Goal: Task Accomplishment & Management: Complete application form

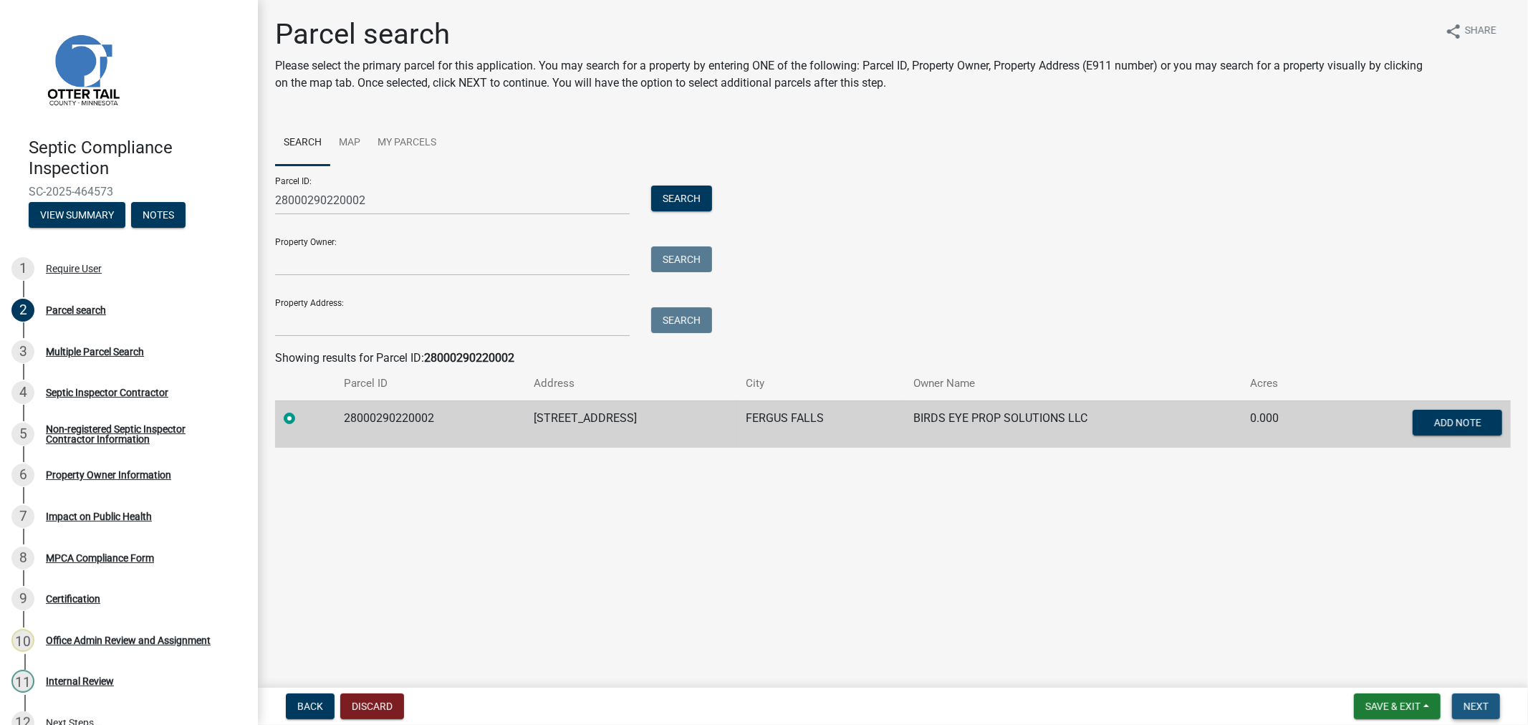
click at [1476, 703] on span "Next" at bounding box center [1475, 705] width 25 height 11
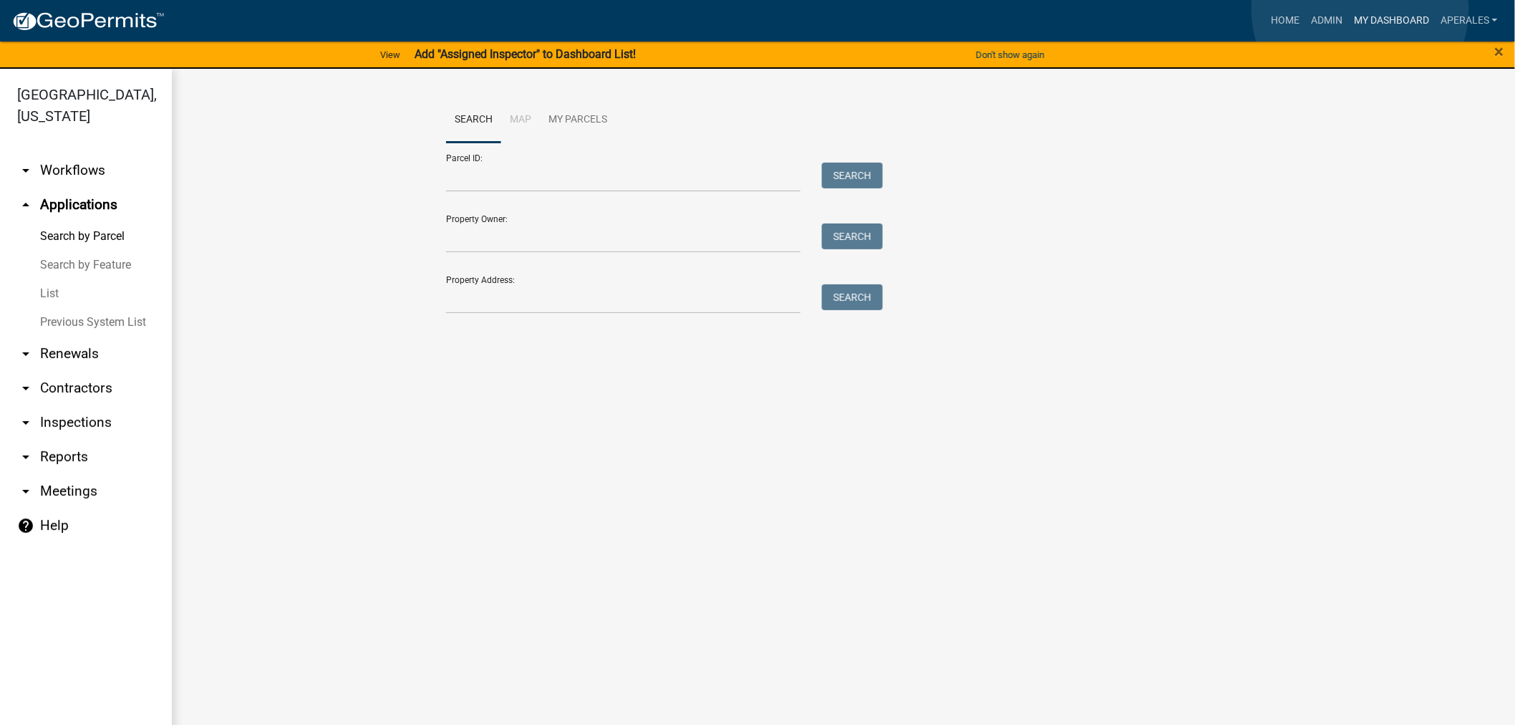
click at [1361, 9] on link "My Dashboard" at bounding box center [1391, 20] width 87 height 27
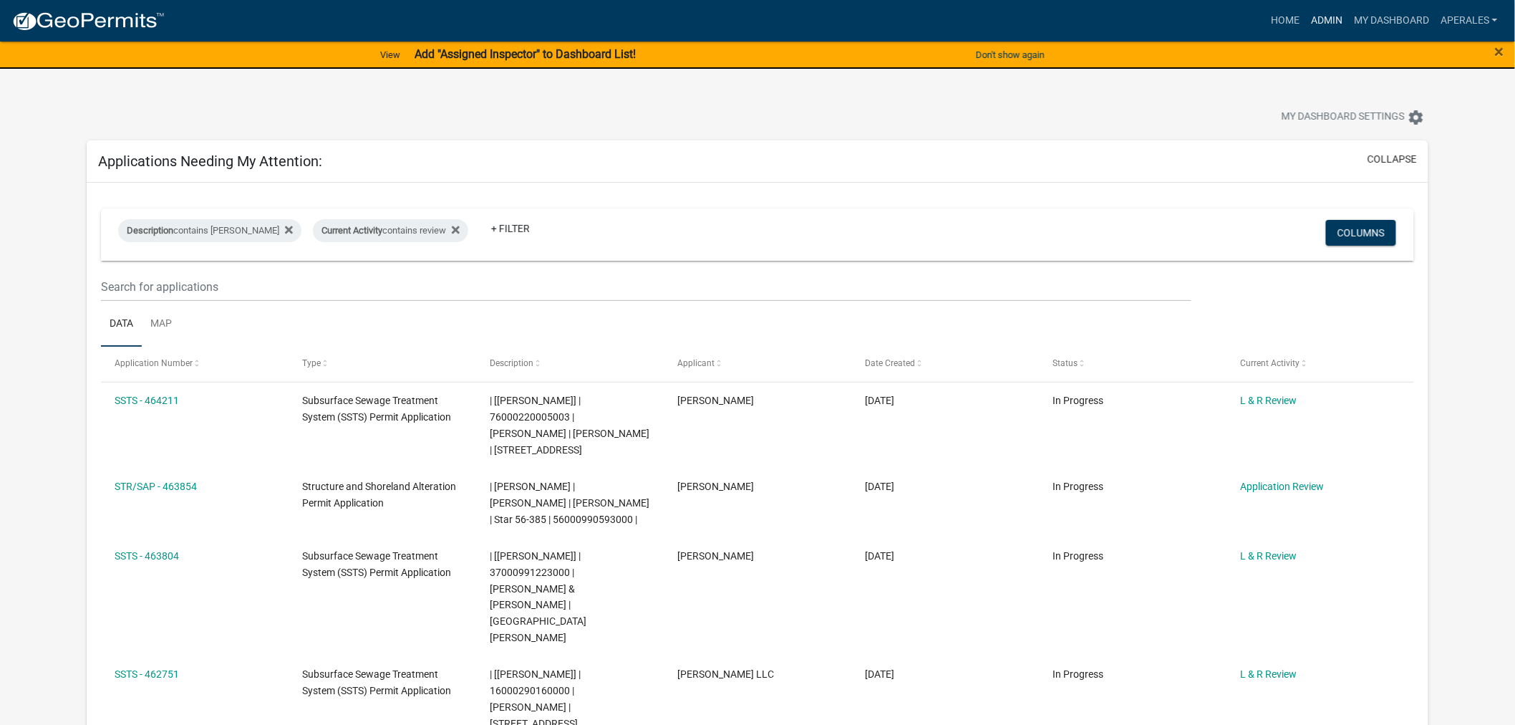
click at [1325, 14] on link "Admin" at bounding box center [1327, 20] width 43 height 27
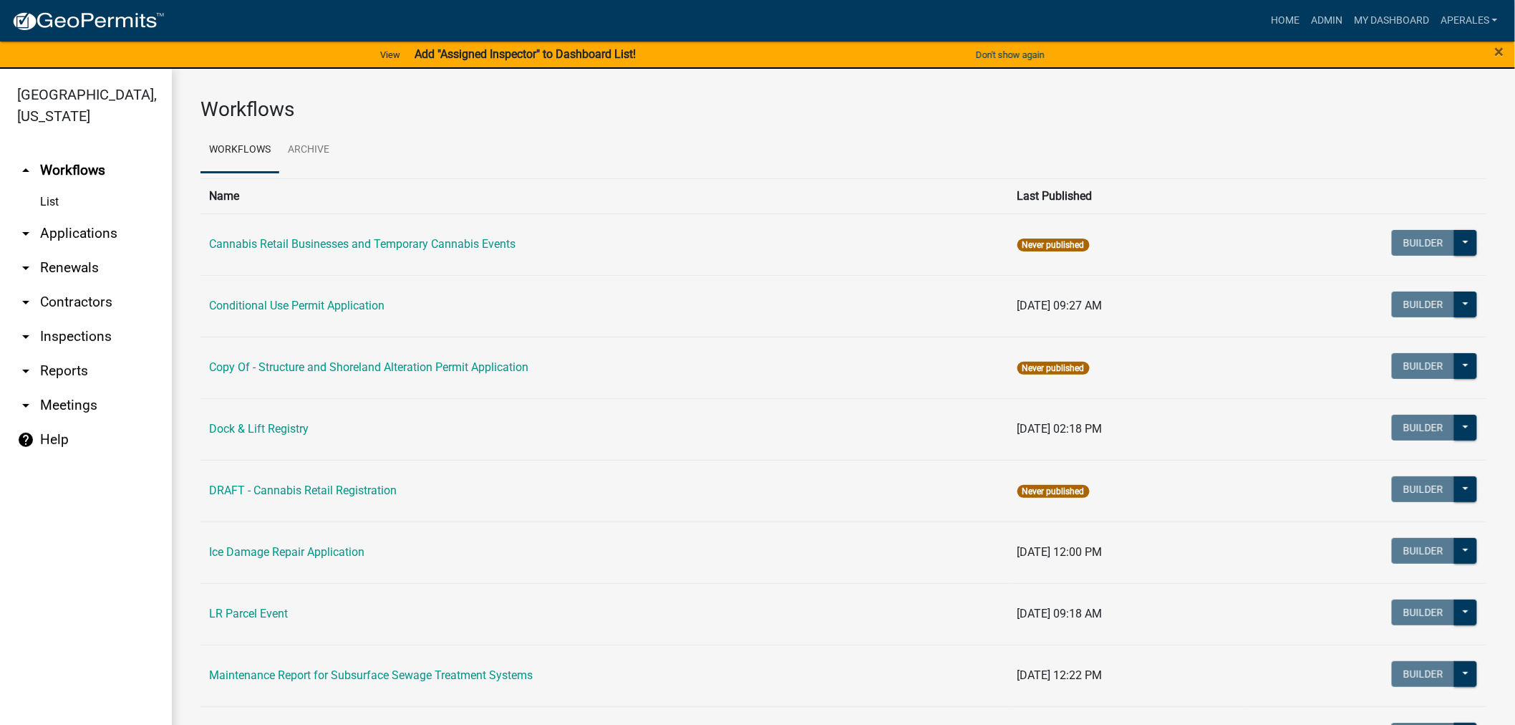
click at [67, 230] on link "arrow_drop_down Applications" at bounding box center [86, 233] width 172 height 34
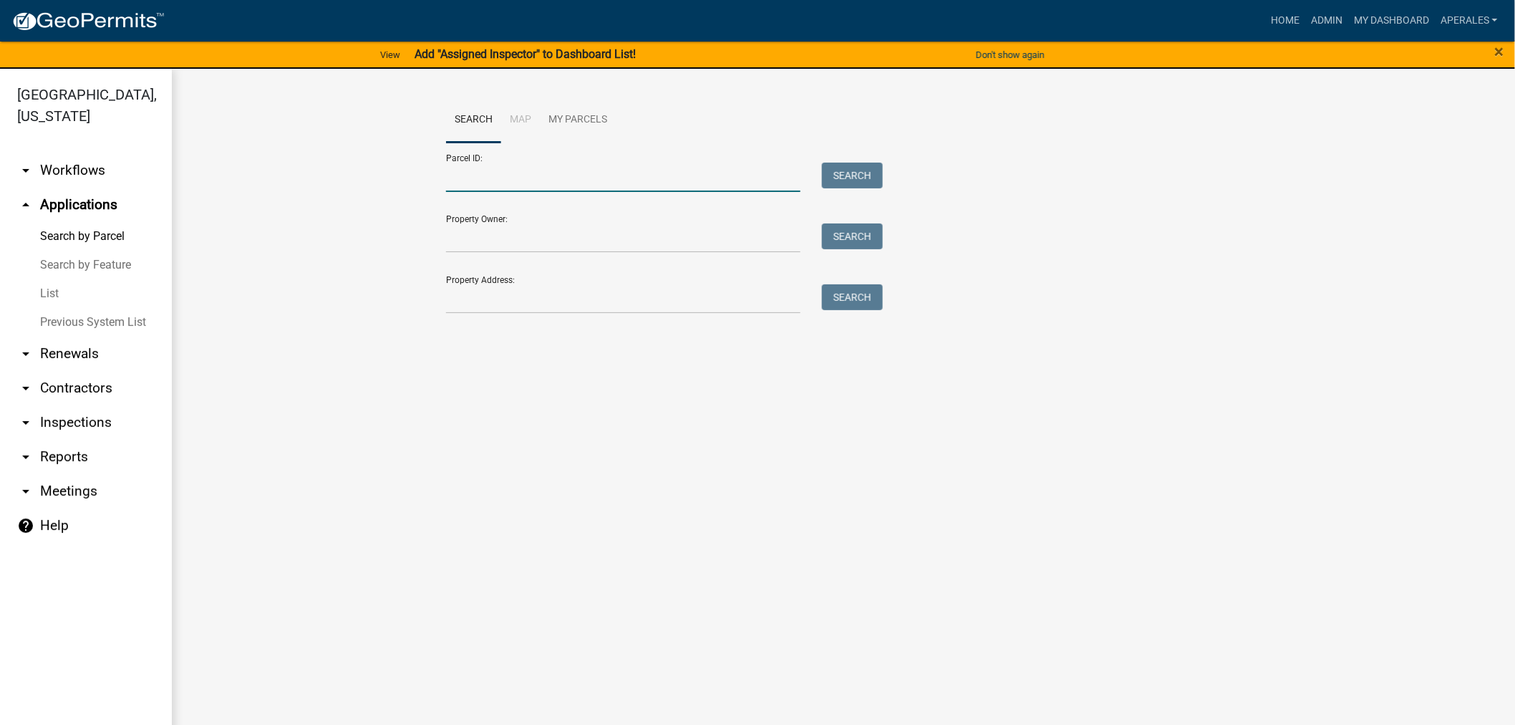
click at [482, 189] on input "Parcel ID:" at bounding box center [623, 177] width 354 height 29
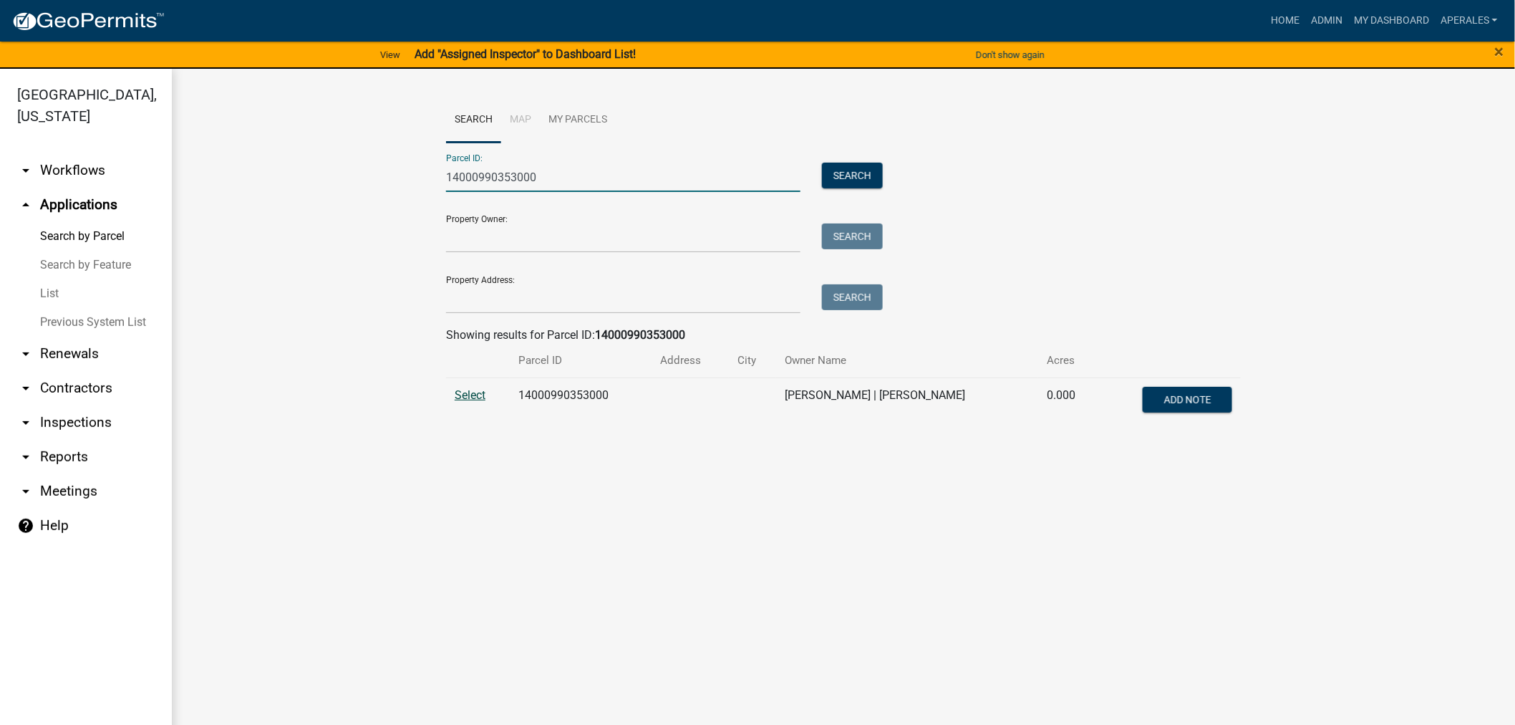
type input "14000990353000"
click at [468, 396] on span "Select" at bounding box center [470, 395] width 31 height 14
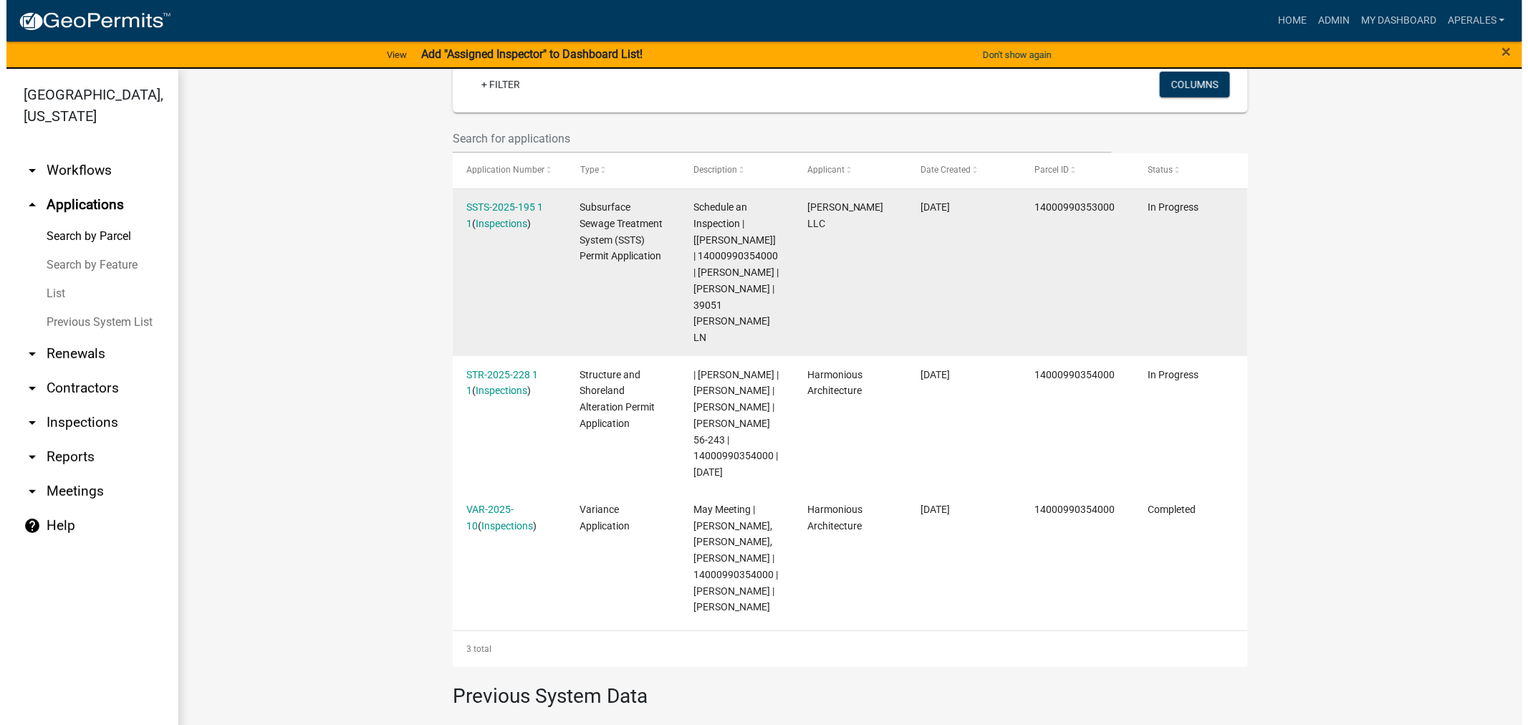
scroll to position [381, 0]
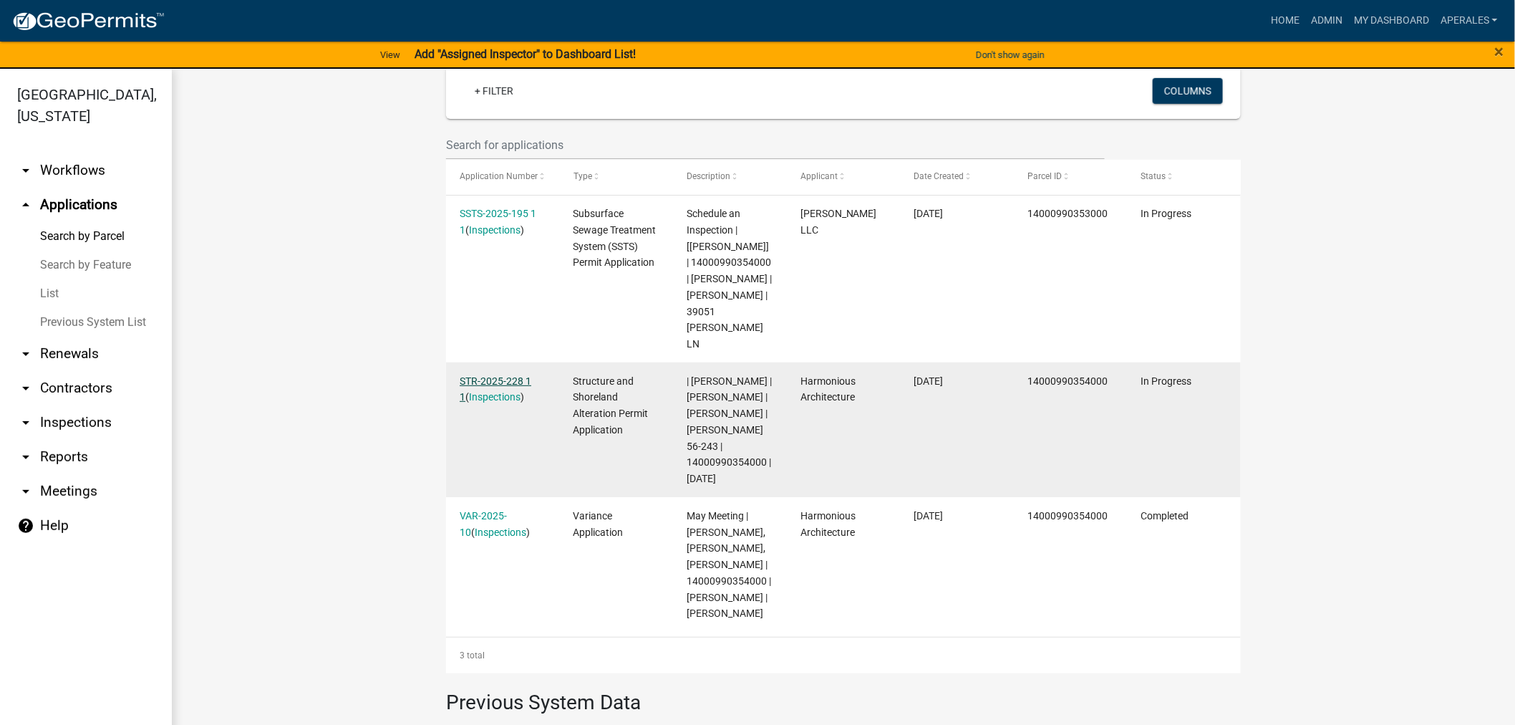
click at [496, 384] on link "STR-2025-228 1 1" at bounding box center [496, 389] width 72 height 28
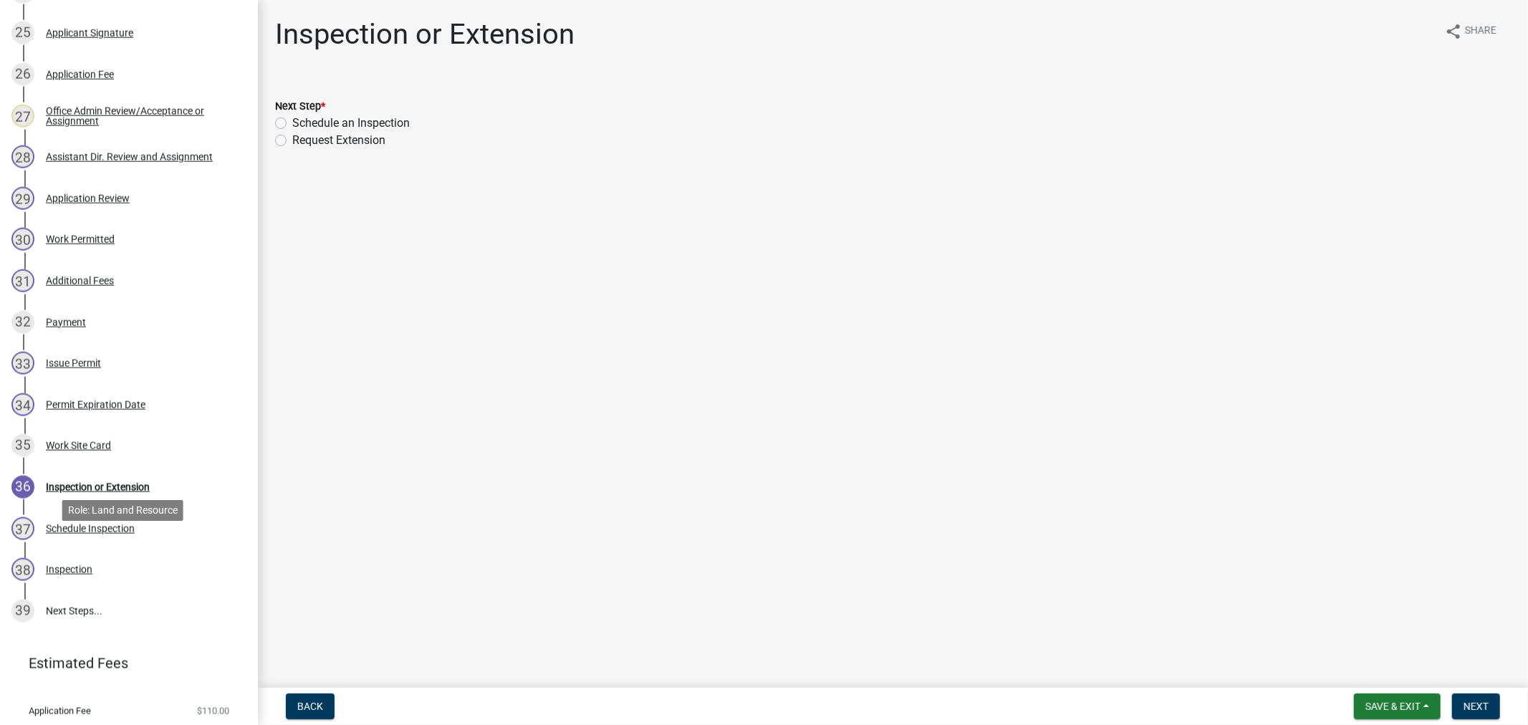
scroll to position [1346, 0]
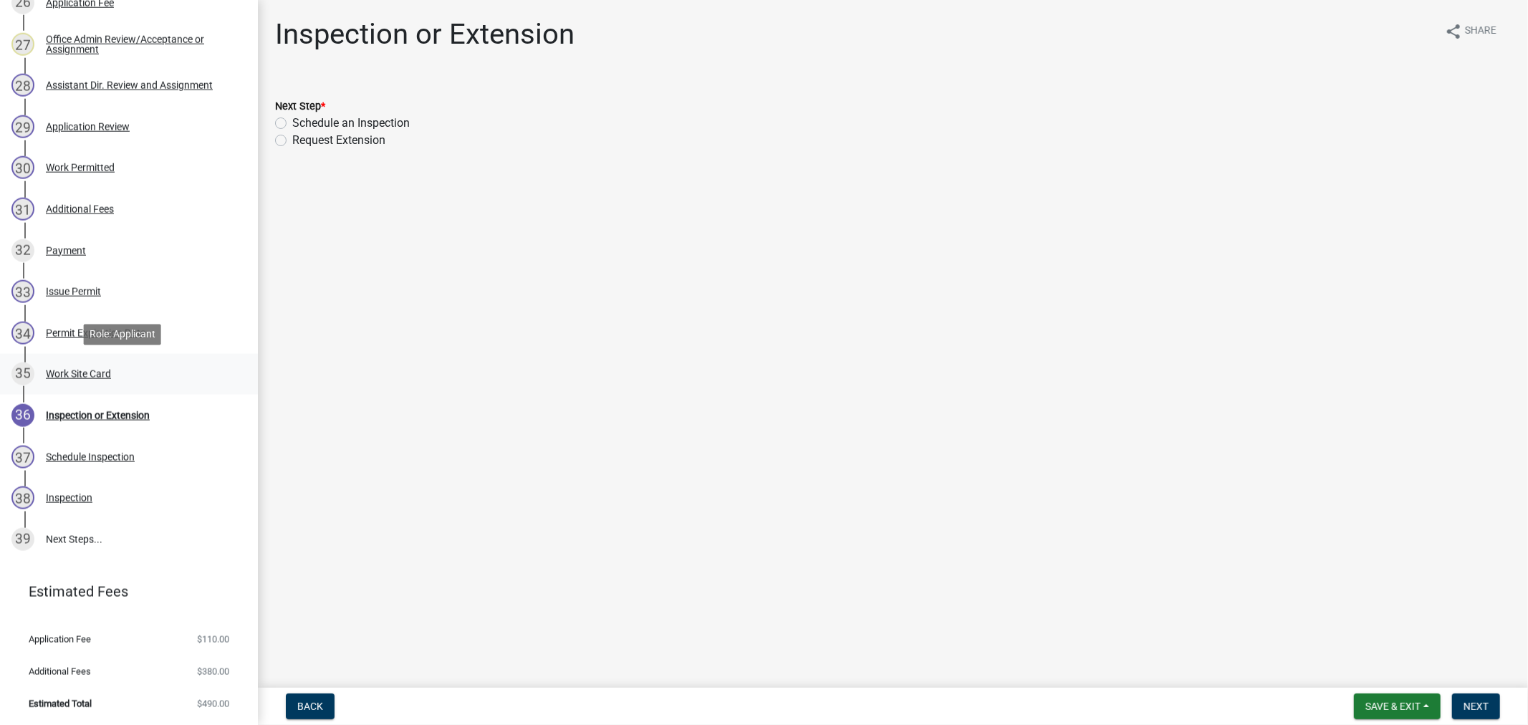
click at [84, 380] on div "35 Work Site Card" at bounding box center [122, 373] width 223 height 23
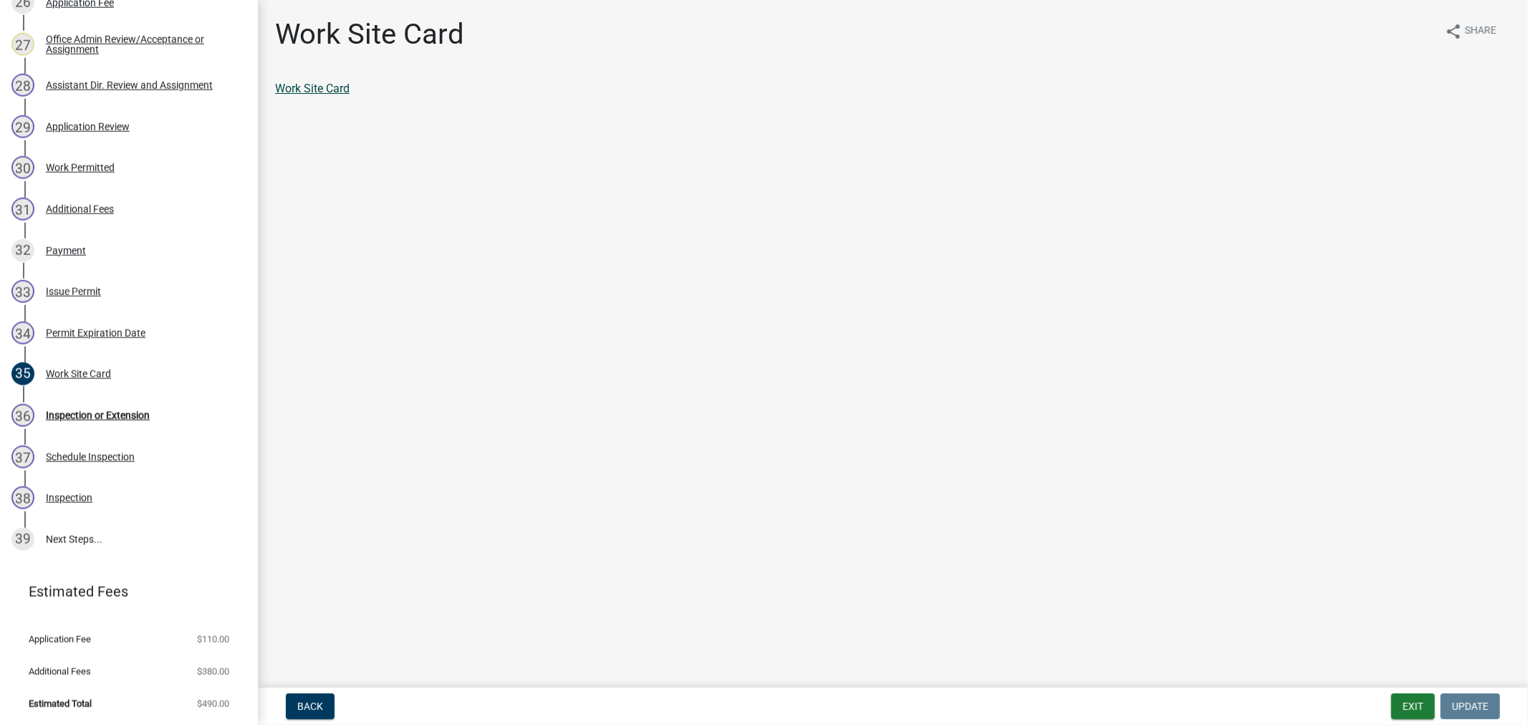
click at [292, 94] on link "Work Site Card" at bounding box center [312, 89] width 74 height 14
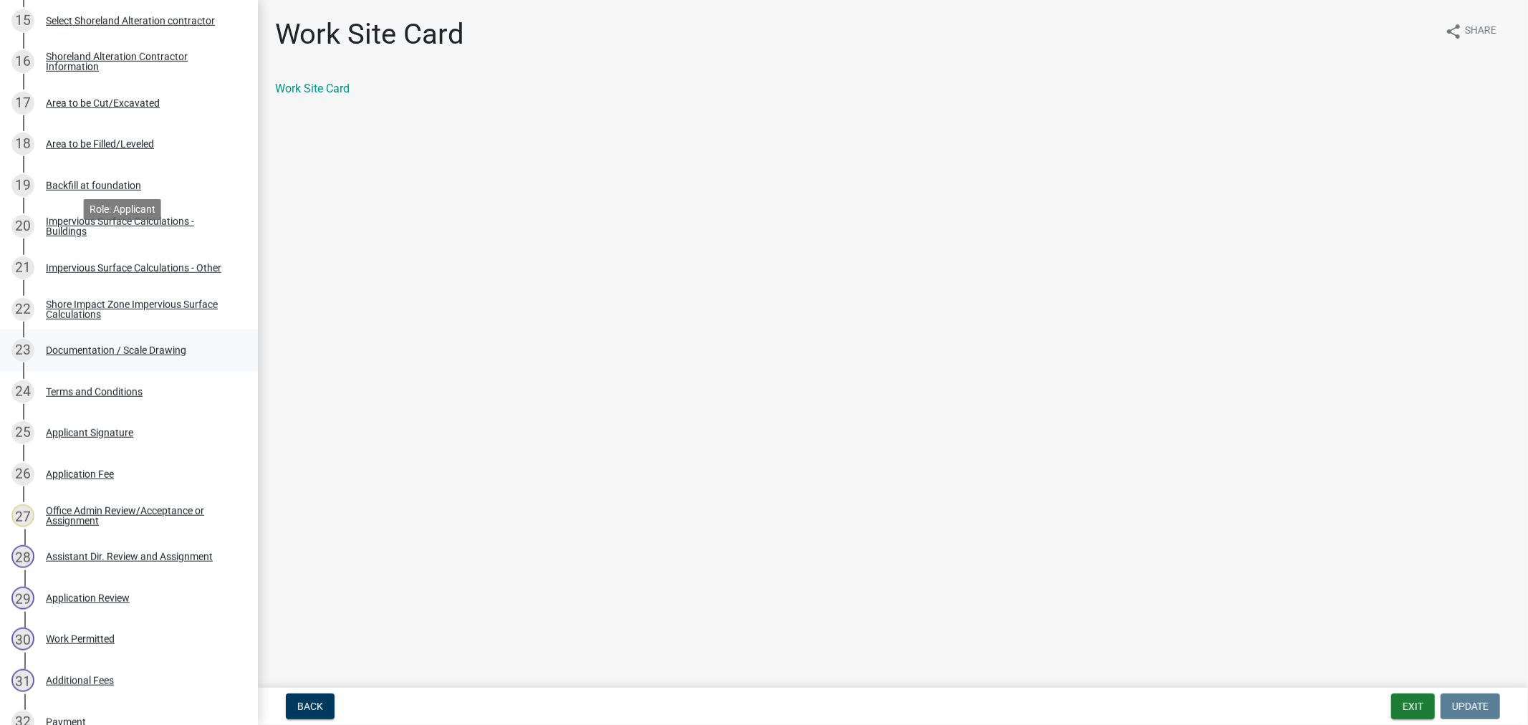
scroll to position [869, 0]
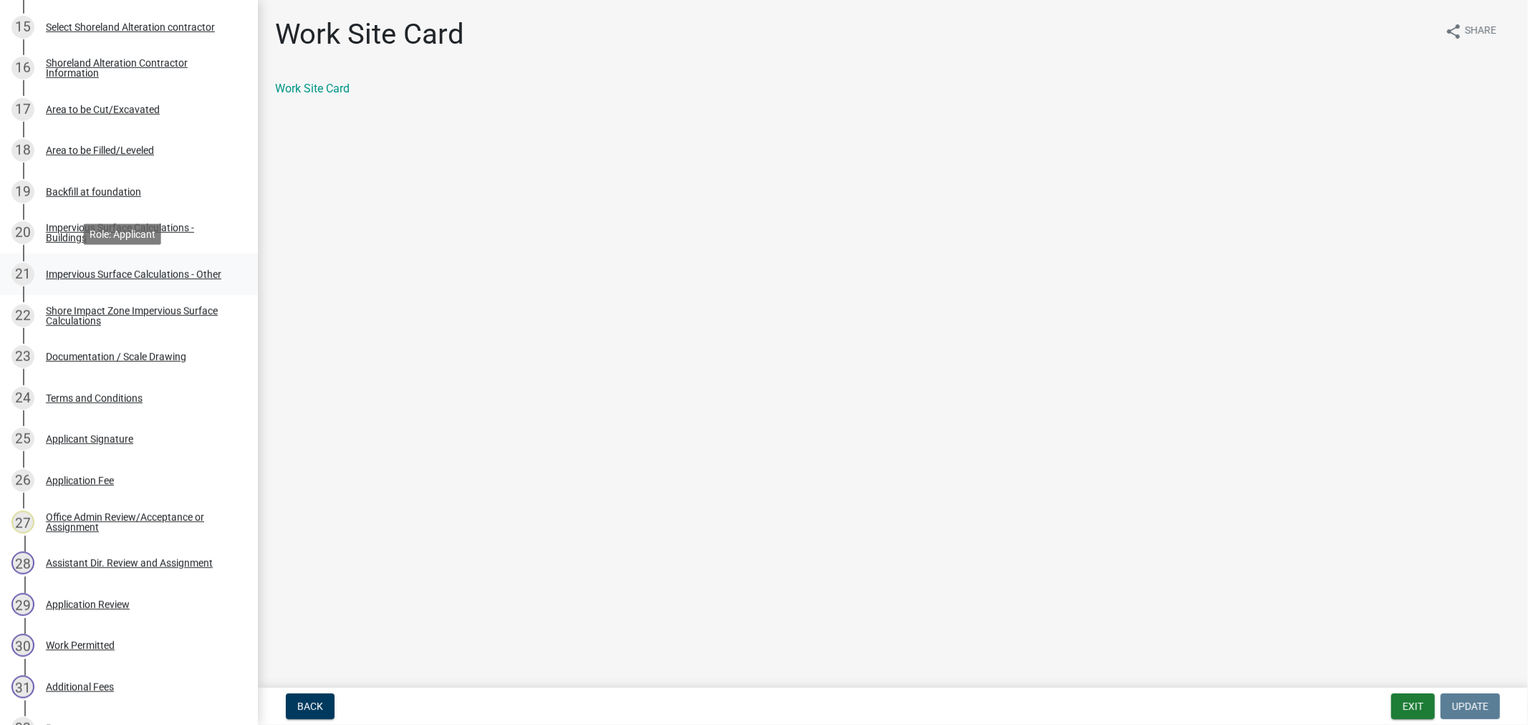
click at [97, 269] on div "Impervious Surface Calculations - Other" at bounding box center [133, 274] width 175 height 10
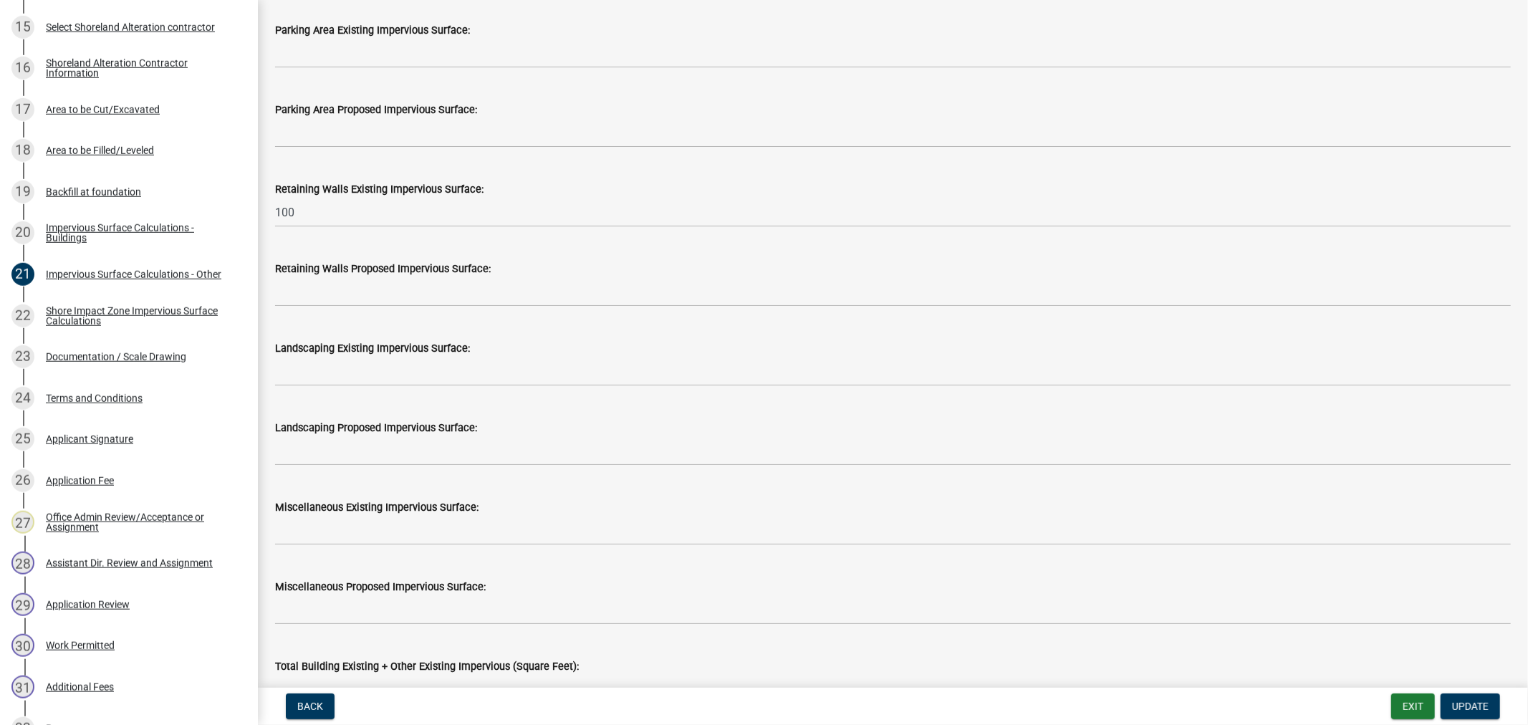
scroll to position [840, 0]
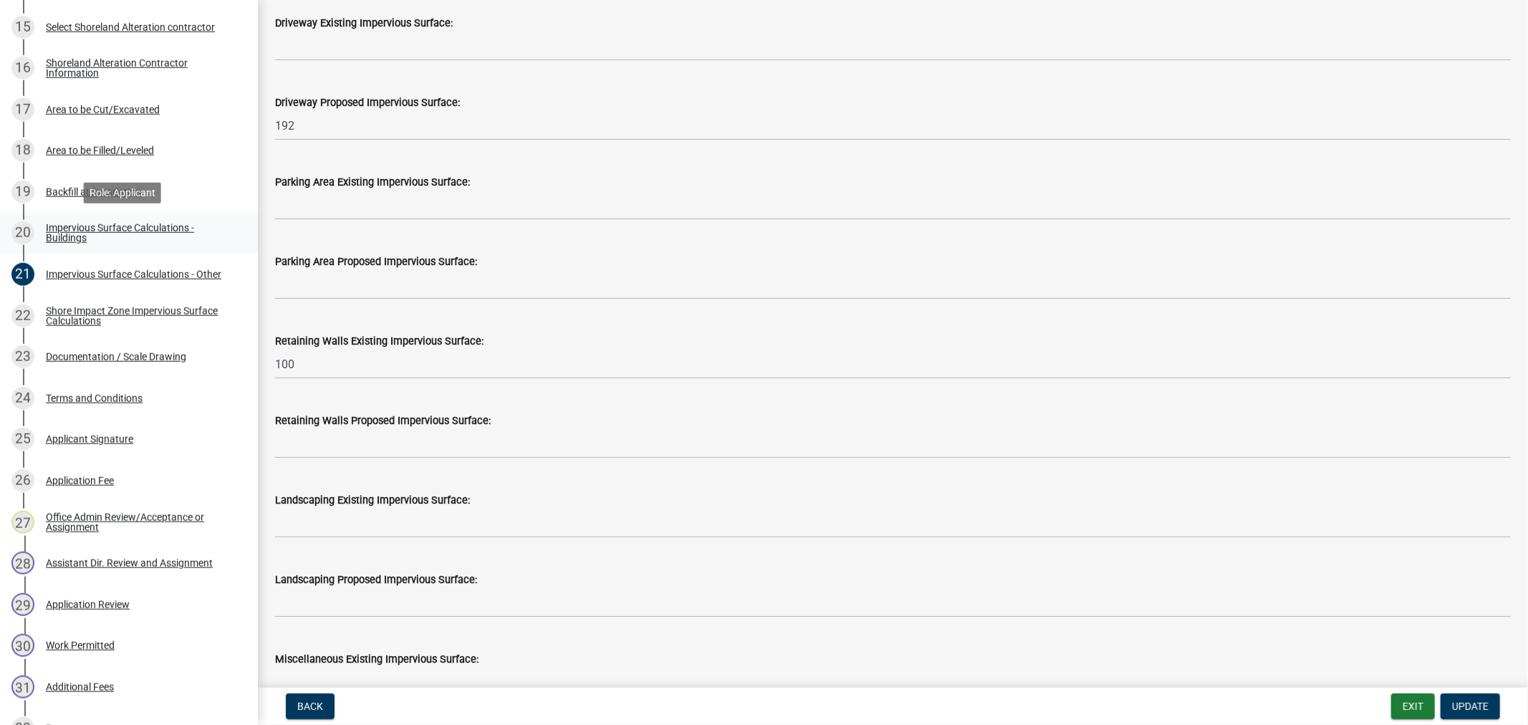
click at [101, 235] on div "Impervious Surface Calculations - Buildings" at bounding box center [140, 233] width 189 height 20
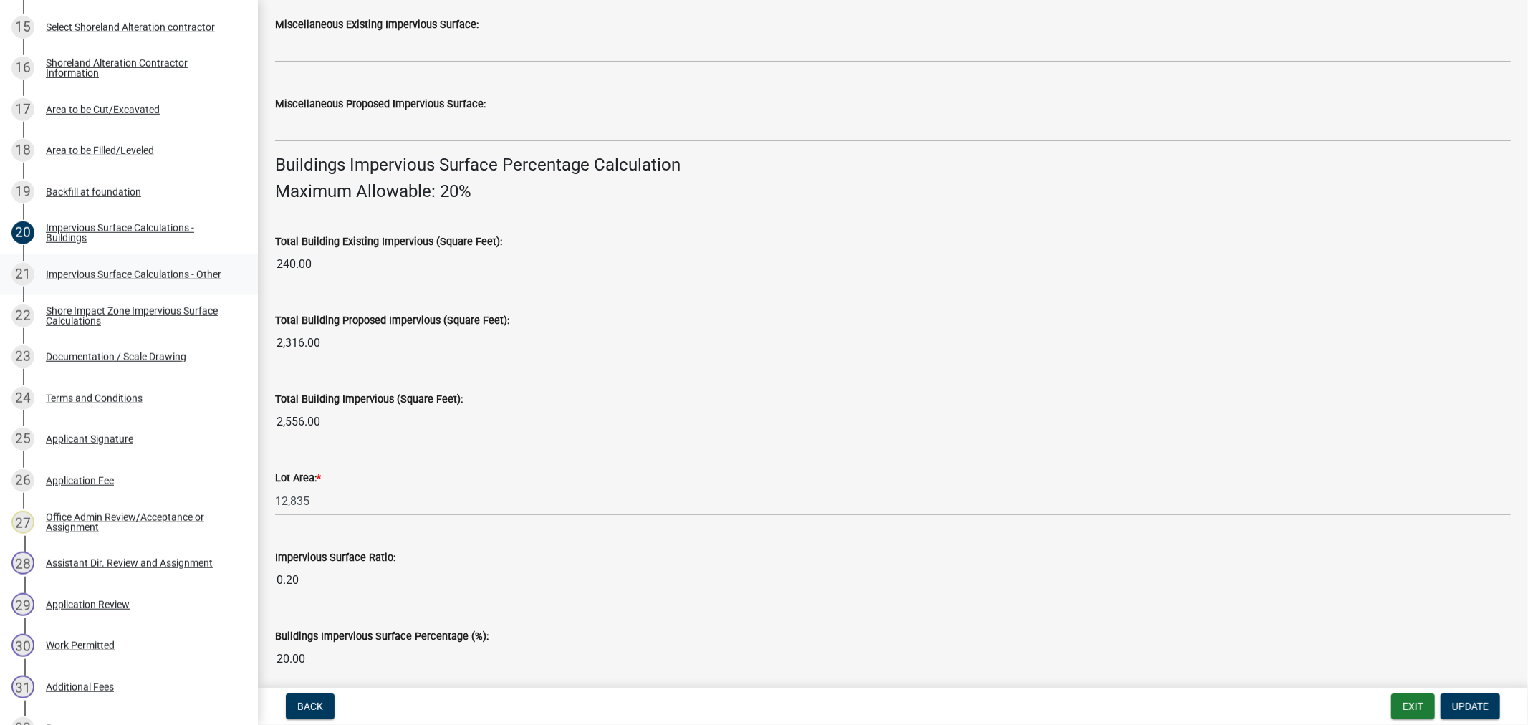
scroll to position [899, 0]
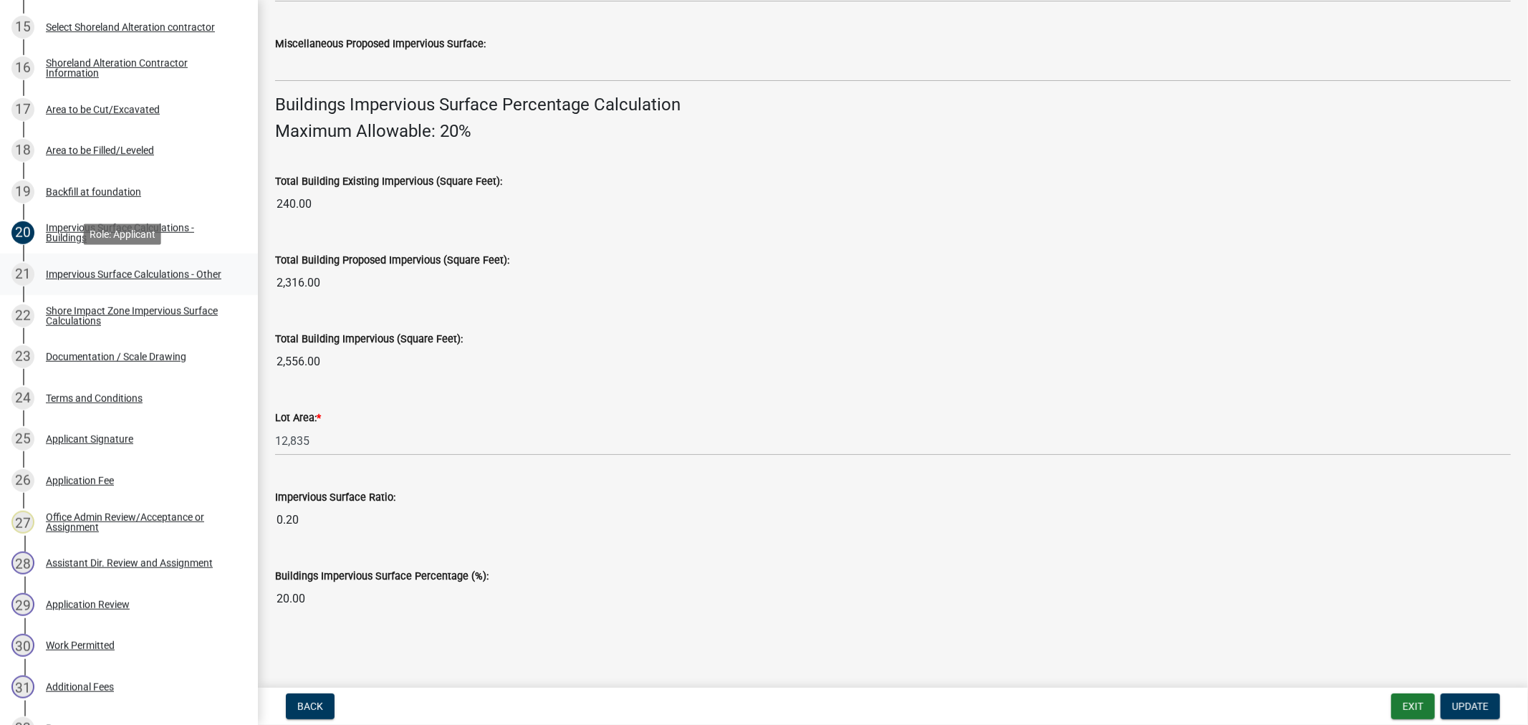
click at [88, 279] on div "21 Impervious Surface Calculations - Other" at bounding box center [122, 274] width 223 height 23
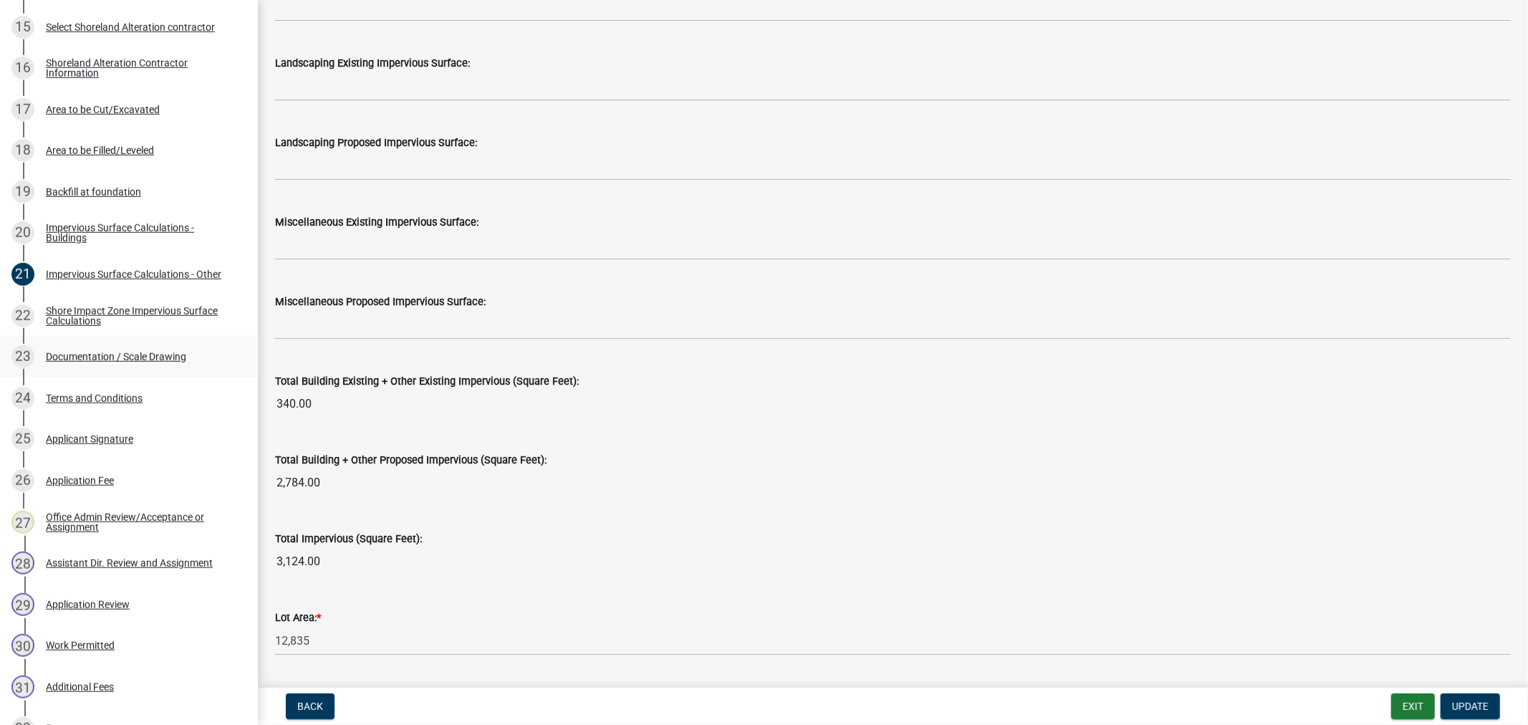
scroll to position [1193, 0]
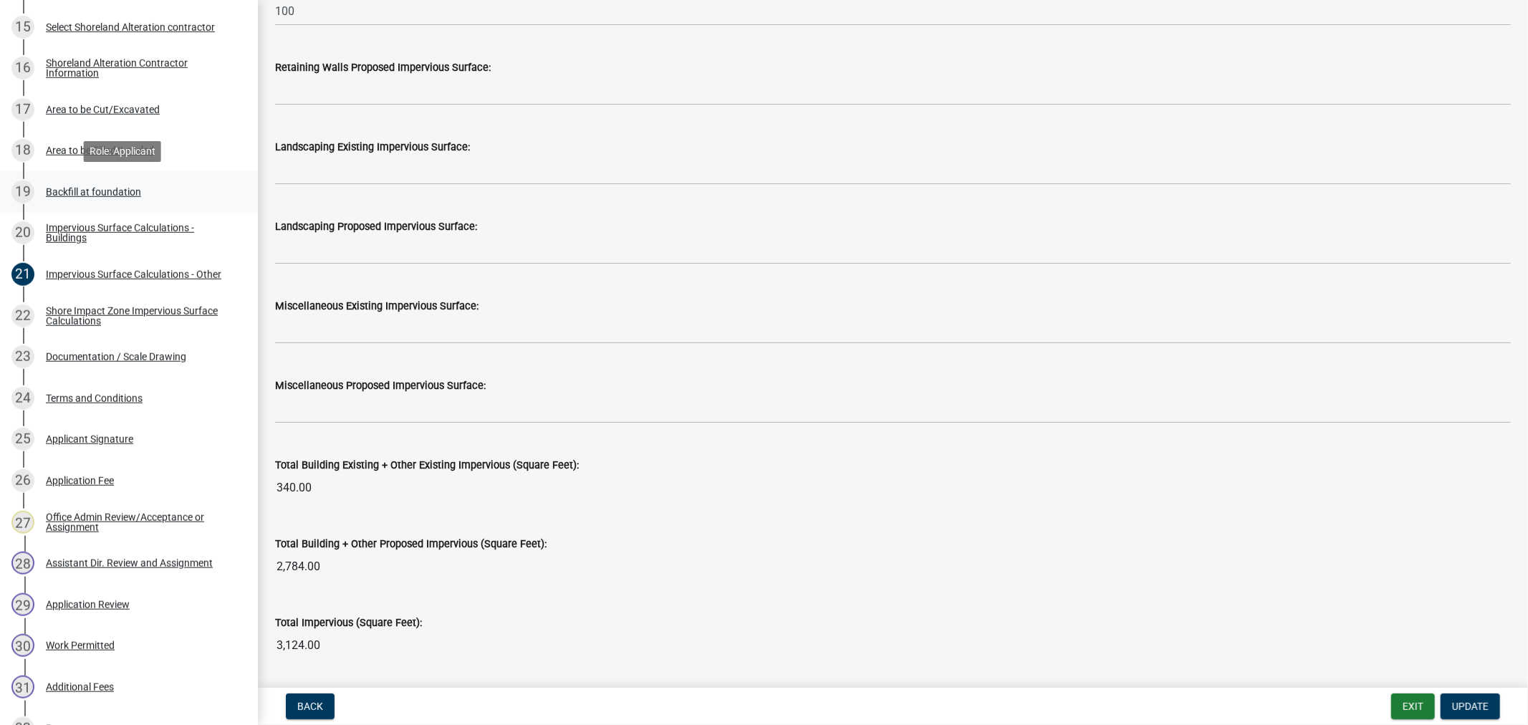
click at [54, 188] on div "Backfill at foundation" at bounding box center [93, 192] width 95 height 10
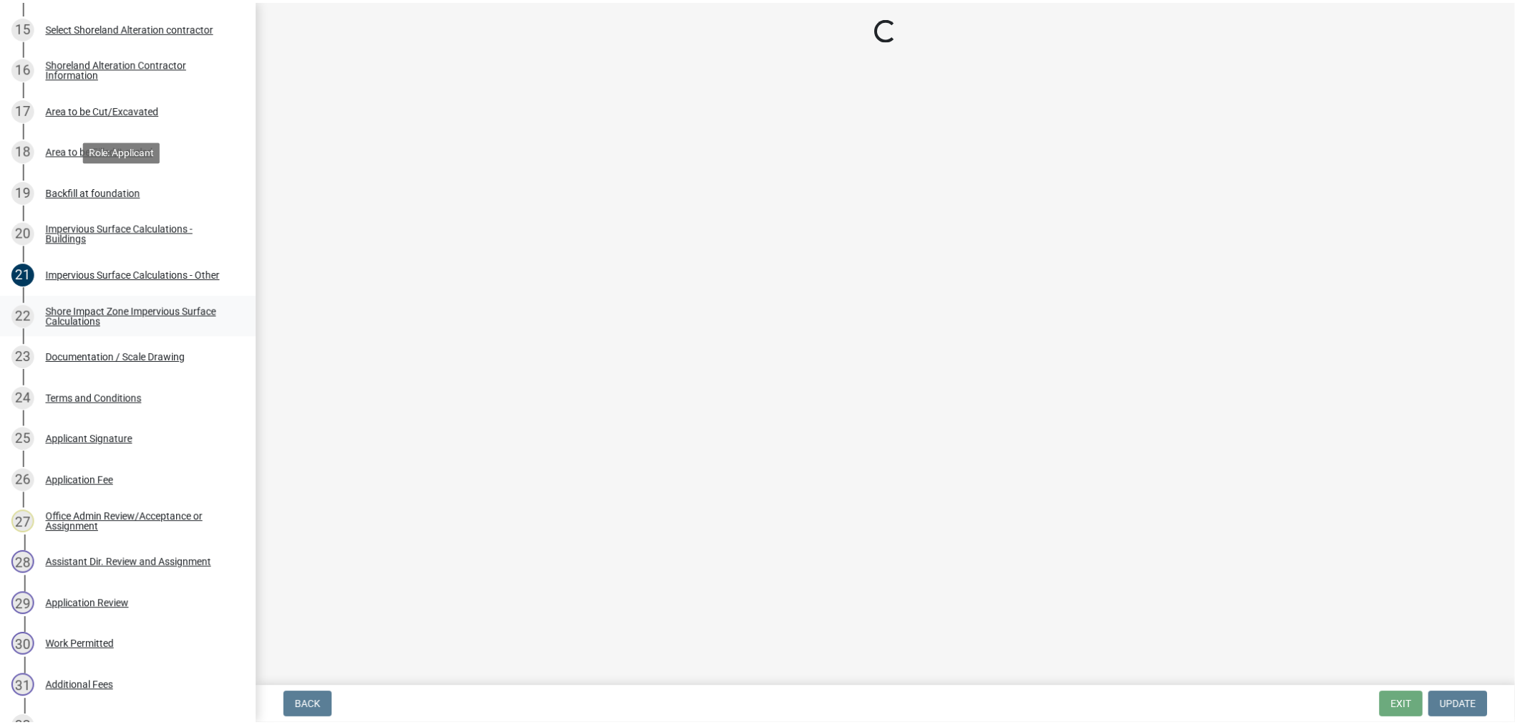
scroll to position [0, 0]
click at [77, 246] on link "20 Impervious Surface Calculations - Buildings" at bounding box center [129, 234] width 258 height 42
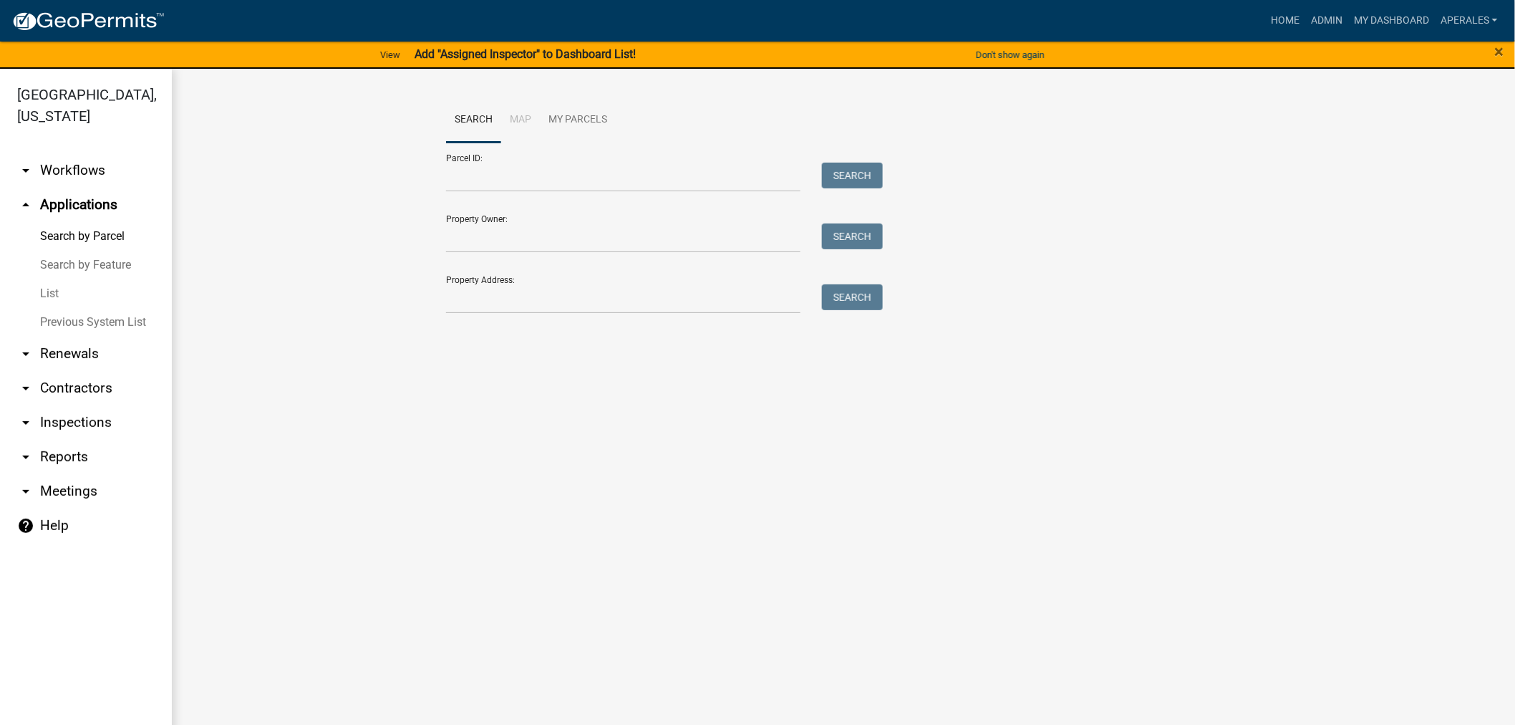
drag, startPoint x: 606, startPoint y: 153, endPoint x: 597, endPoint y: 165, distance: 14.8
click at [605, 158] on div "Parcel ID: Search" at bounding box center [661, 167] width 430 height 49
click at [589, 193] on form "Parcel ID: Search Property Owner: Search Property Address: Search" at bounding box center [661, 228] width 430 height 171
click at [604, 190] on input "Parcel ID:" at bounding box center [623, 177] width 354 height 29
paste input "14000990353000"
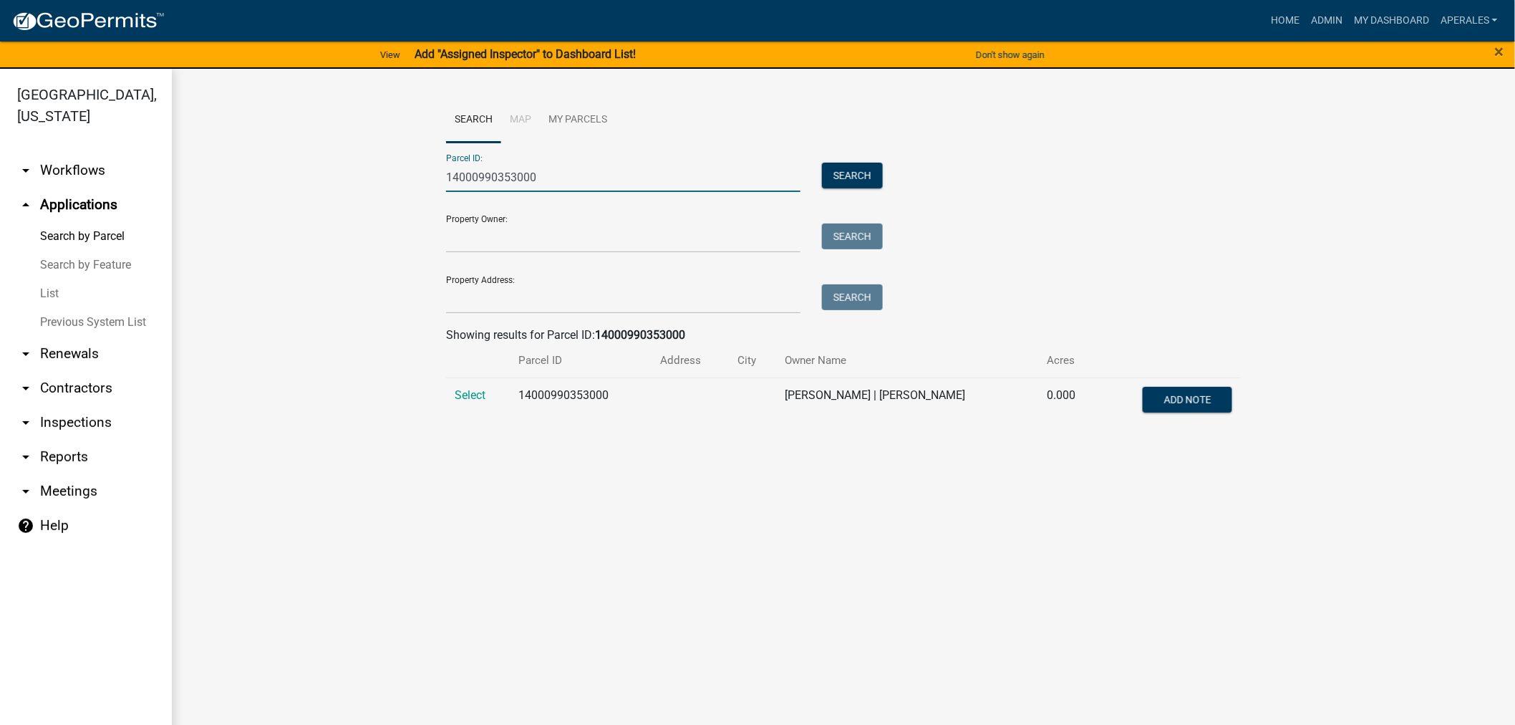
type input "14000990353000"
click at [491, 401] on td "Select" at bounding box center [478, 400] width 64 height 47
click at [486, 398] on span "Select" at bounding box center [470, 395] width 31 height 14
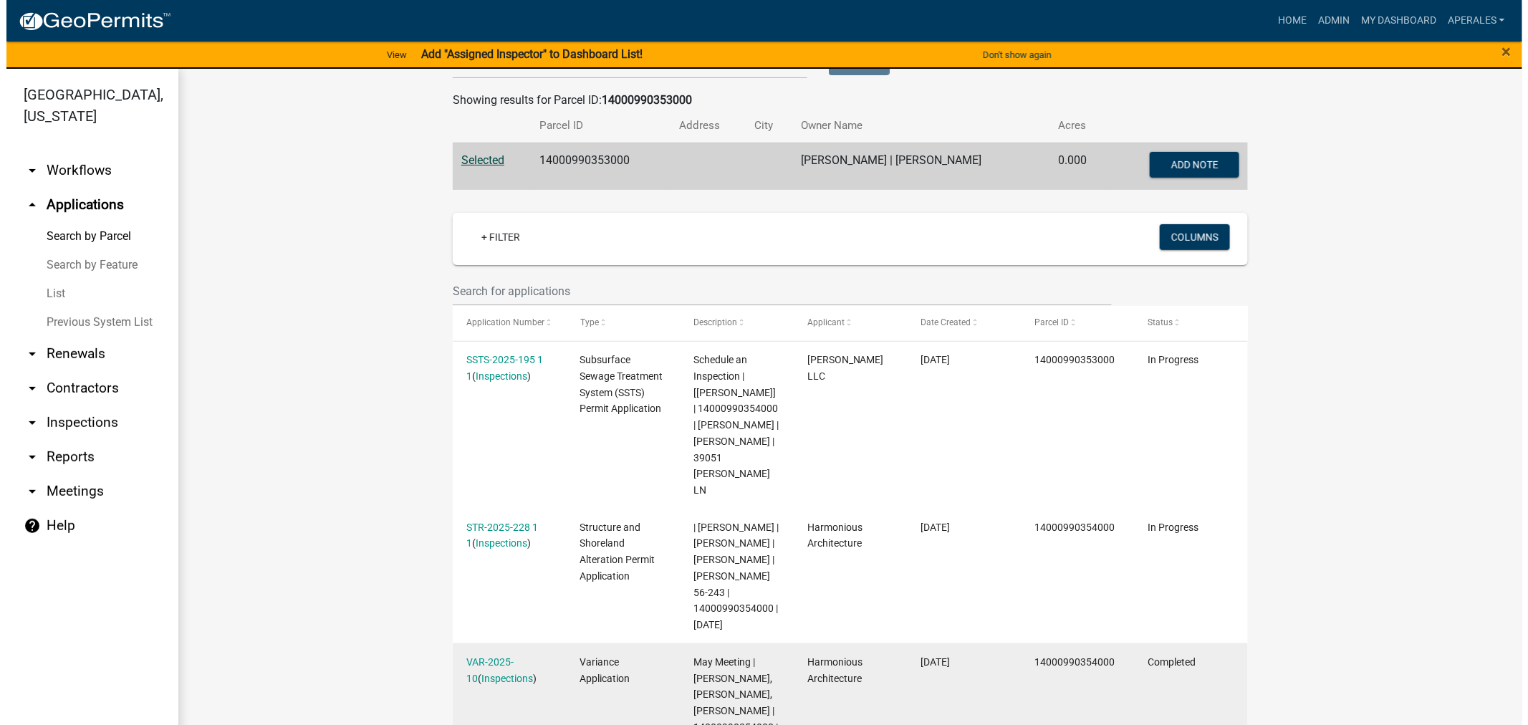
scroll to position [477, 0]
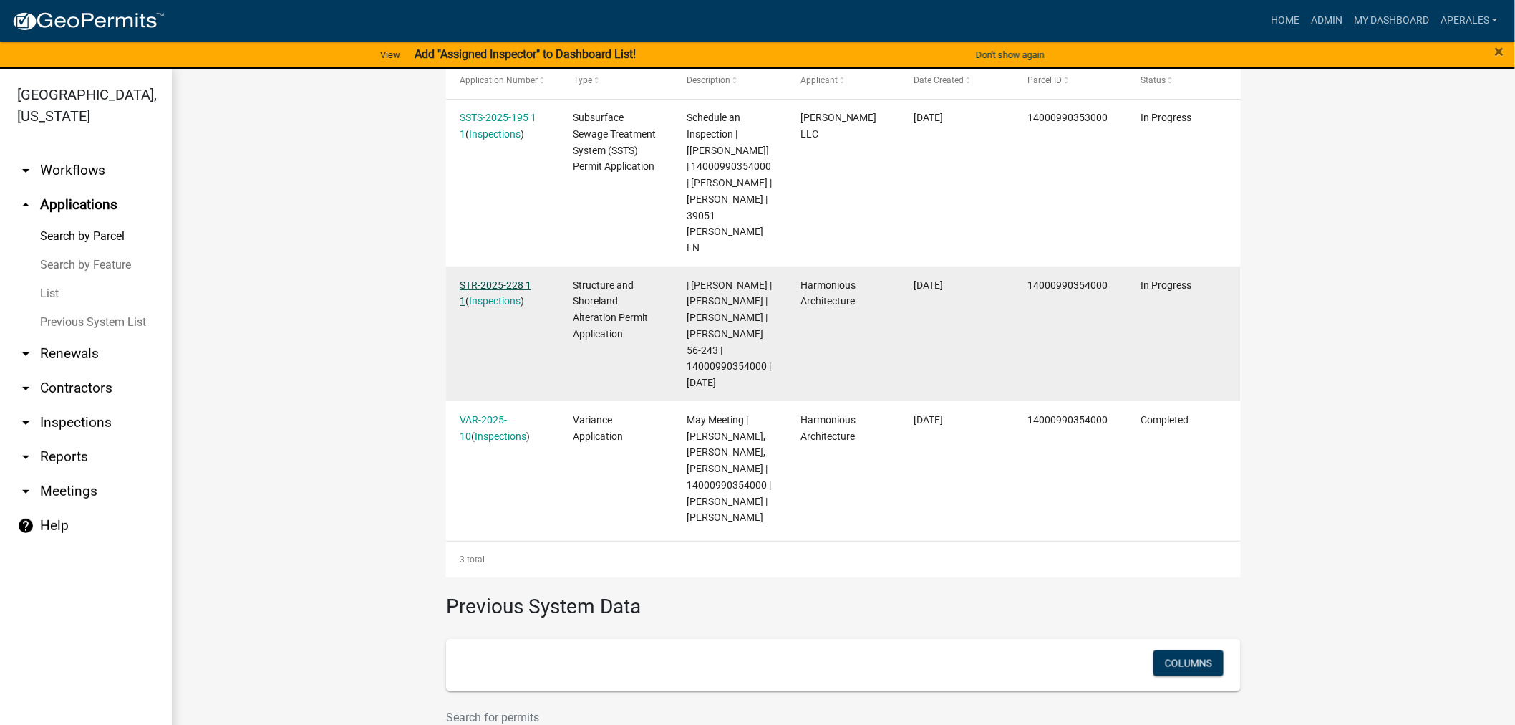
click at [486, 284] on link "STR-2025-228 1 1" at bounding box center [496, 293] width 72 height 28
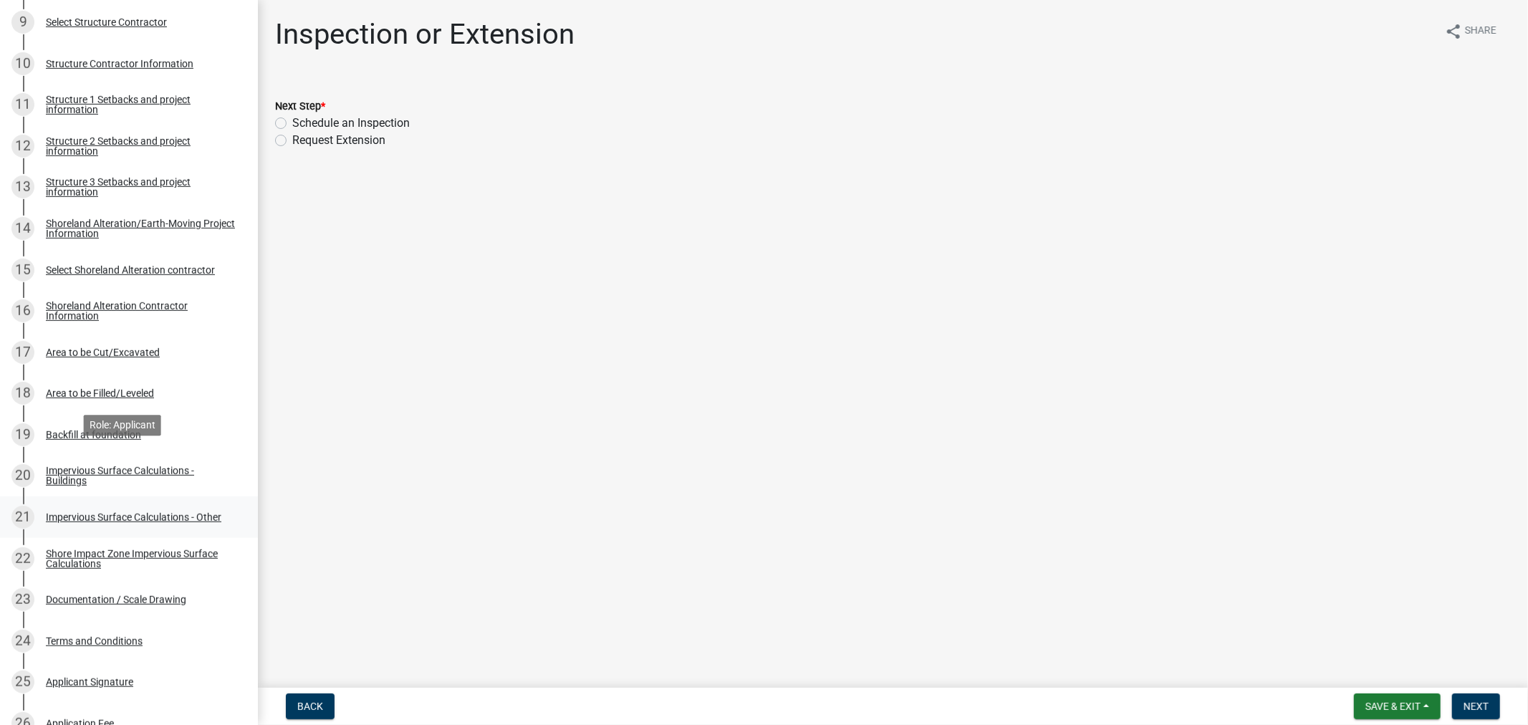
scroll to position [636, 0]
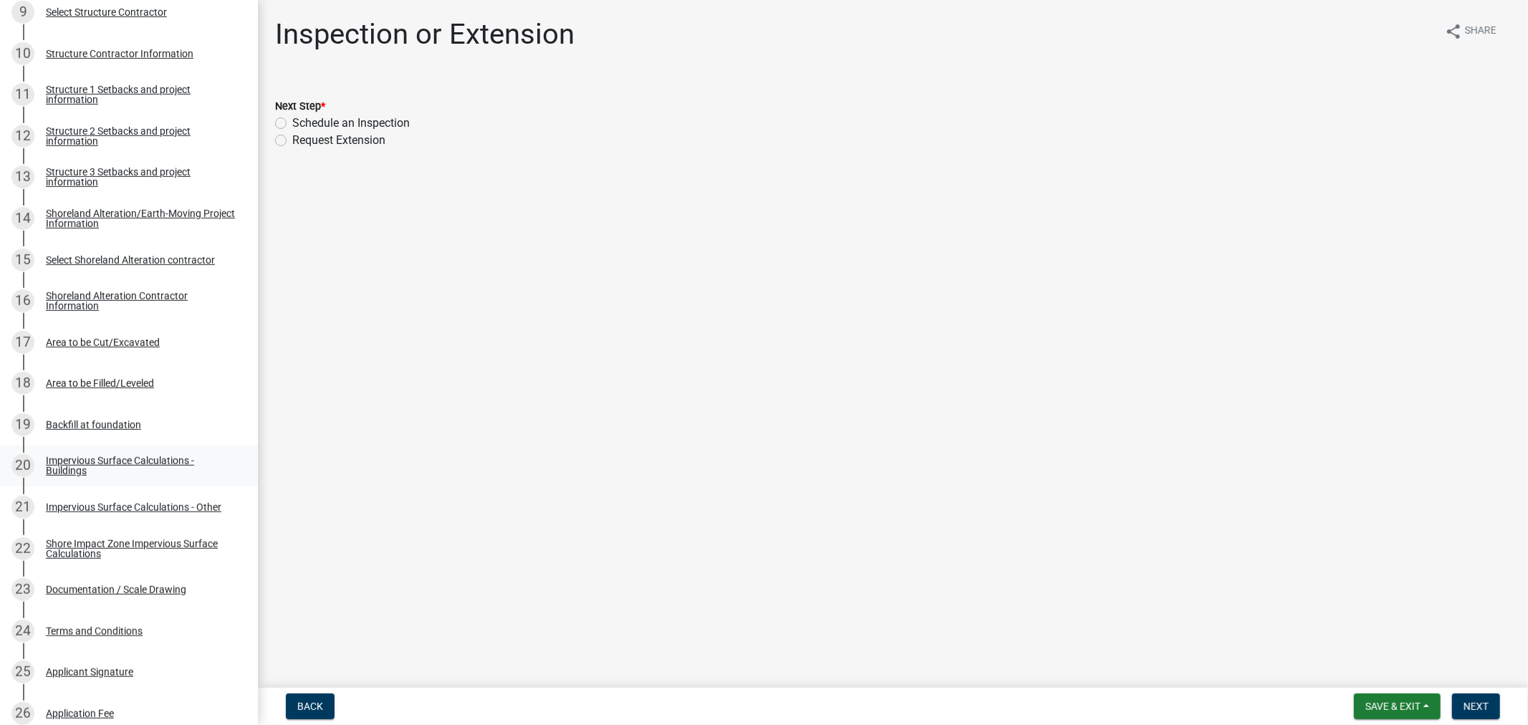
click at [156, 461] on div "Impervious Surface Calculations - Buildings" at bounding box center [140, 465] width 189 height 20
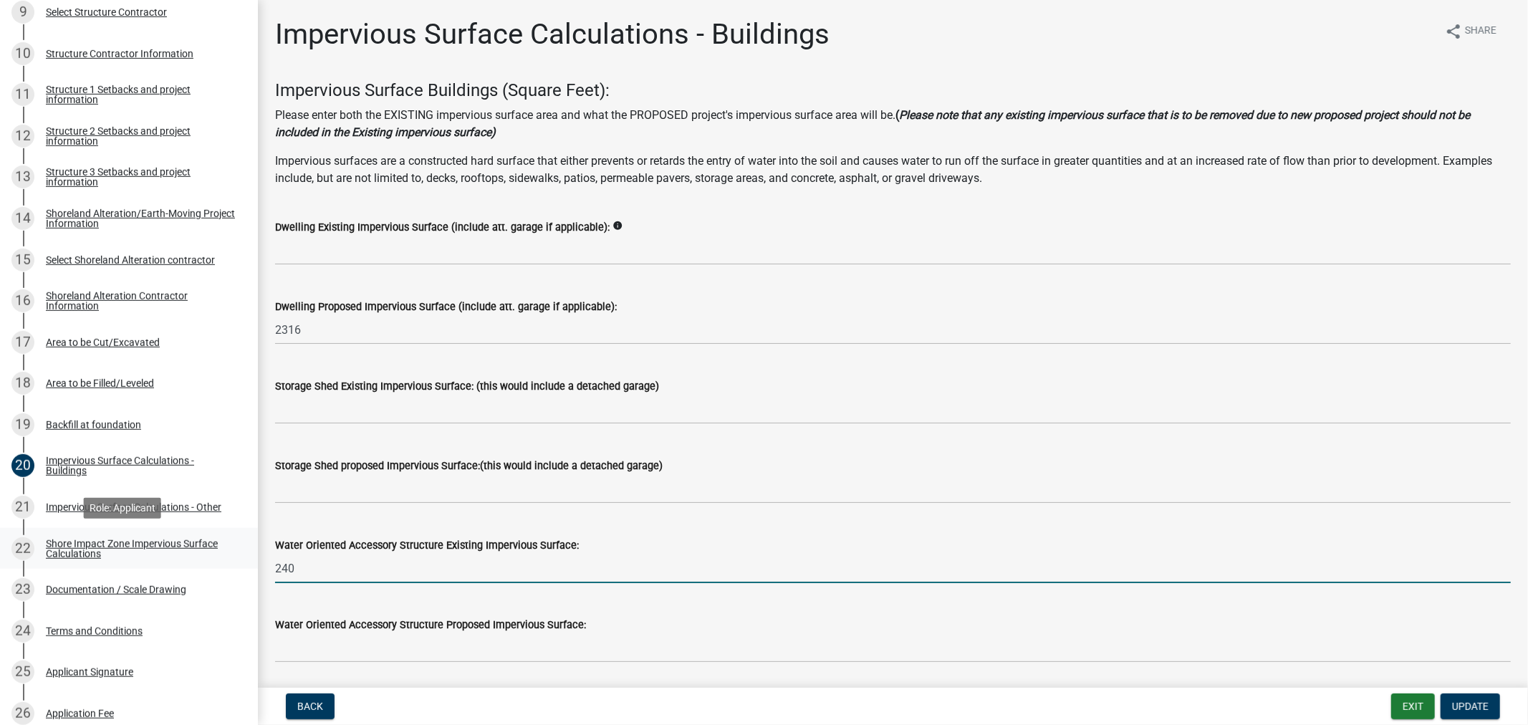
drag, startPoint x: 307, startPoint y: 561, endPoint x: 189, endPoint y: 554, distance: 117.7
click at [190, 557] on div "Structure and Shoreland Alteration Permit Application STR-2025-228 View Summary…" at bounding box center [764, 362] width 1528 height 725
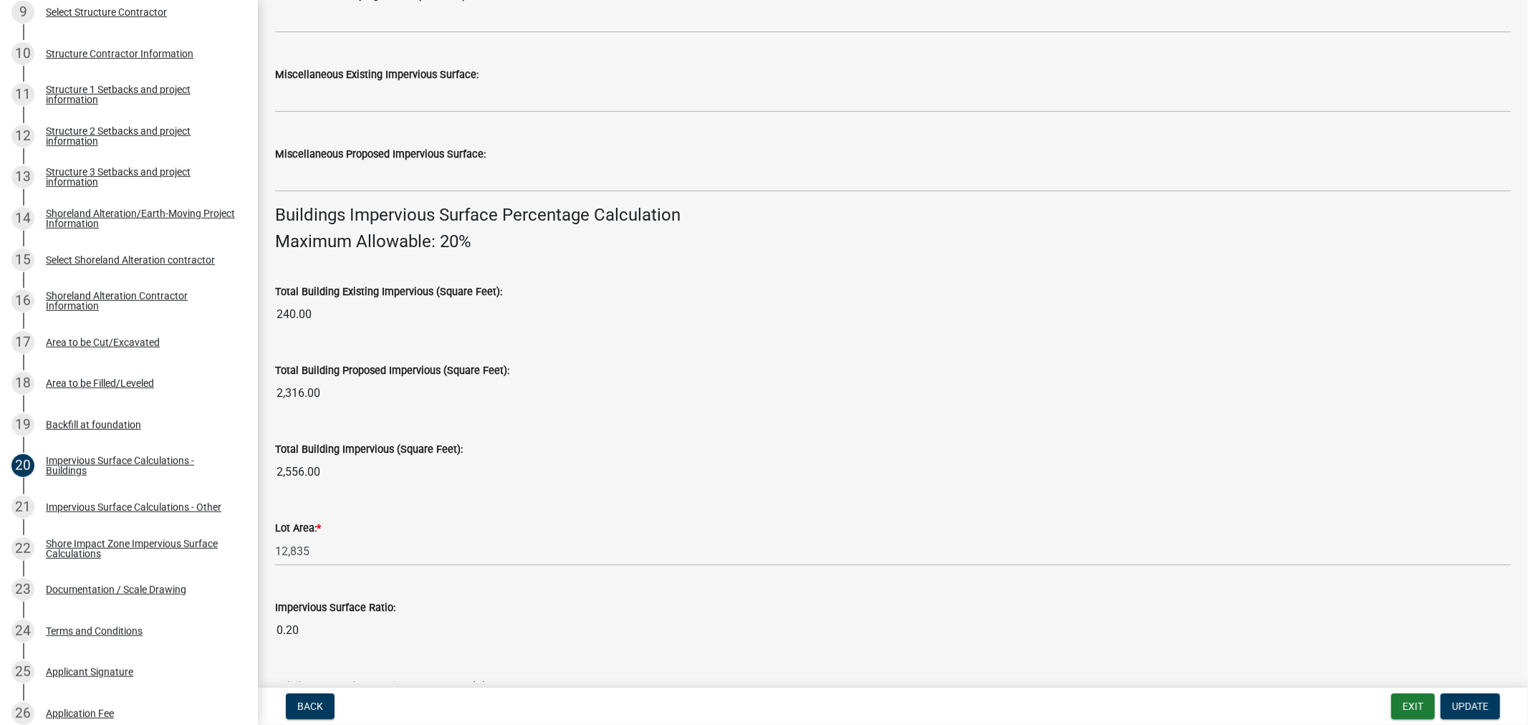
scroll to position [899, 0]
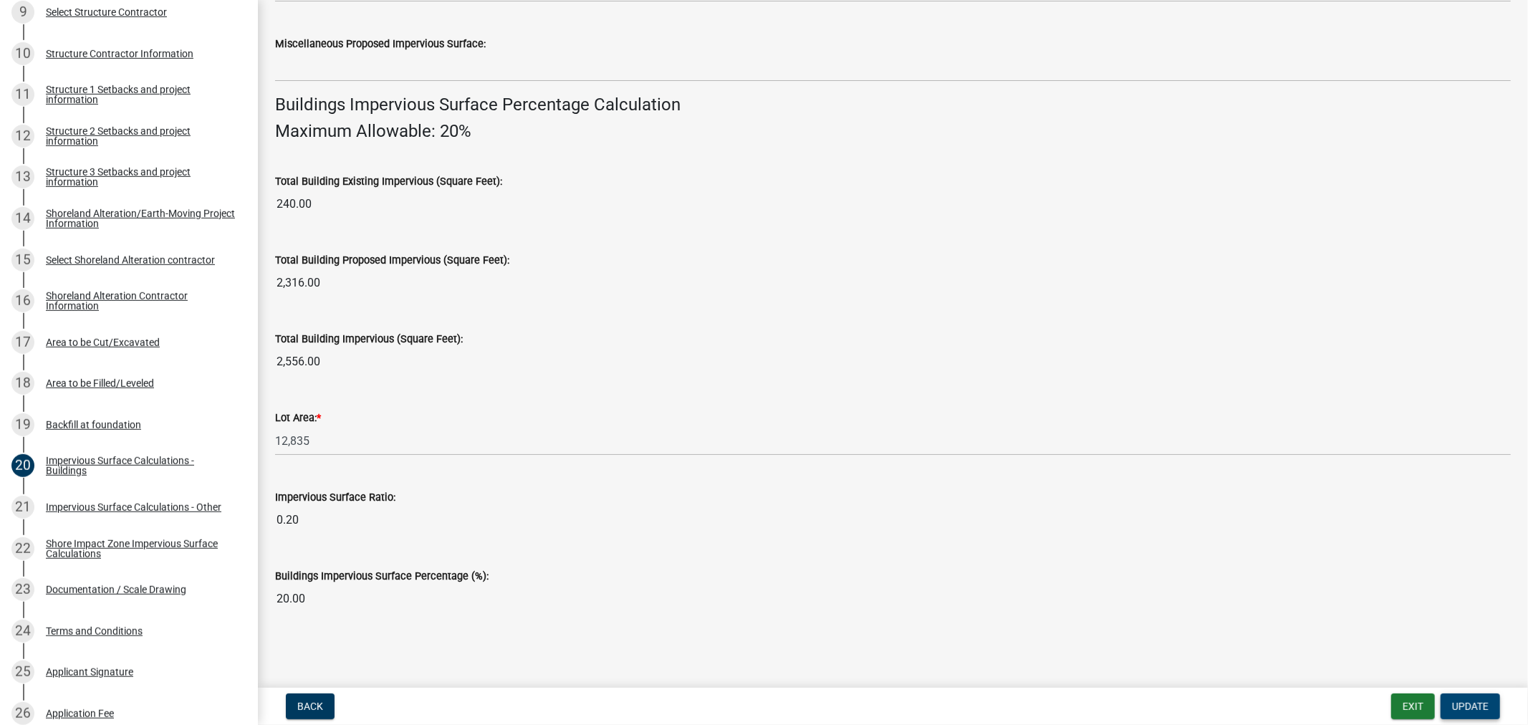
type input "0"
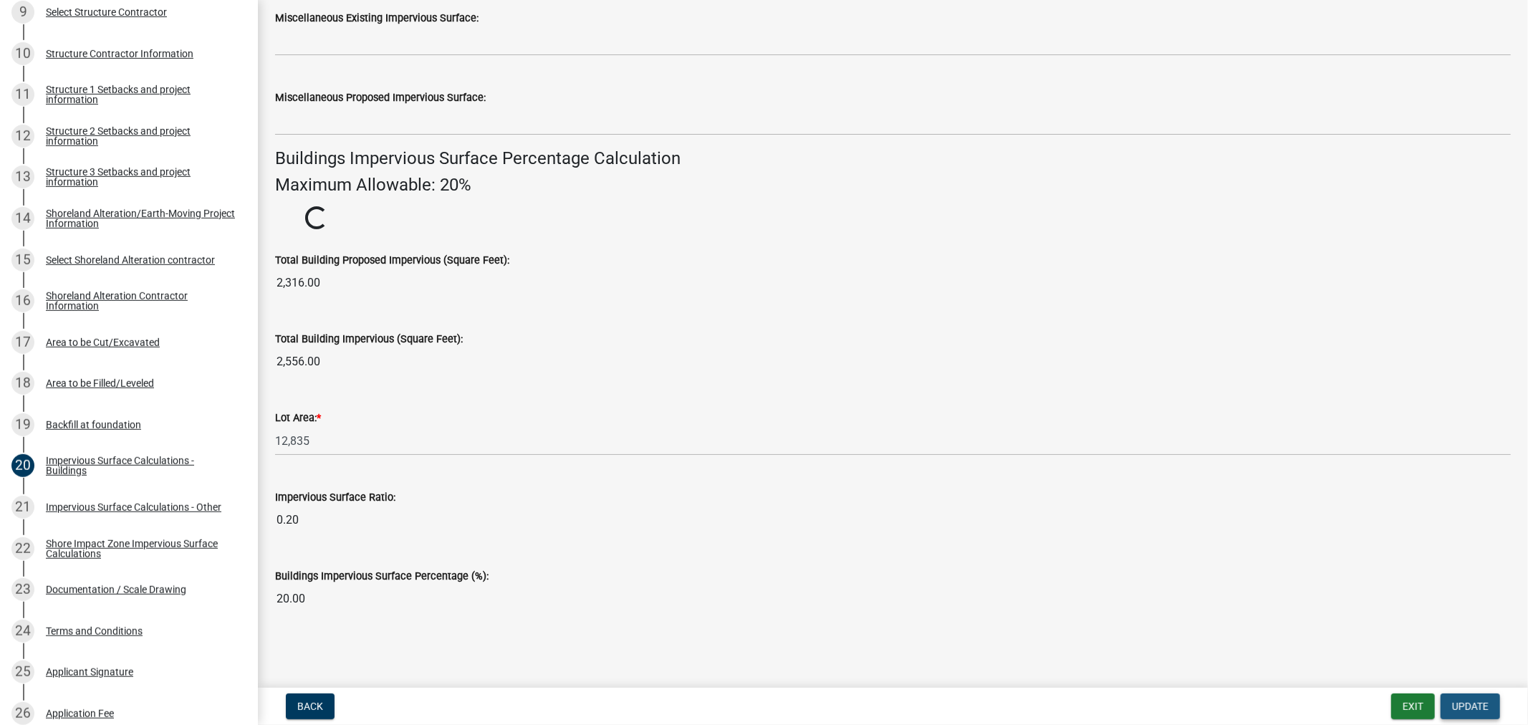
click at [1455, 714] on button "Update" at bounding box center [1469, 706] width 59 height 26
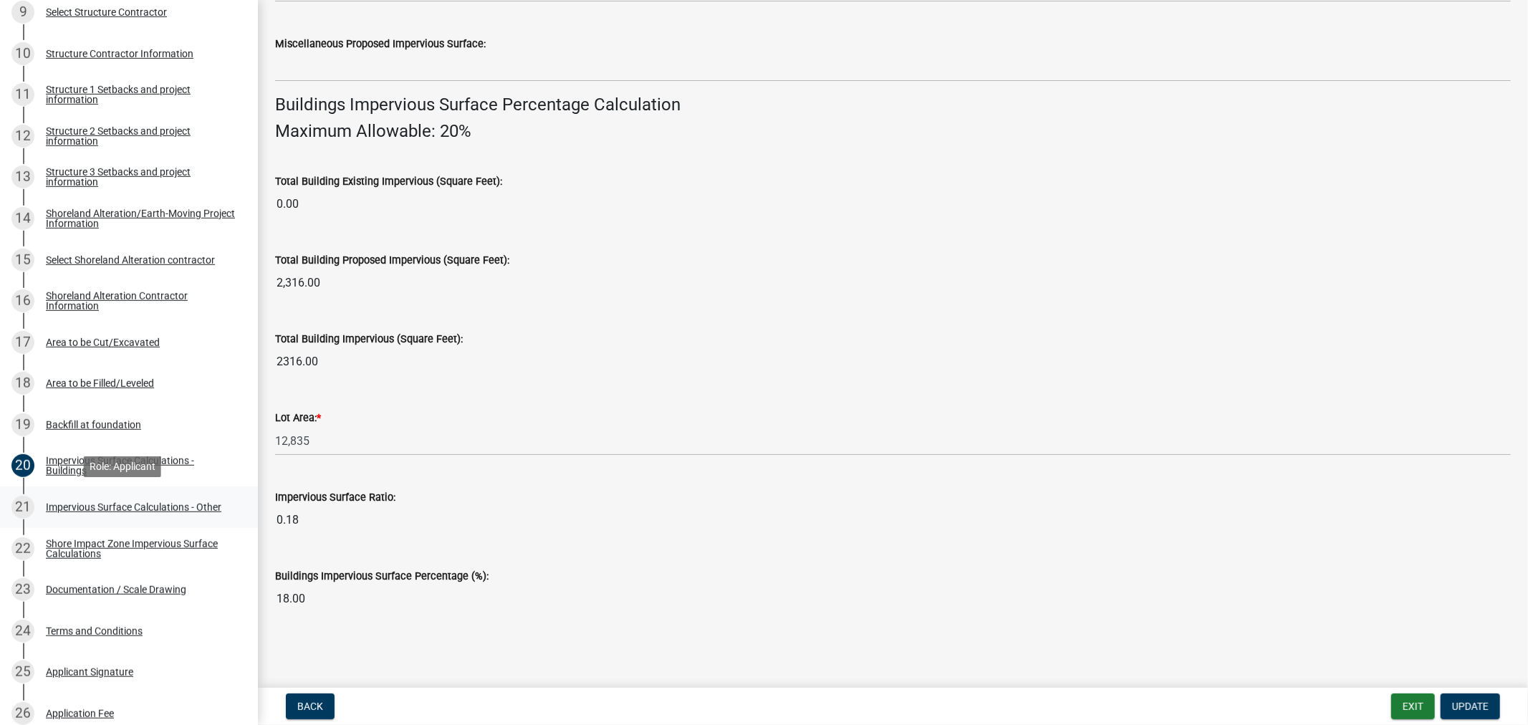
click at [112, 506] on div "Impervious Surface Calculations - Other" at bounding box center [133, 507] width 175 height 10
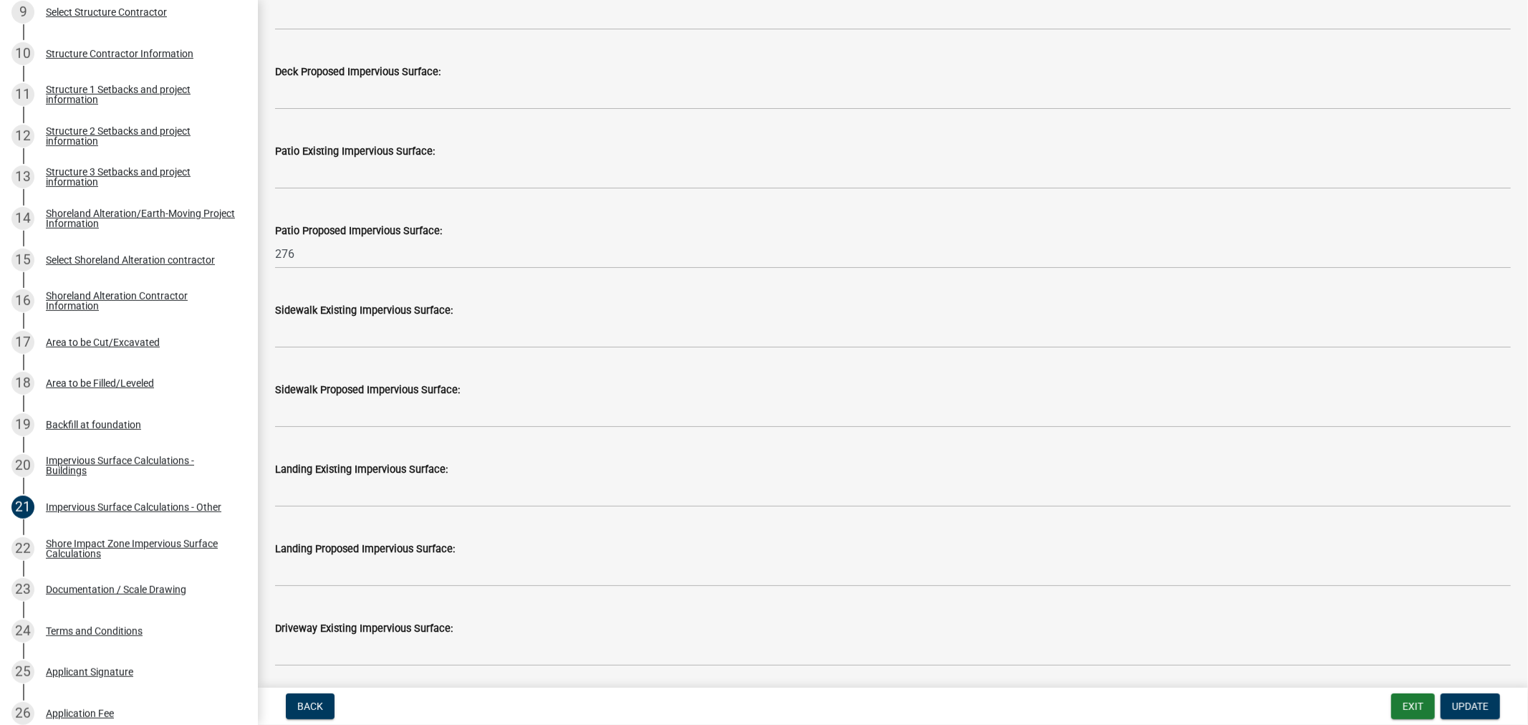
scroll to position [238, 0]
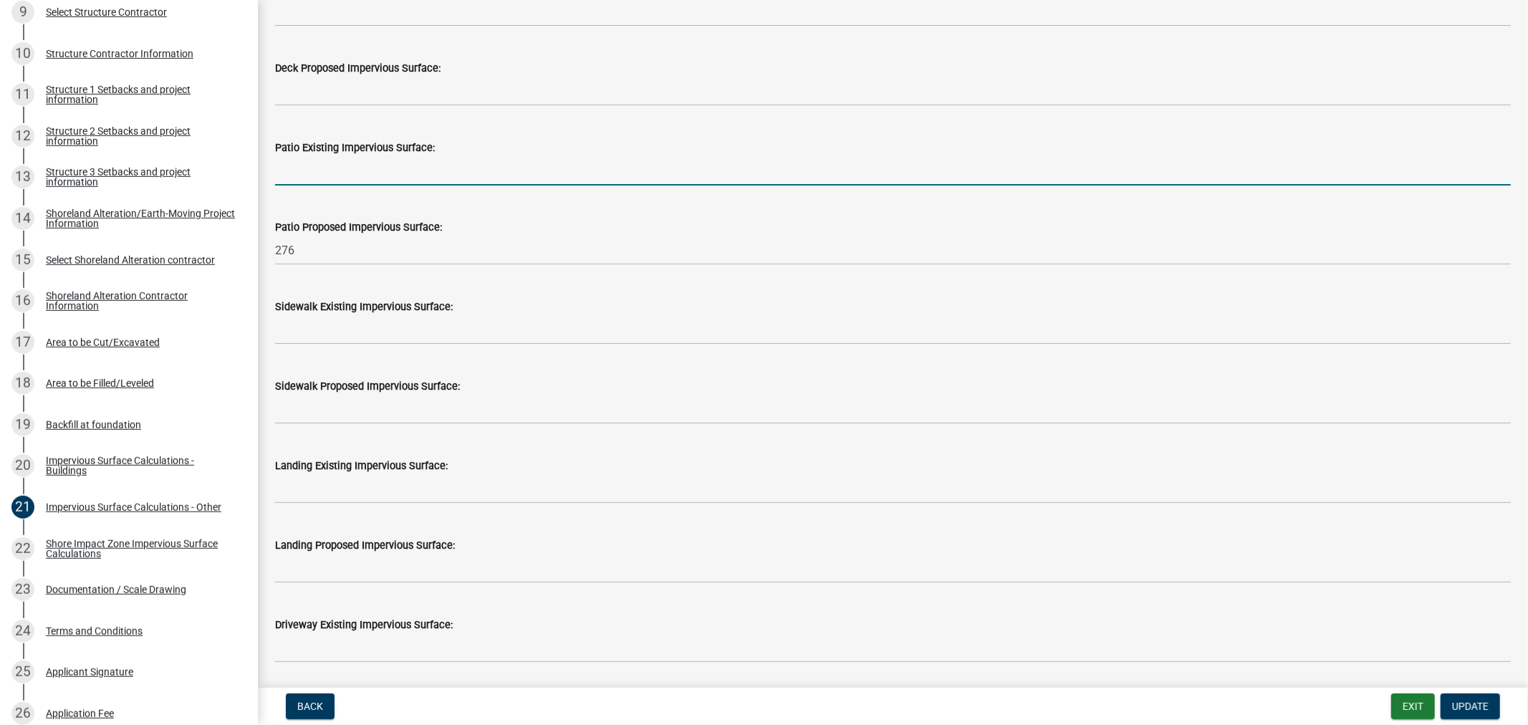
click at [319, 181] on input "text" at bounding box center [892, 170] width 1235 height 29
type input "336"
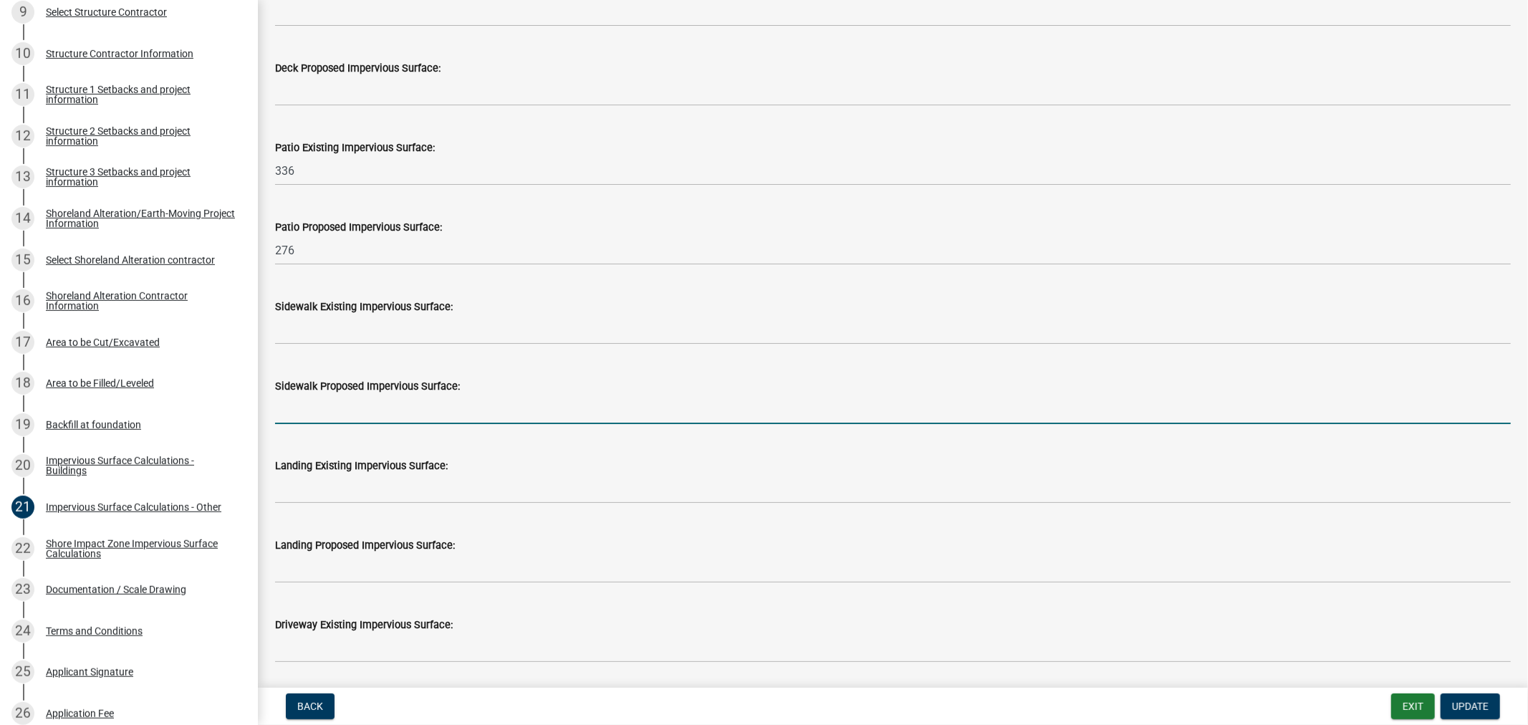
drag, startPoint x: 283, startPoint y: 398, endPoint x: 289, endPoint y: 392, distance: 8.6
click at [283, 398] on input "text" at bounding box center [892, 409] width 1235 height 29
type input "48"
click at [453, 467] on div "Landing Existing Impervious Surface:" at bounding box center [892, 465] width 1235 height 17
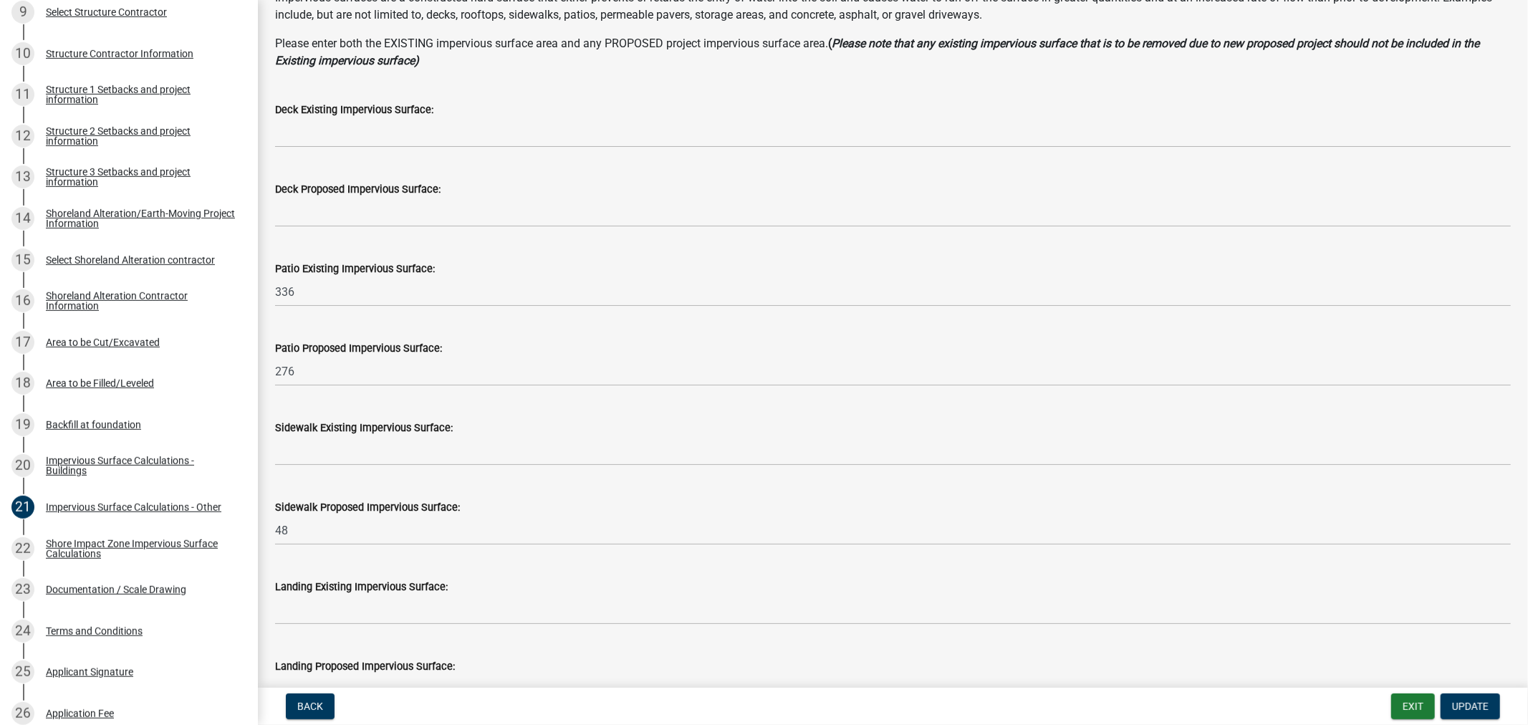
scroll to position [95, 0]
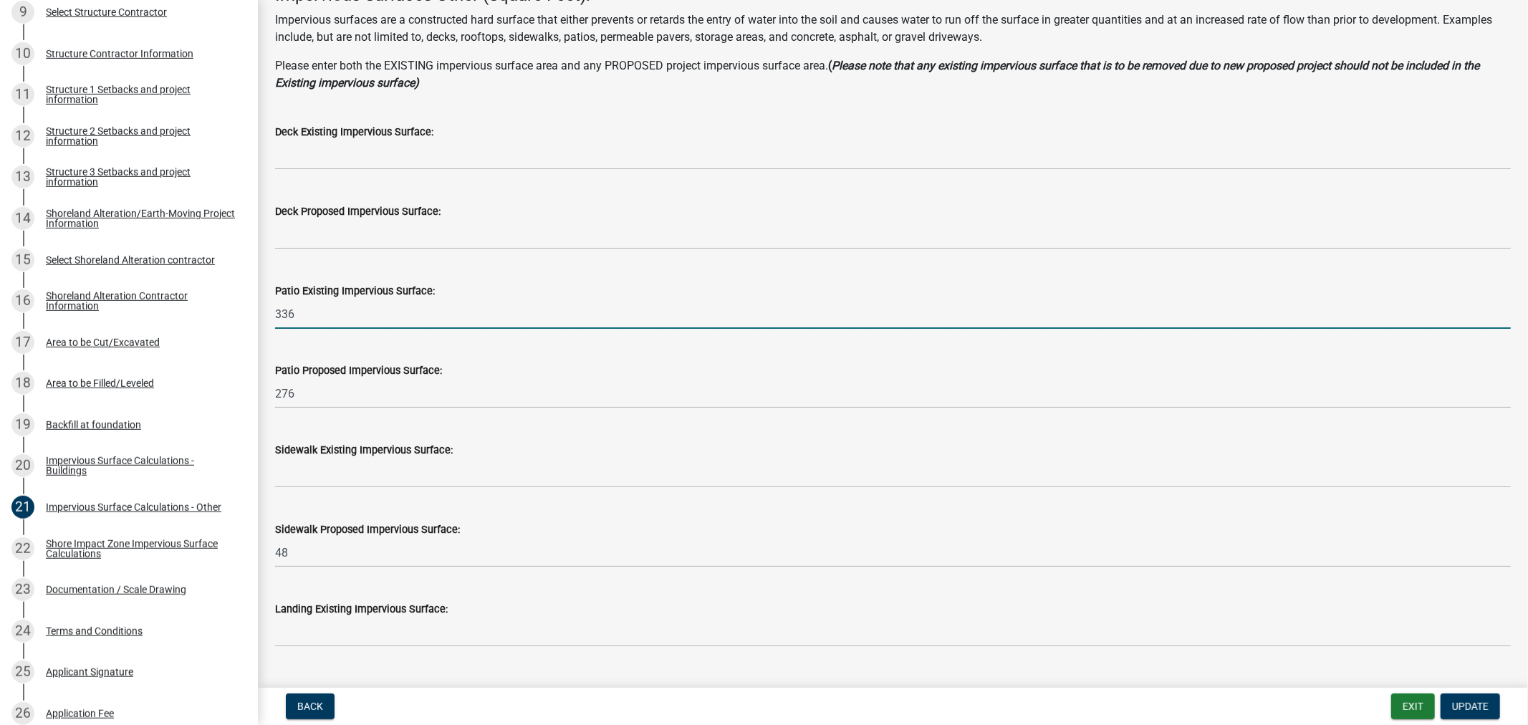
click at [321, 316] on input "336" at bounding box center [892, 313] width 1235 height 29
type input "3"
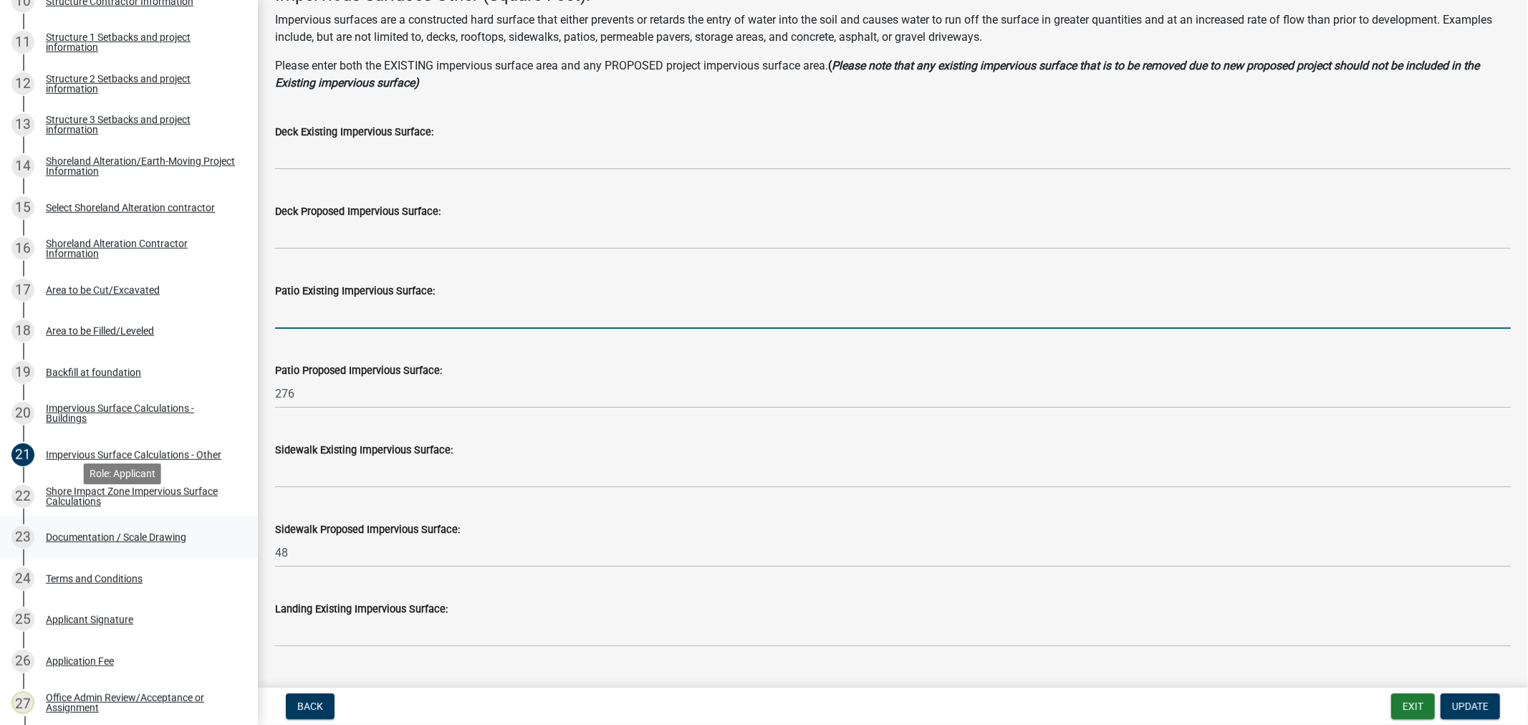
scroll to position [716, 0]
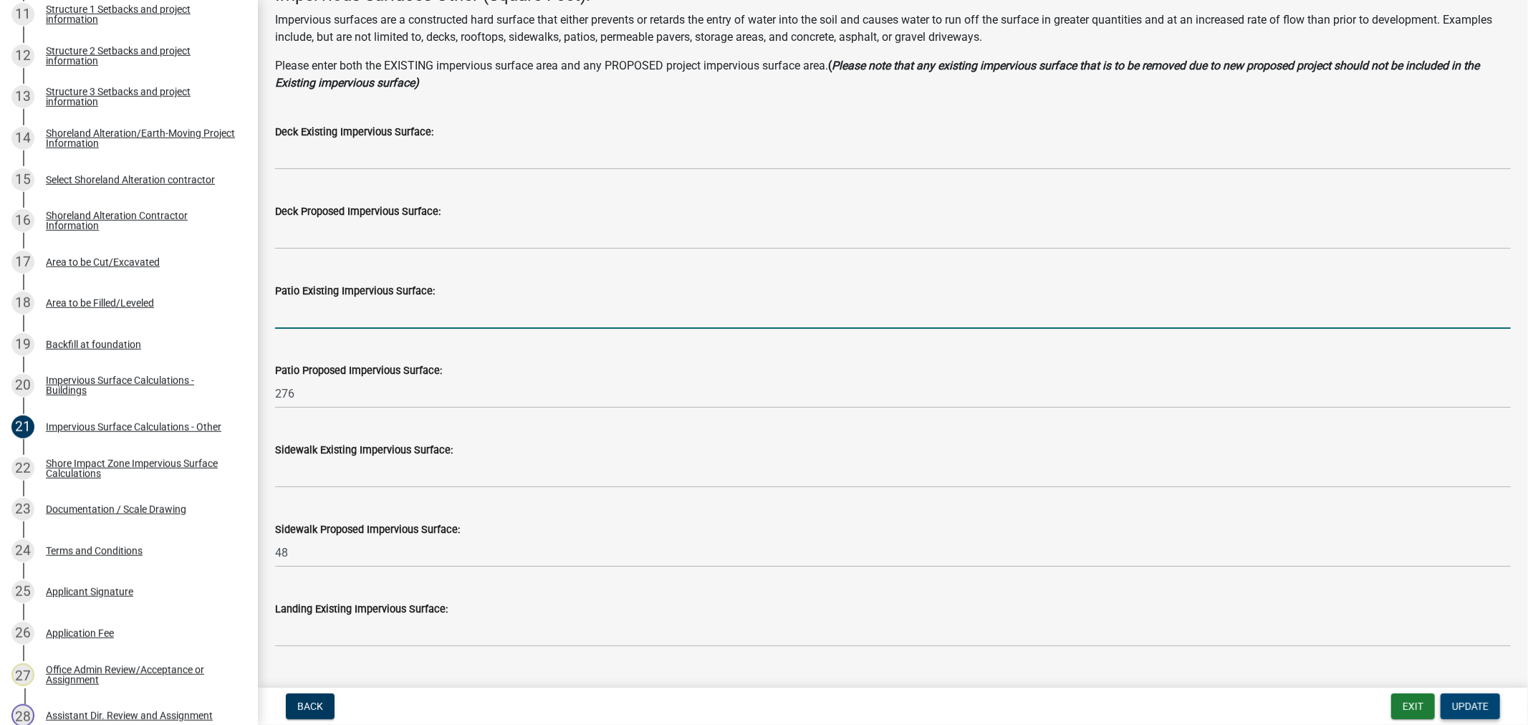
click at [1478, 707] on span "Update" at bounding box center [1470, 705] width 37 height 11
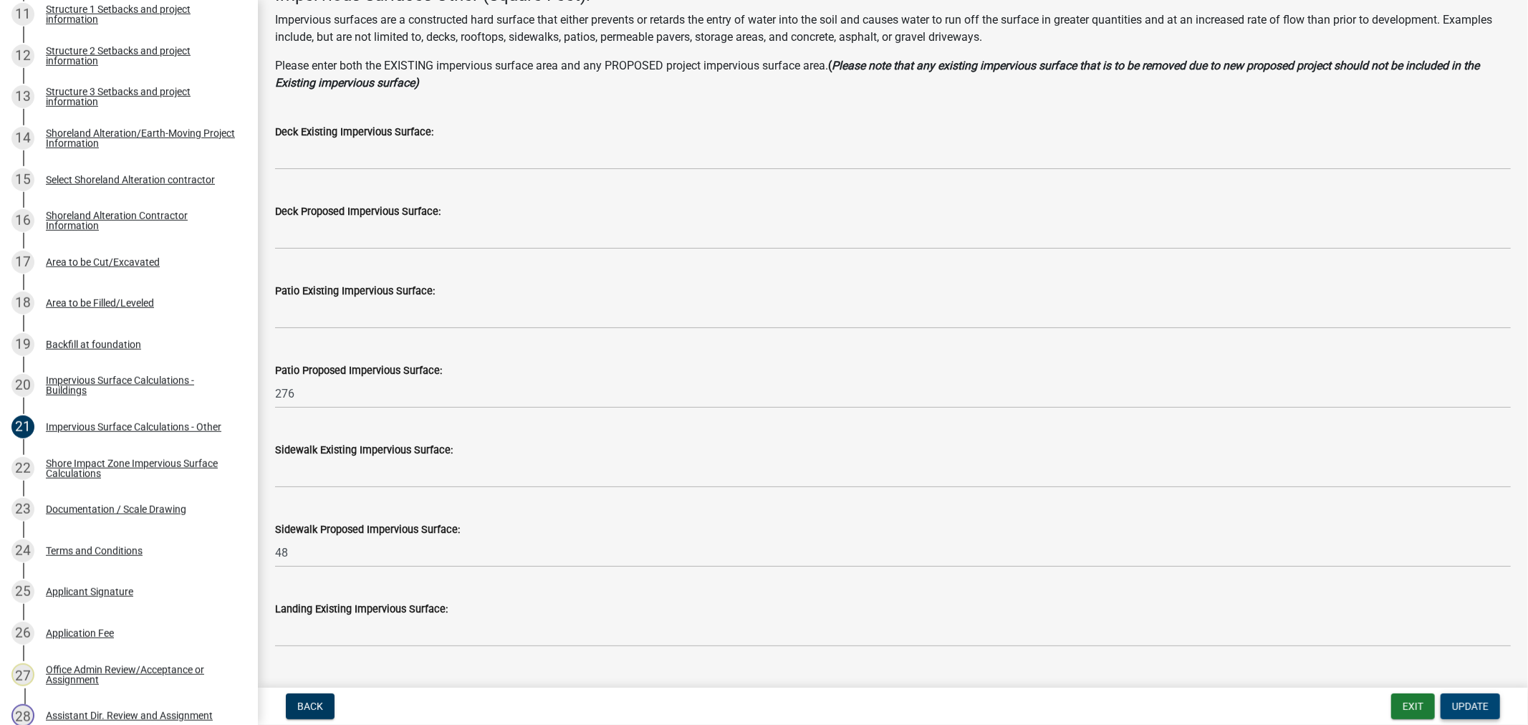
click at [1457, 706] on span "Update" at bounding box center [1470, 705] width 37 height 11
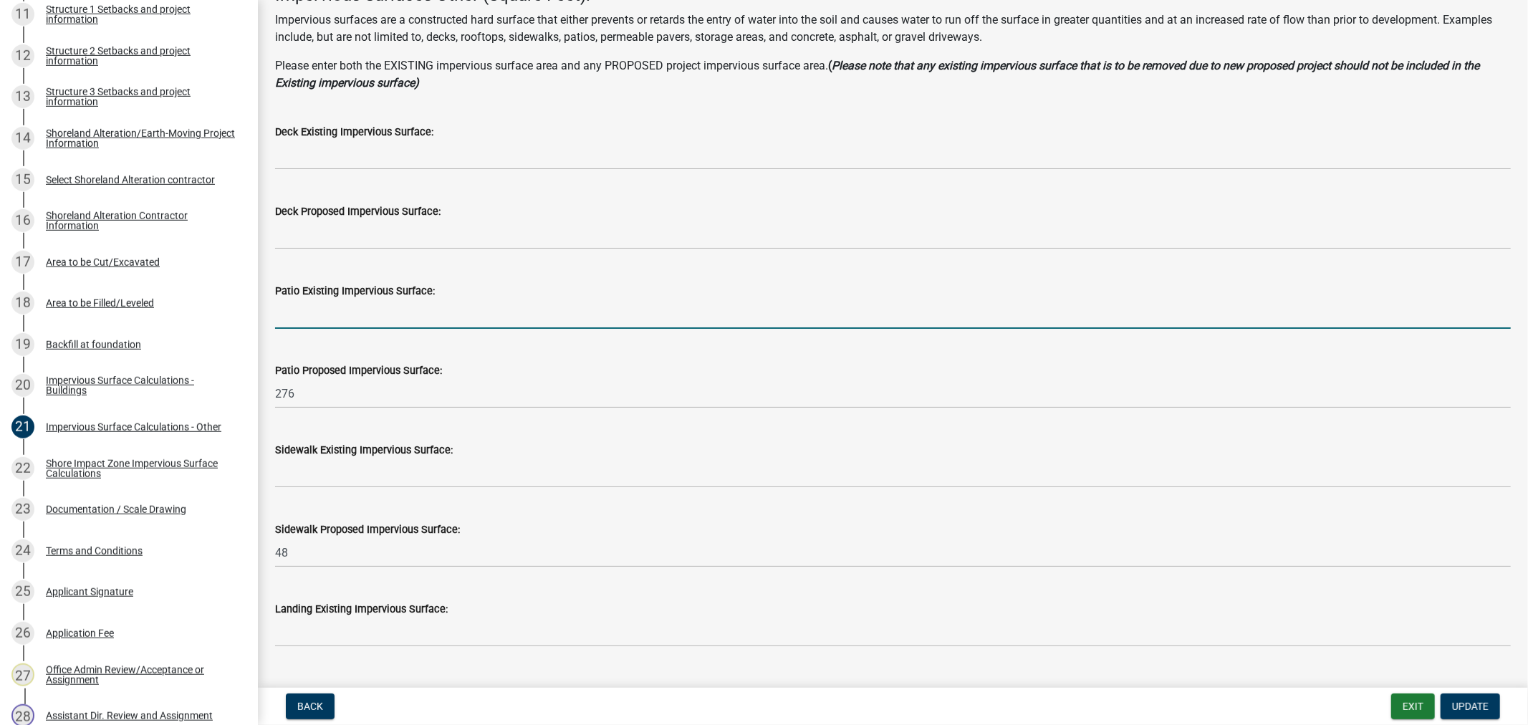
click at [337, 313] on input "text" at bounding box center [892, 313] width 1235 height 29
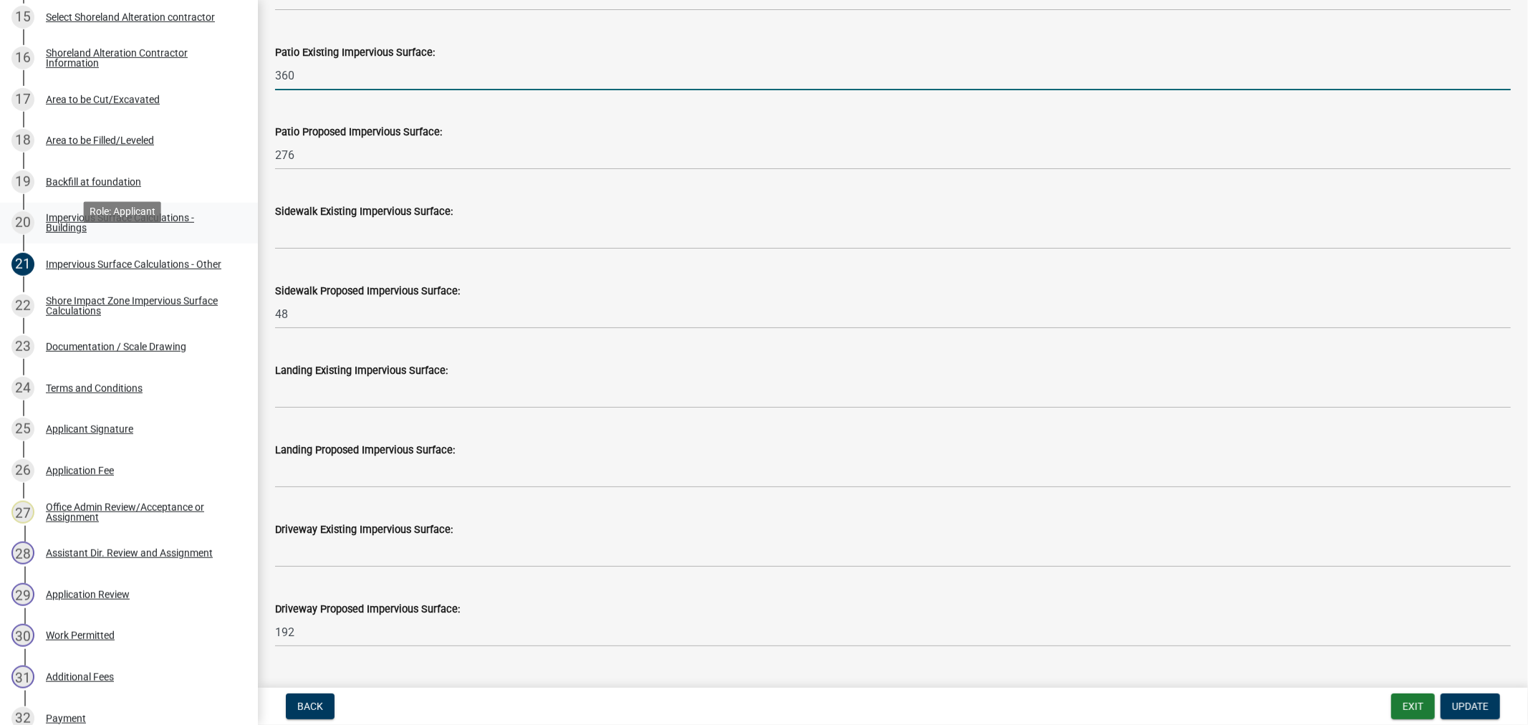
scroll to position [875, 0]
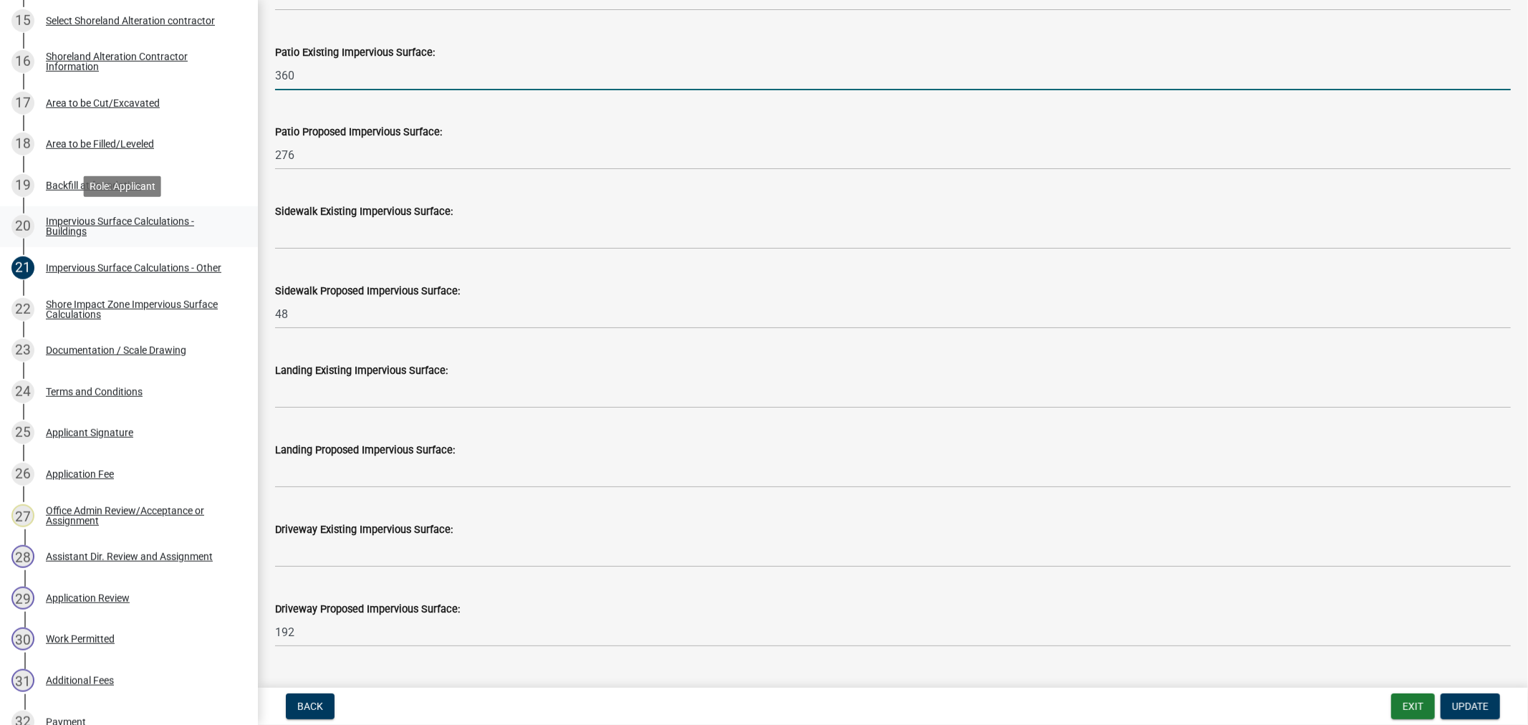
type input "360"
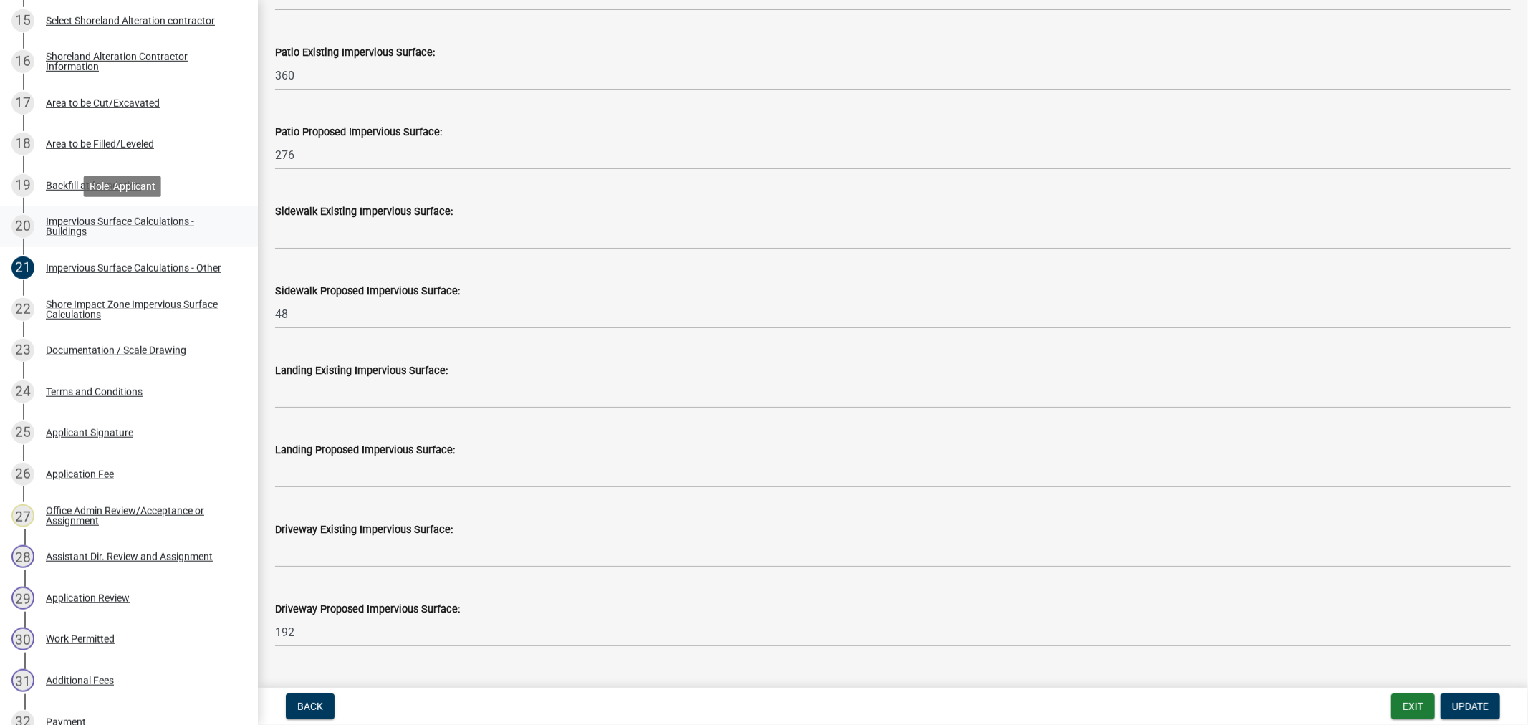
click at [79, 227] on div "Impervious Surface Calculations - Buildings" at bounding box center [140, 226] width 189 height 20
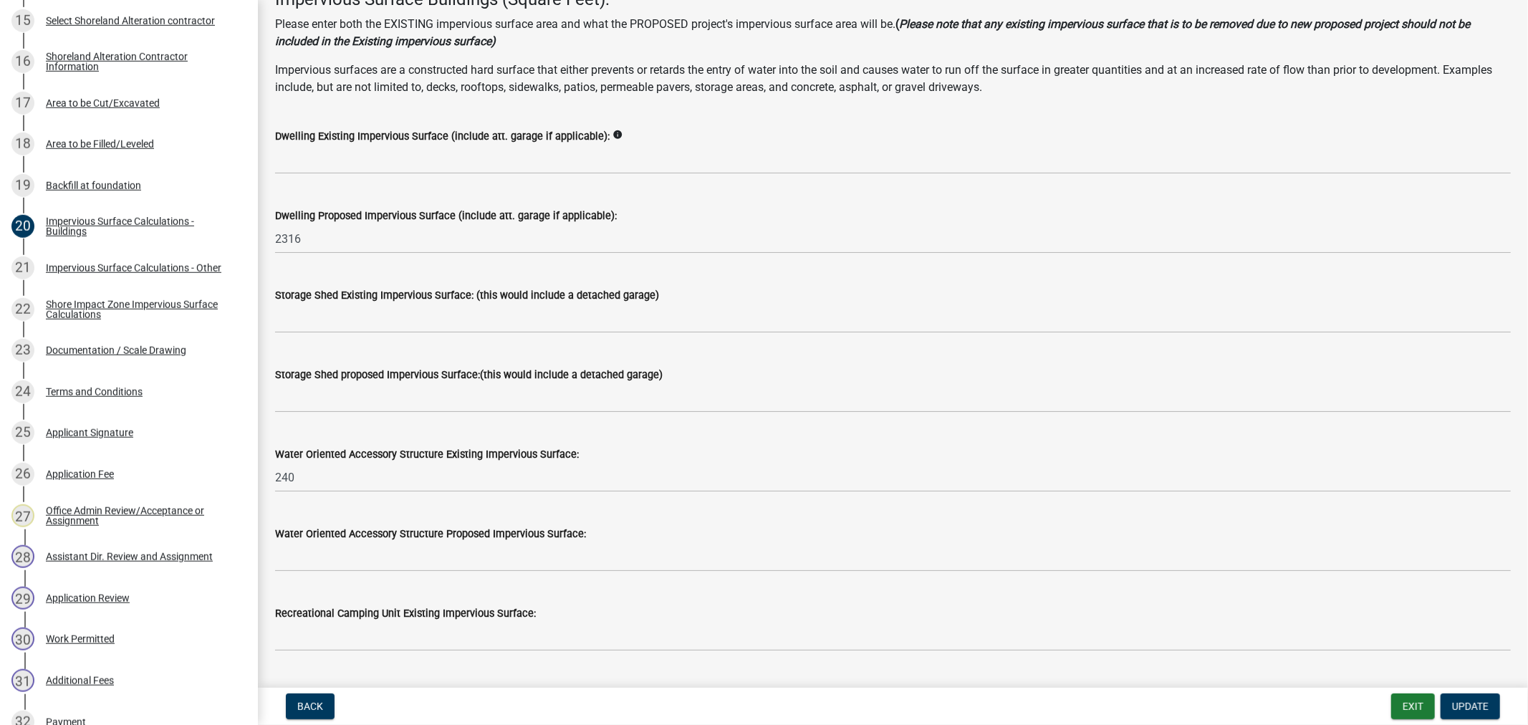
scroll to position [238, 0]
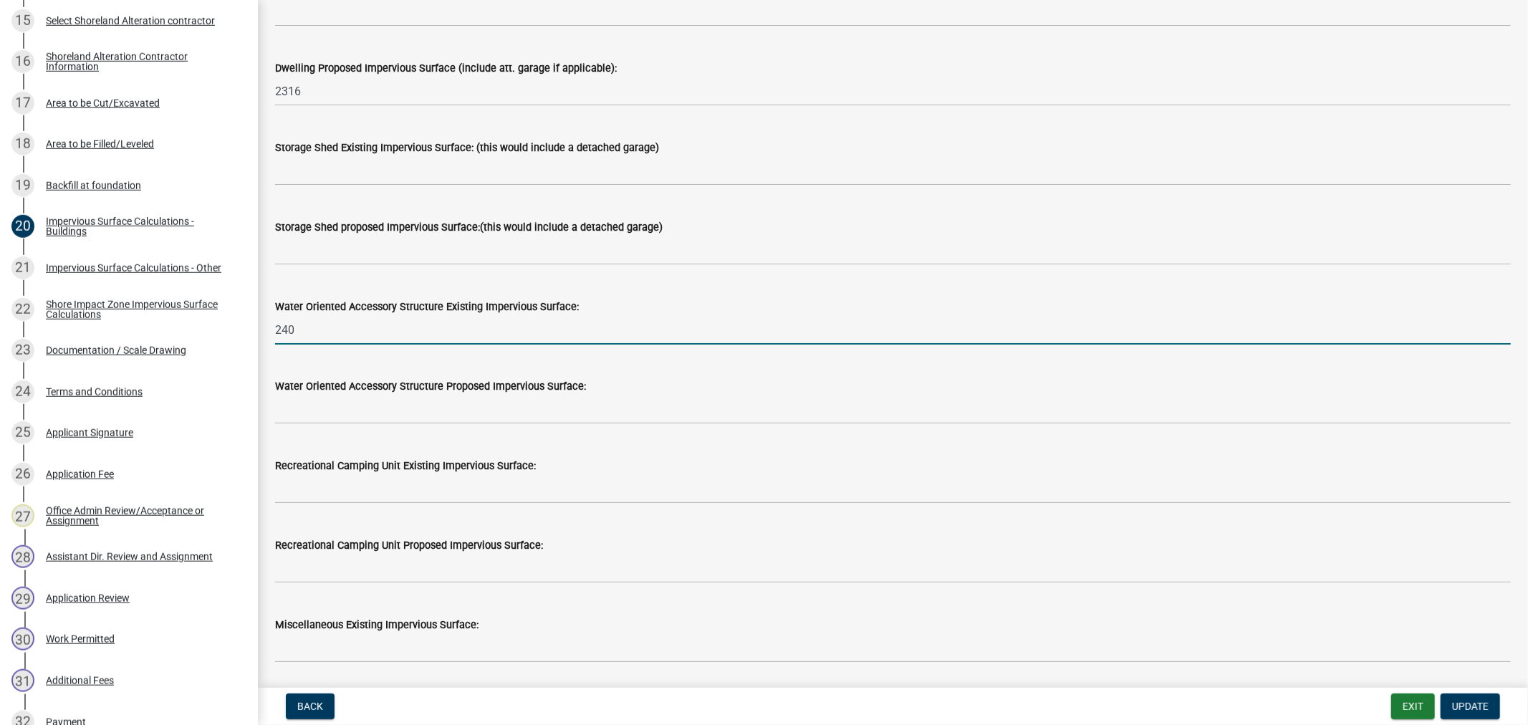
click at [358, 334] on input "240" at bounding box center [892, 329] width 1235 height 29
type input "2"
type input "0"
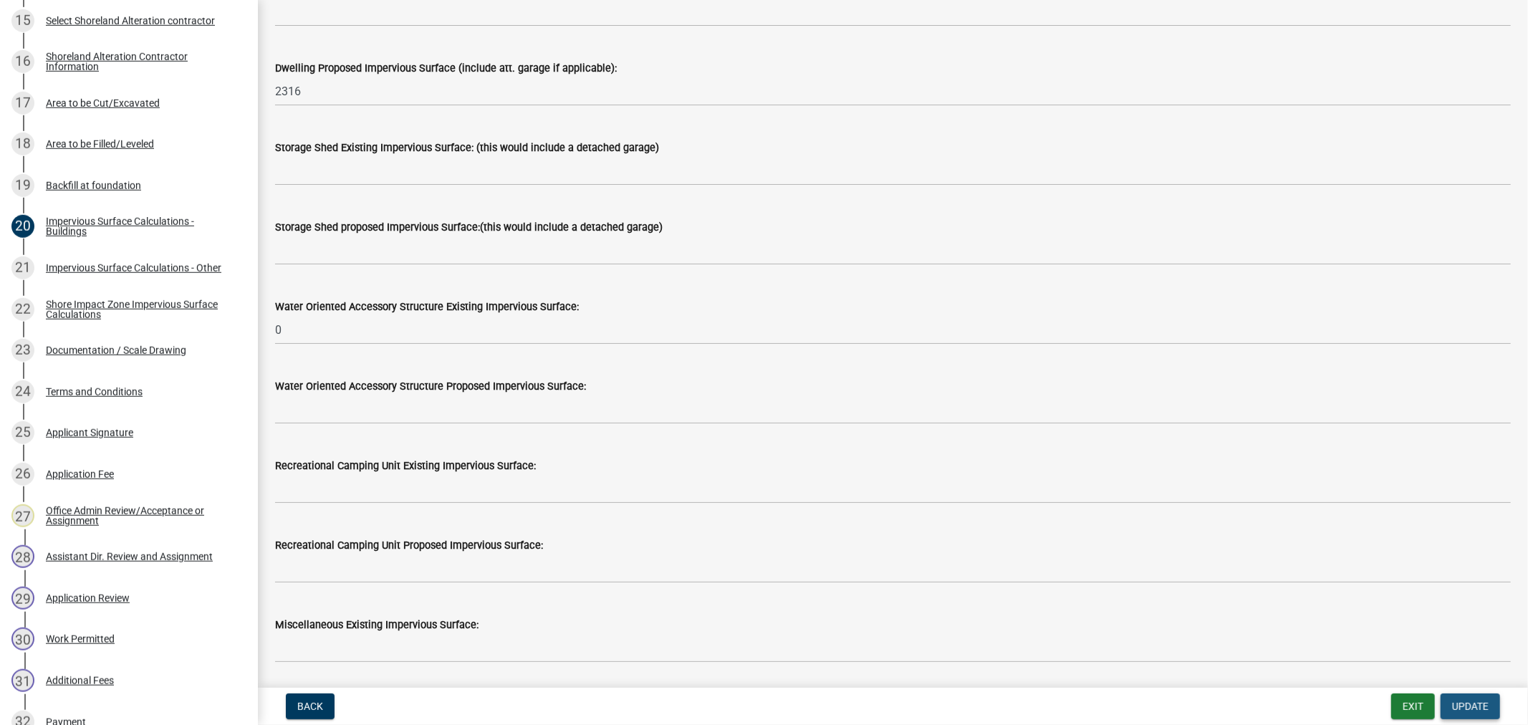
click at [1476, 706] on span "Update" at bounding box center [1470, 705] width 37 height 11
click at [1472, 708] on span "Update" at bounding box center [1470, 705] width 37 height 11
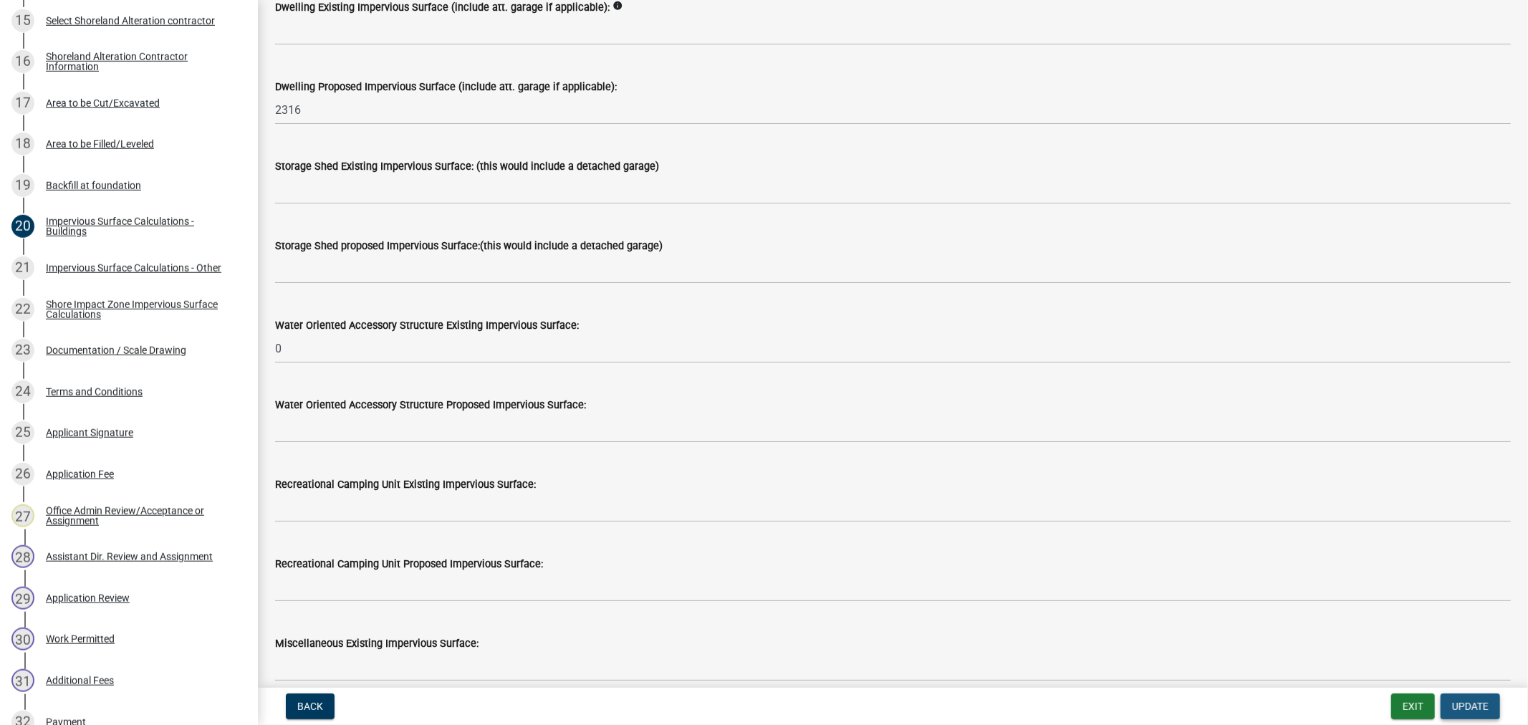
click at [1471, 704] on span "Update" at bounding box center [1470, 705] width 37 height 11
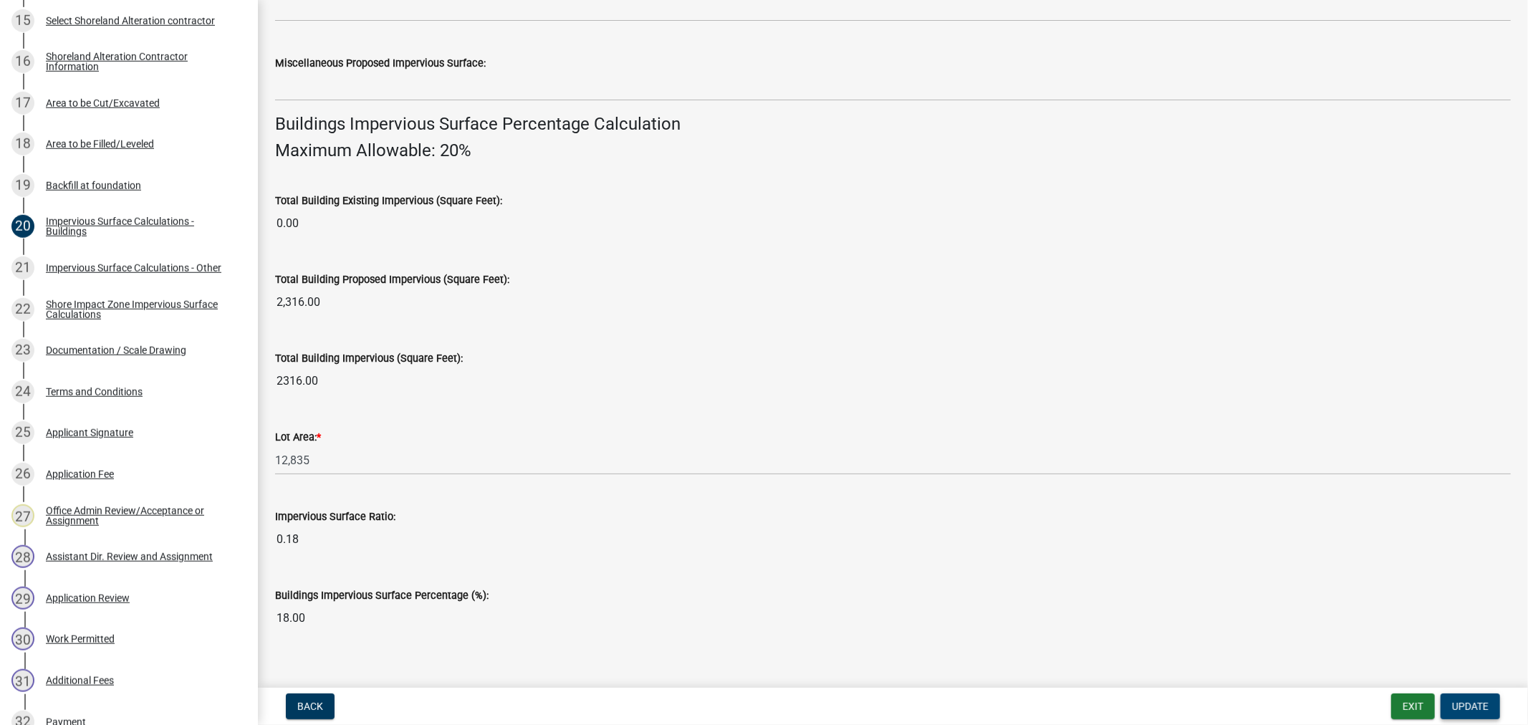
scroll to position [899, 0]
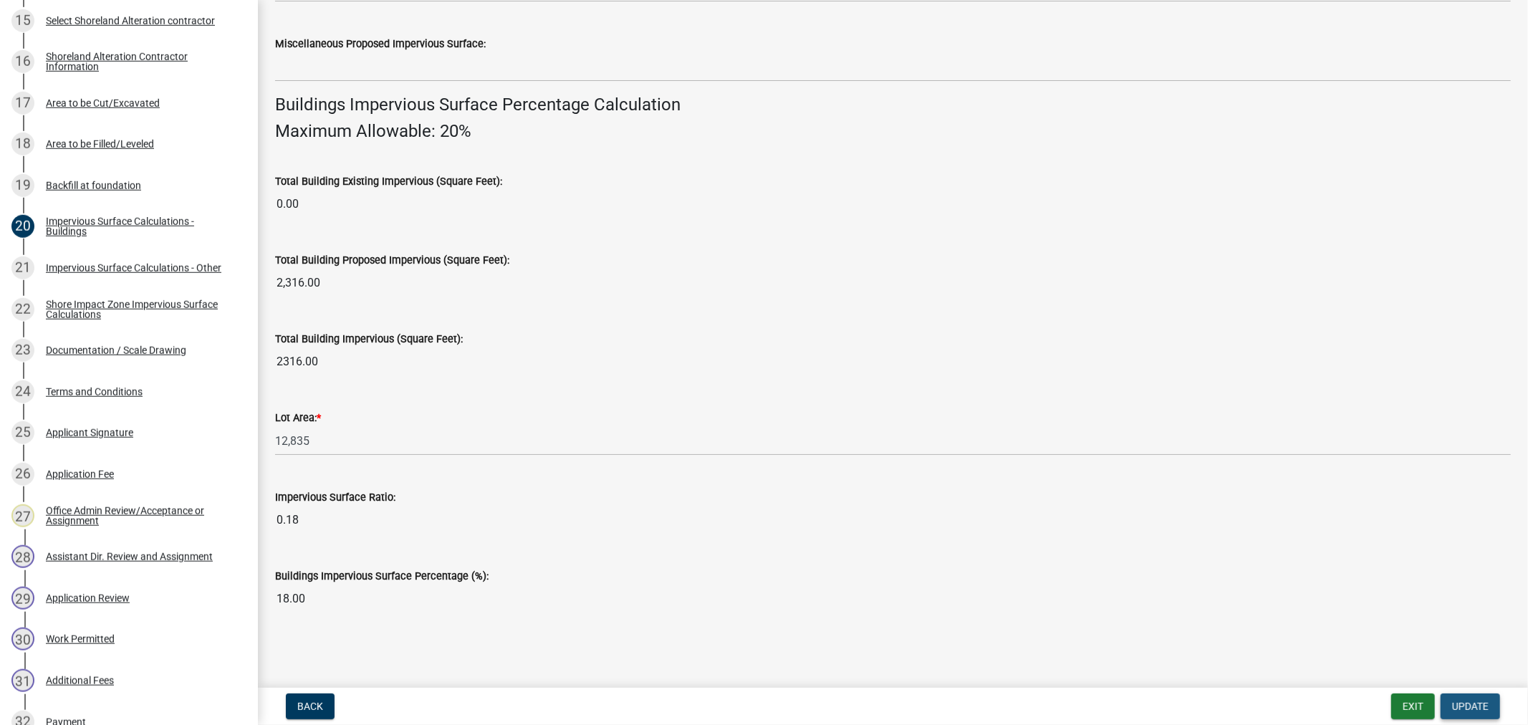
click at [1452, 705] on span "Update" at bounding box center [1470, 705] width 37 height 11
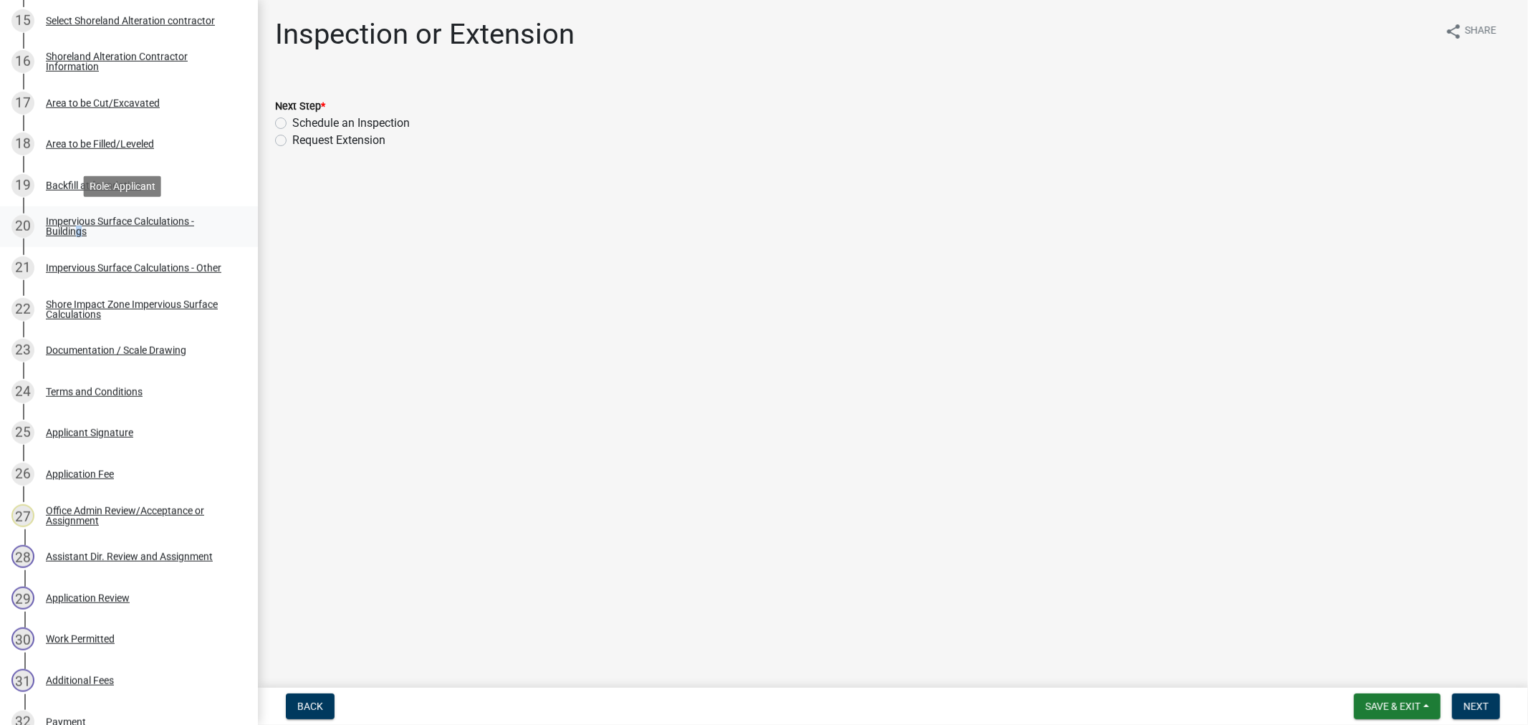
click at [74, 229] on div "Impervious Surface Calculations - Buildings" at bounding box center [140, 226] width 189 height 20
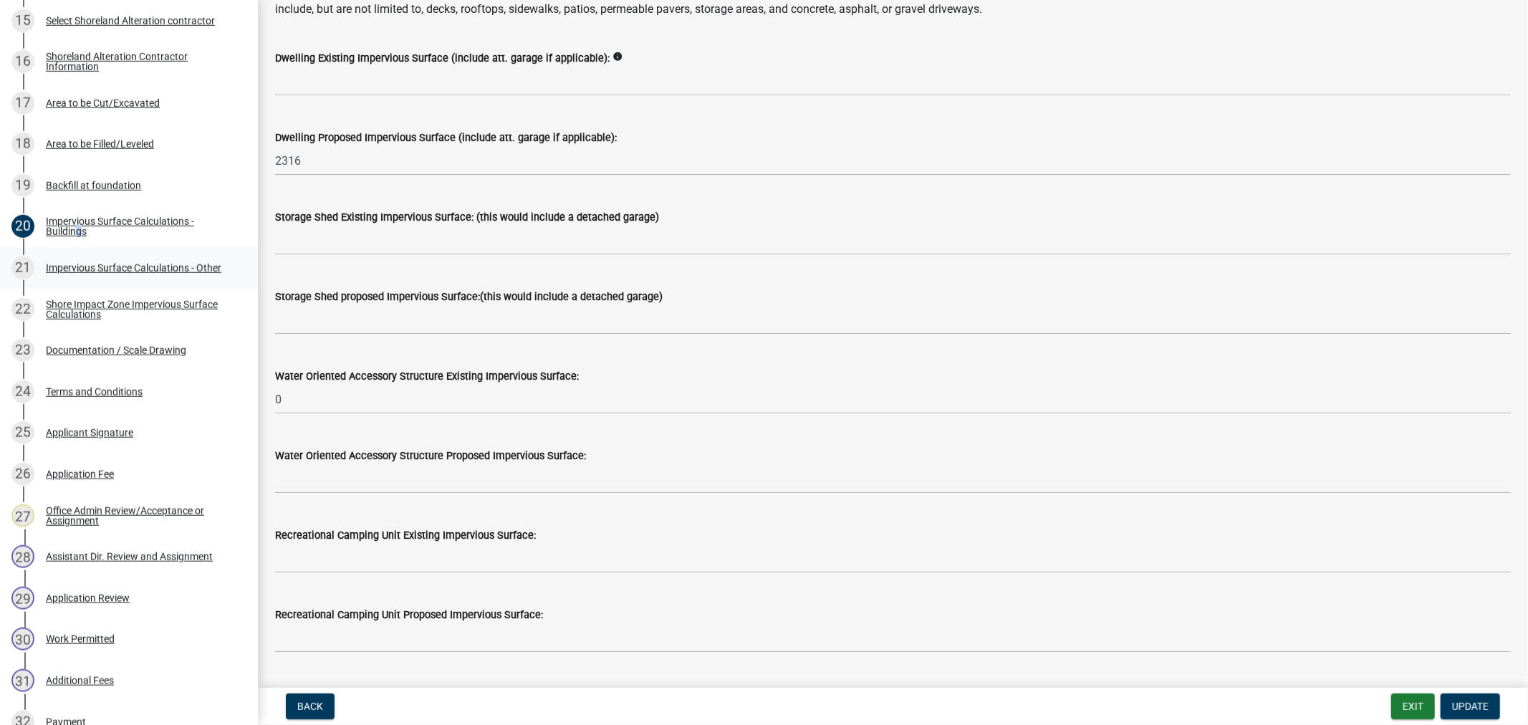
scroll to position [318, 0]
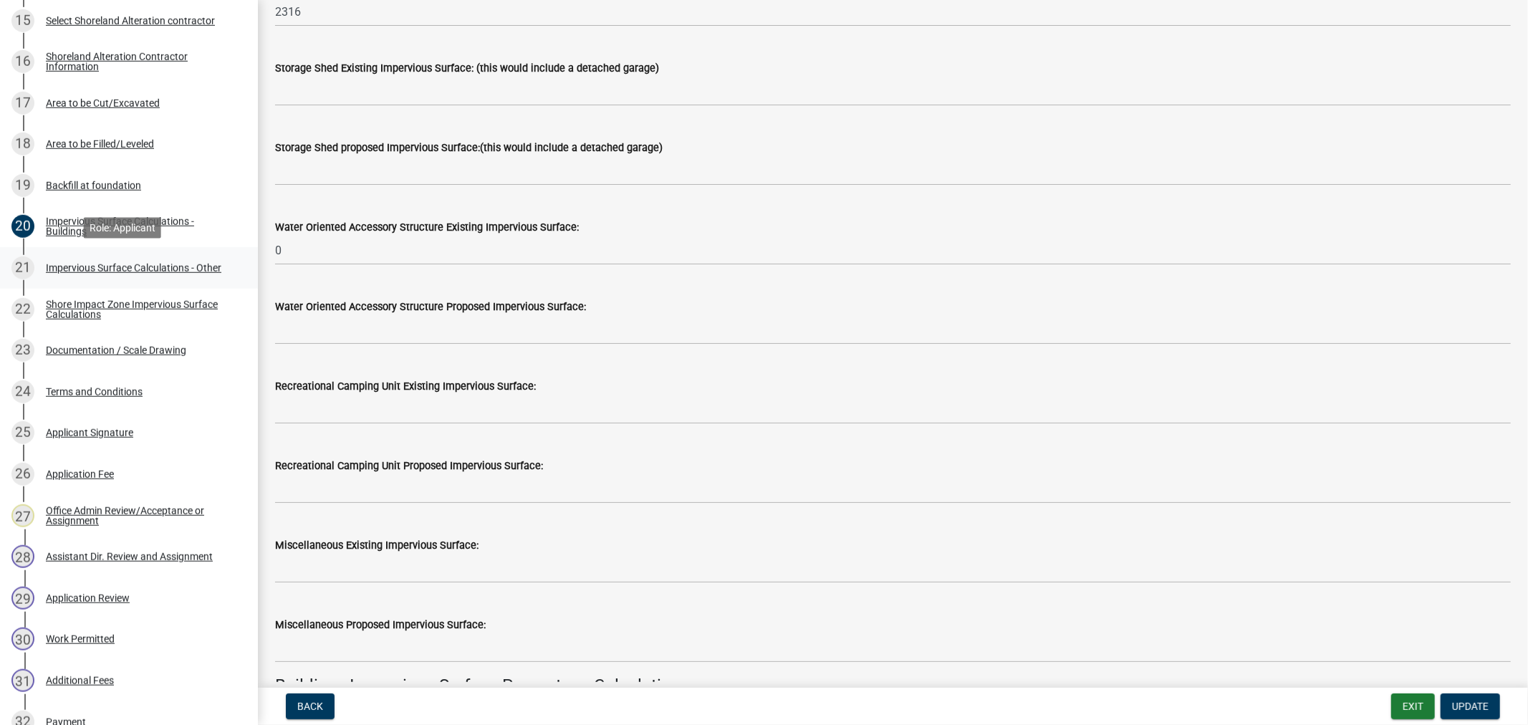
click at [74, 270] on div "Impervious Surface Calculations - Other" at bounding box center [133, 268] width 175 height 10
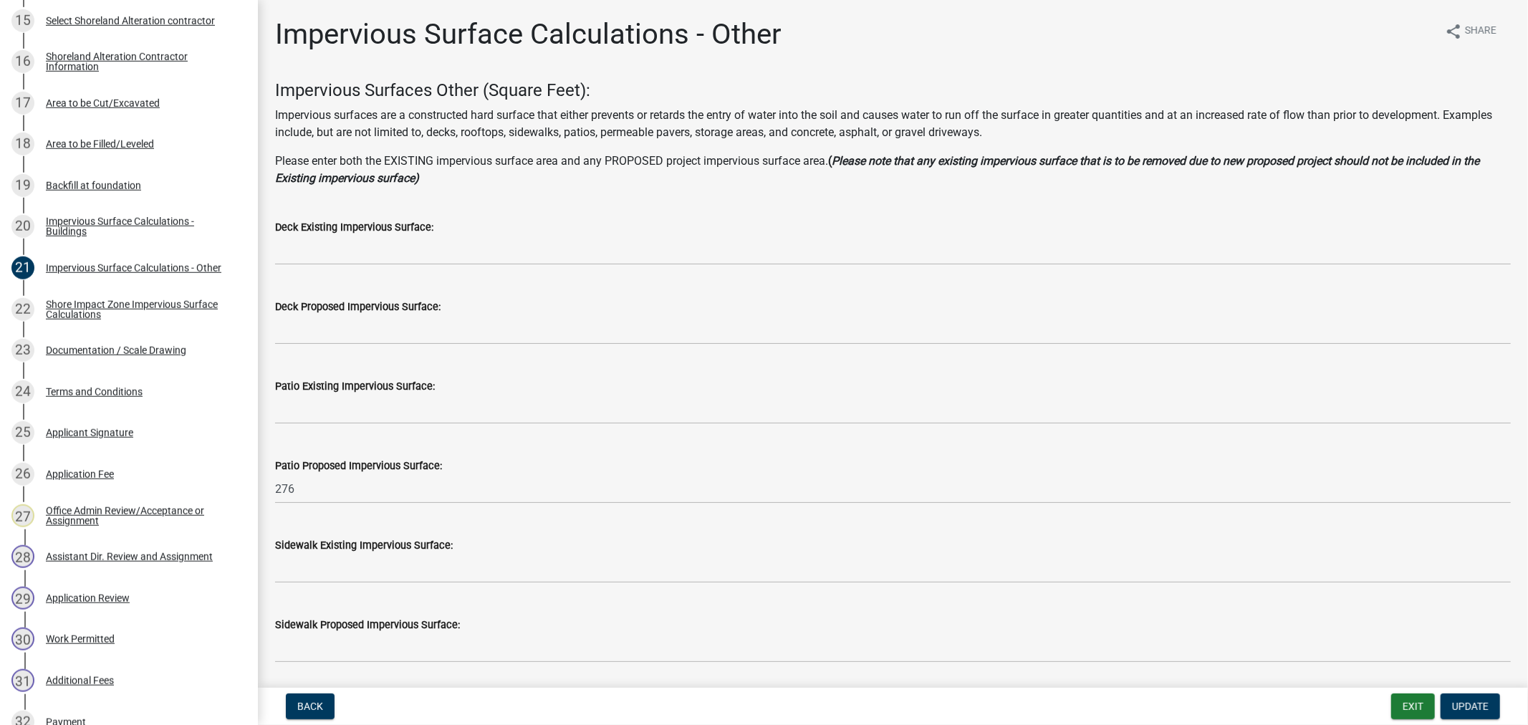
click at [371, 428] on wm-data-entity-input "Patio Existing Impervious Surface:" at bounding box center [892, 396] width 1235 height 79
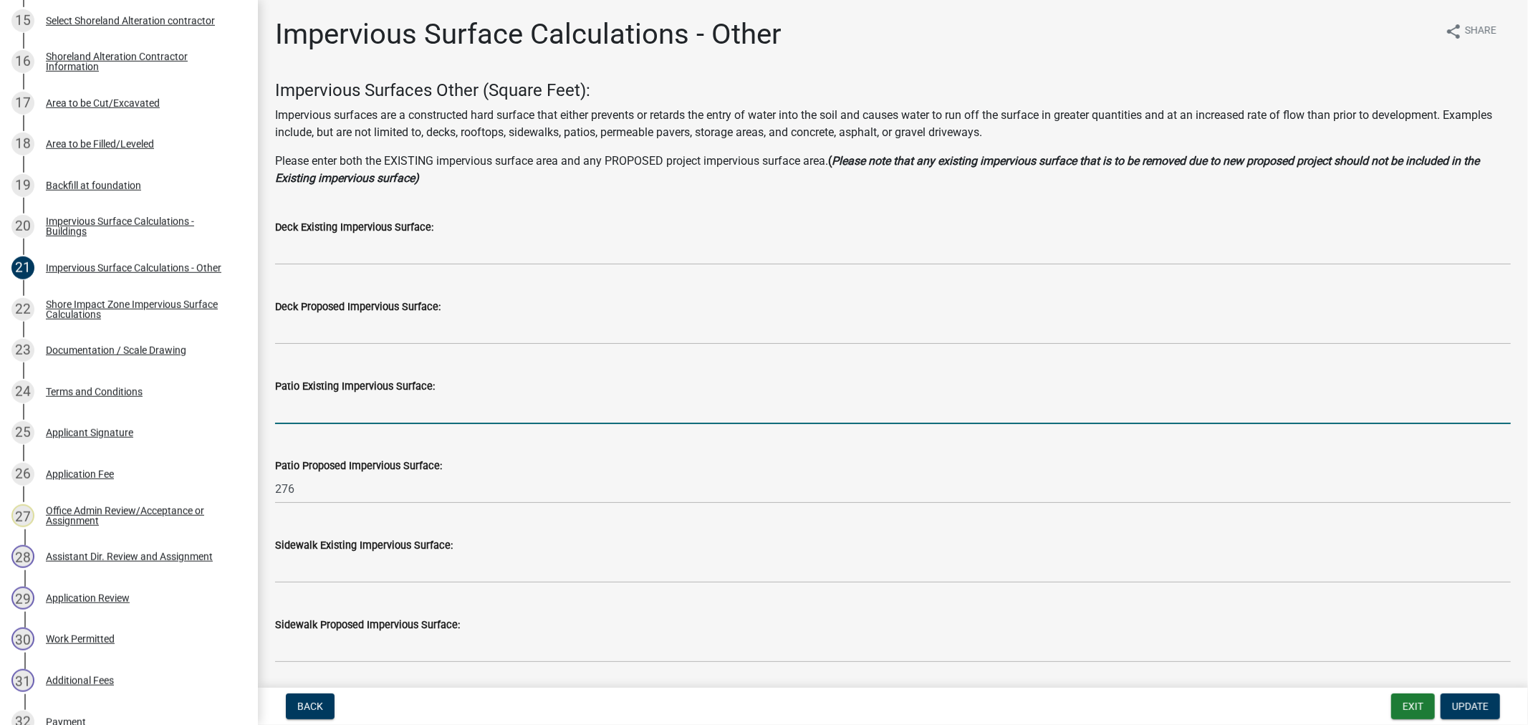
click at [372, 423] on input "text" at bounding box center [892, 409] width 1235 height 29
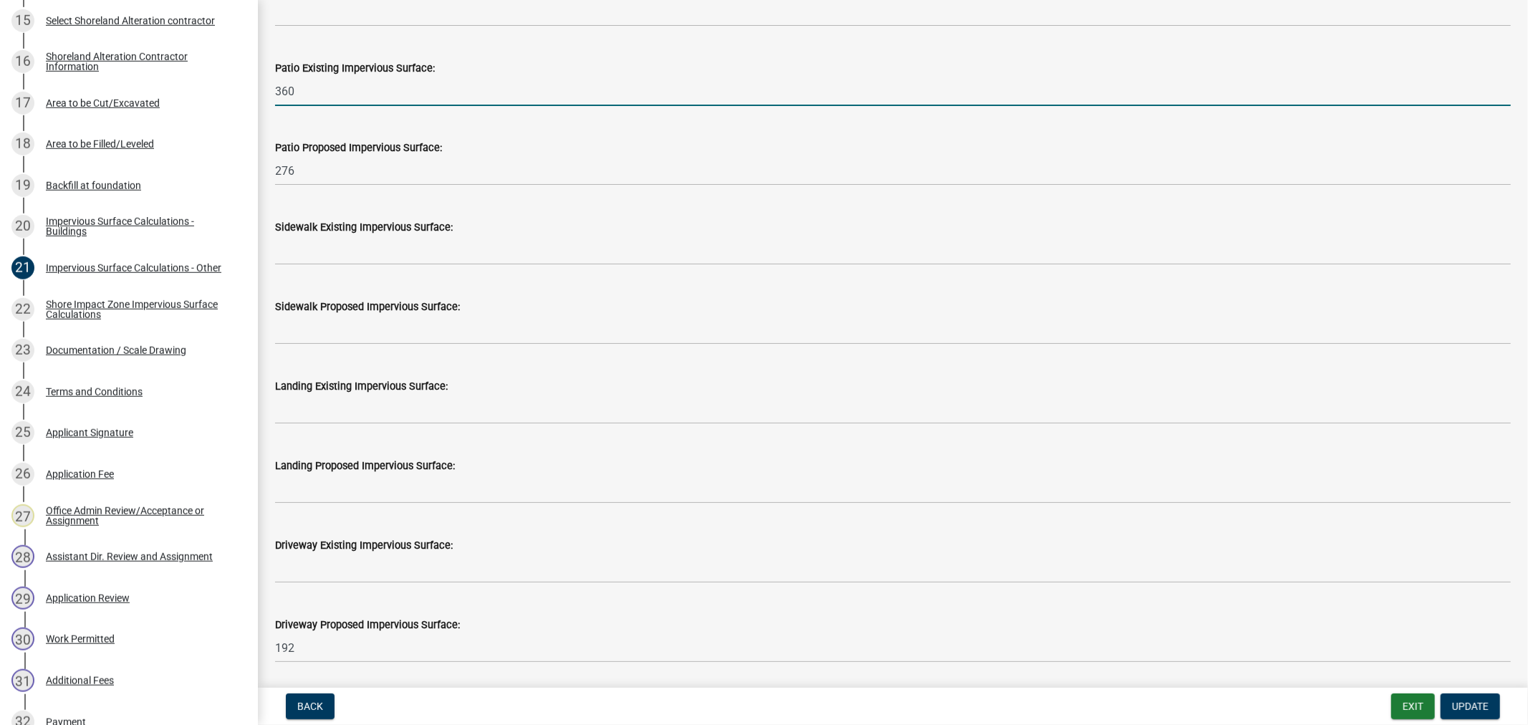
type input "360"
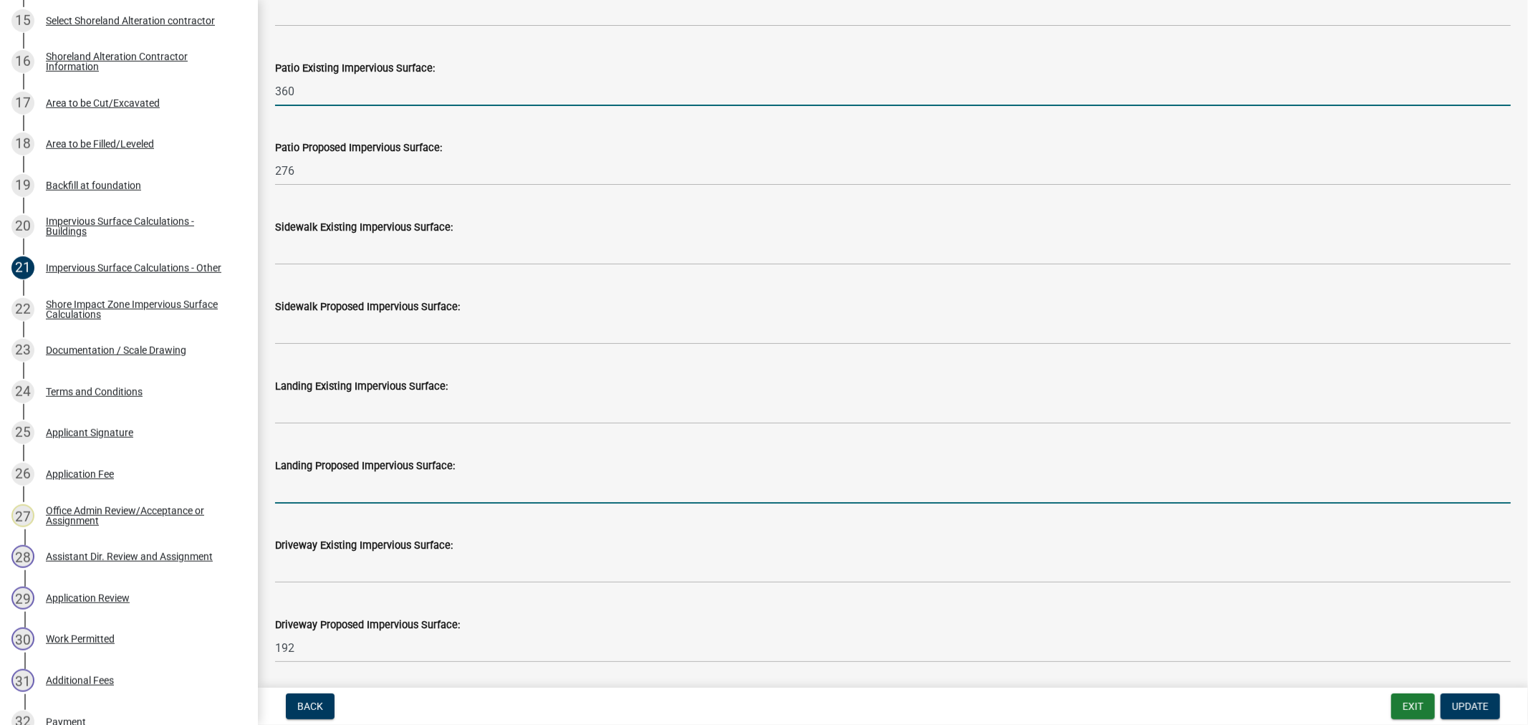
click at [496, 495] on input "text" at bounding box center [892, 488] width 1235 height 29
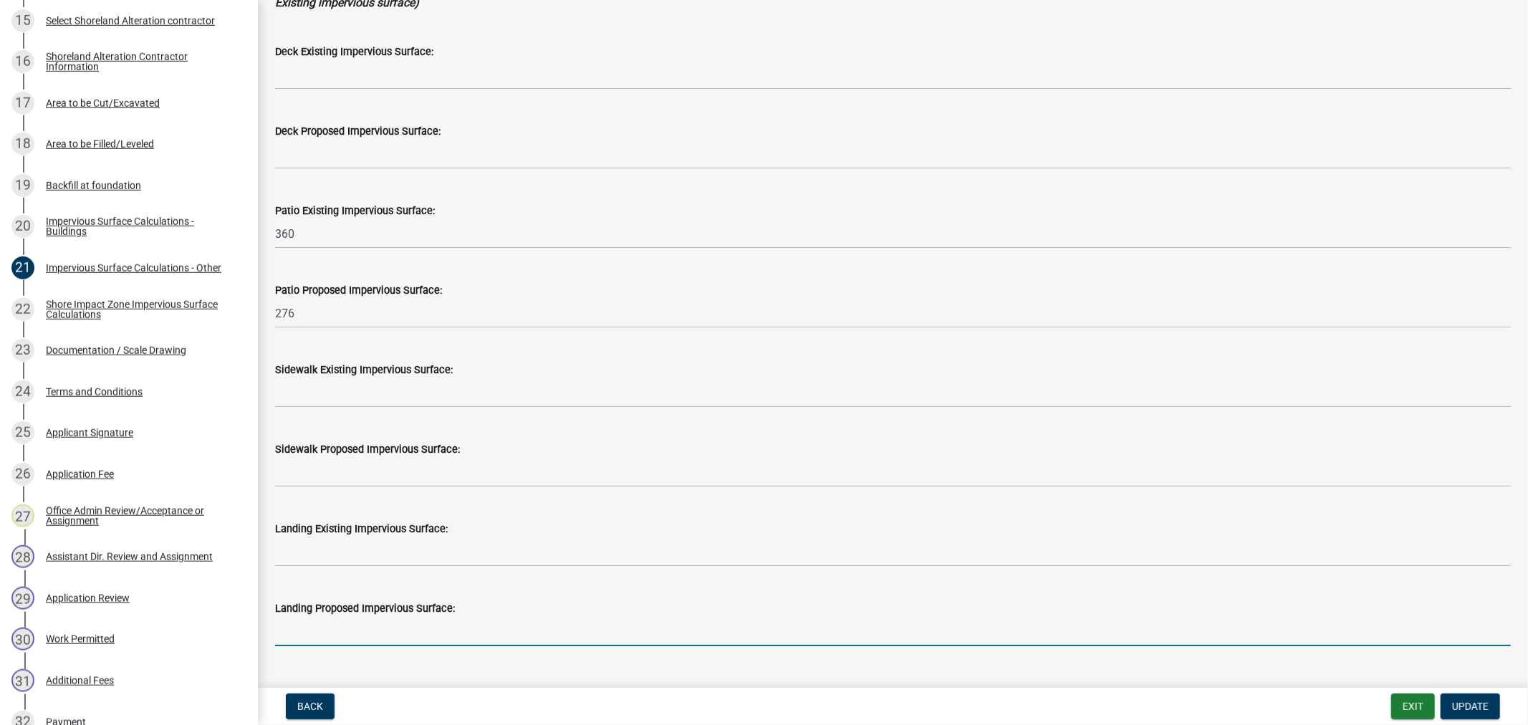
scroll to position [203, 0]
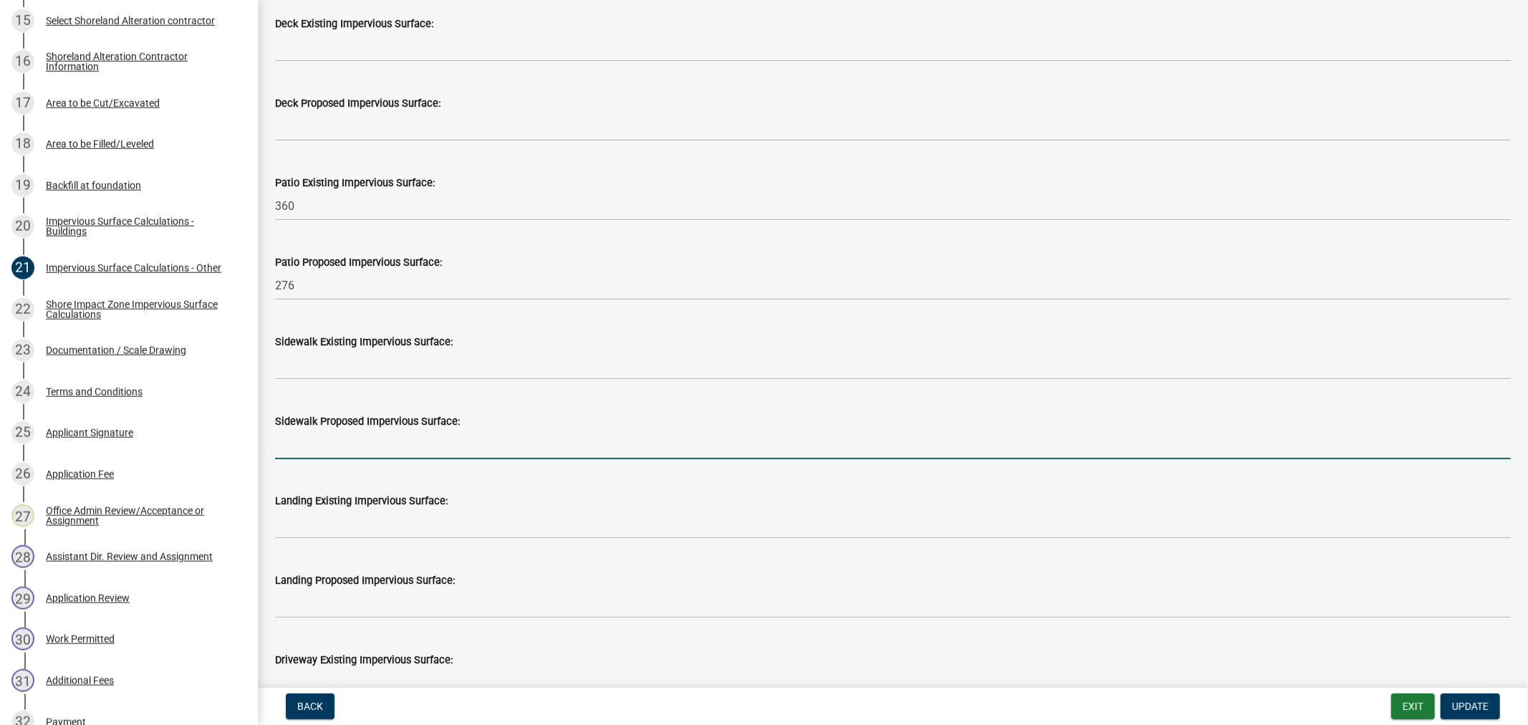
click at [344, 440] on input "text" at bounding box center [892, 444] width 1235 height 29
type input "48"
click at [1480, 706] on span "Update" at bounding box center [1470, 705] width 37 height 11
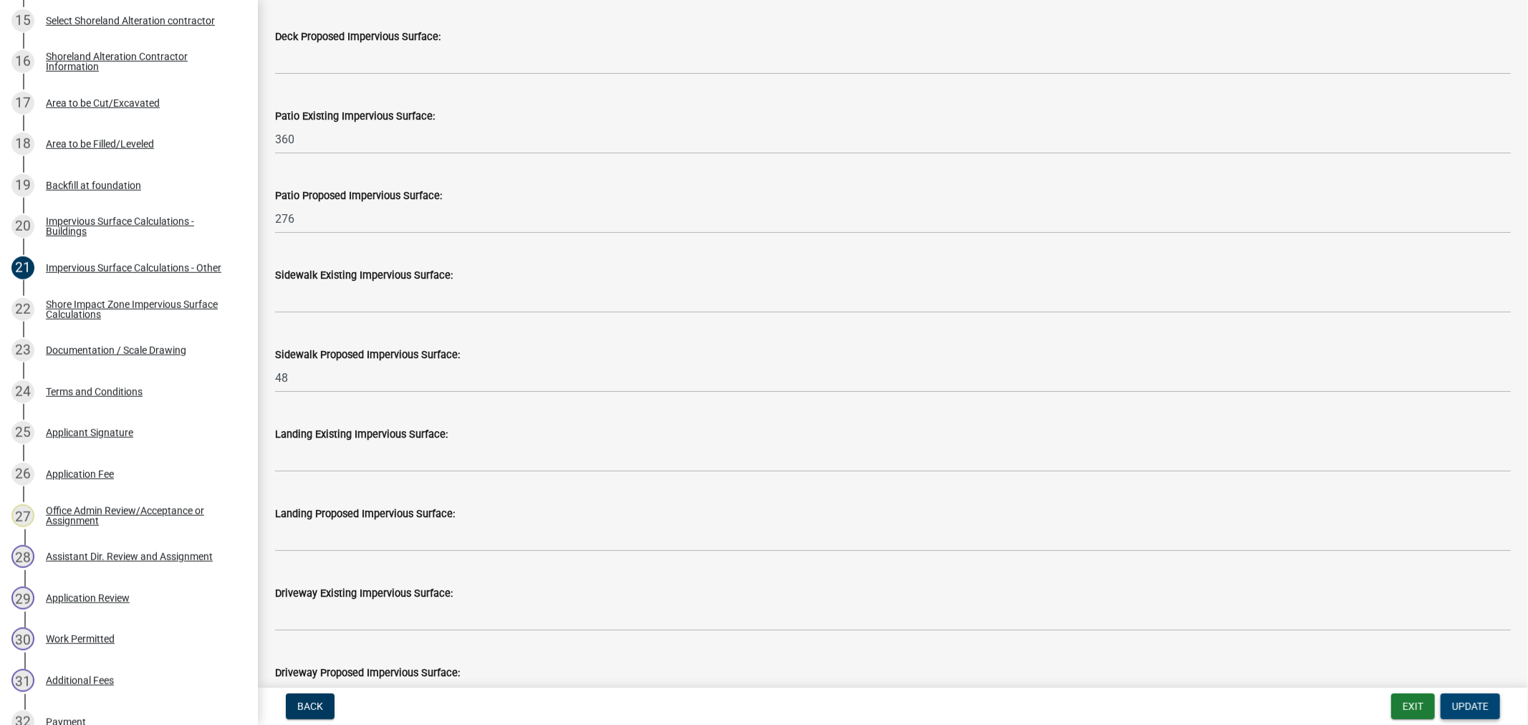
scroll to position [124, 0]
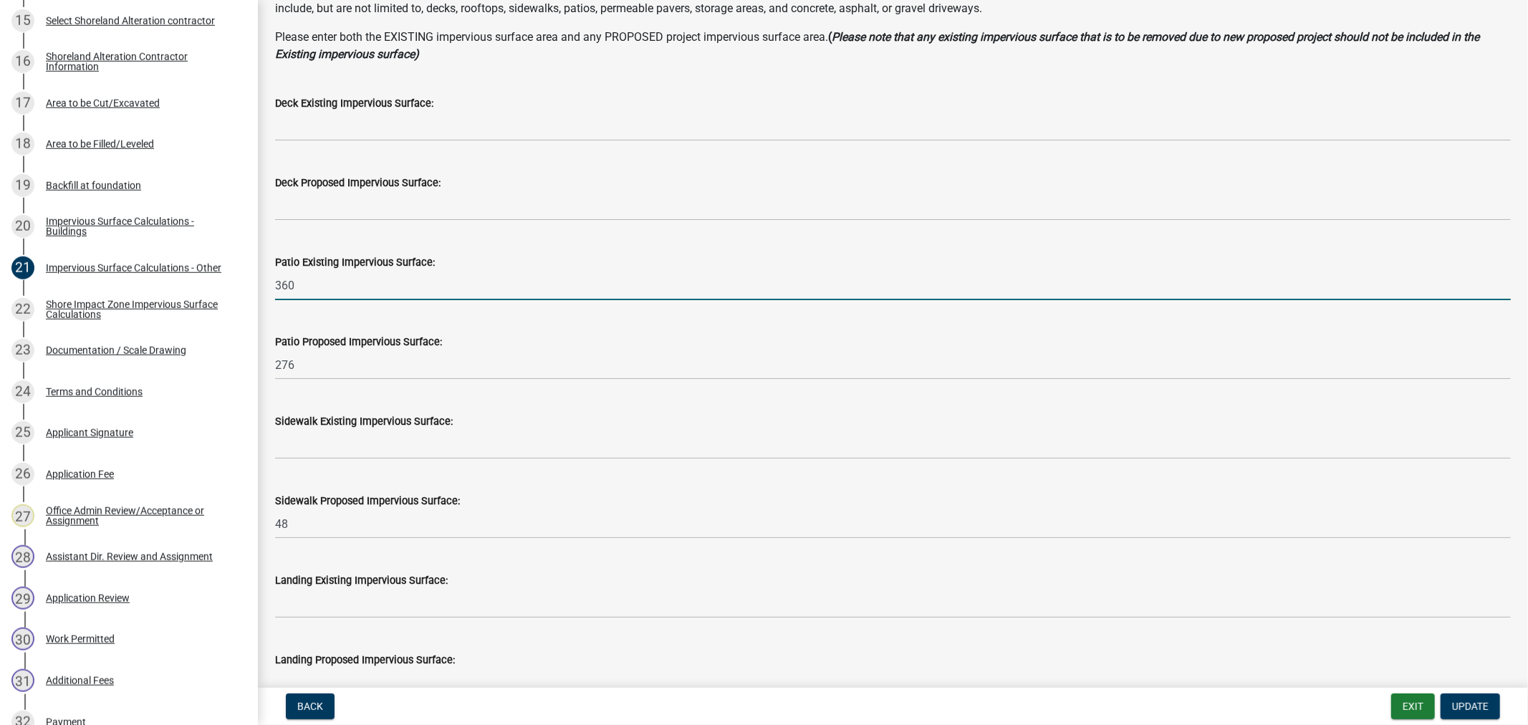
click at [314, 280] on input "360" at bounding box center [892, 285] width 1235 height 29
type input "320"
click at [532, 424] on div "Sidewalk Existing Impervious Surface:" at bounding box center [892, 420] width 1235 height 17
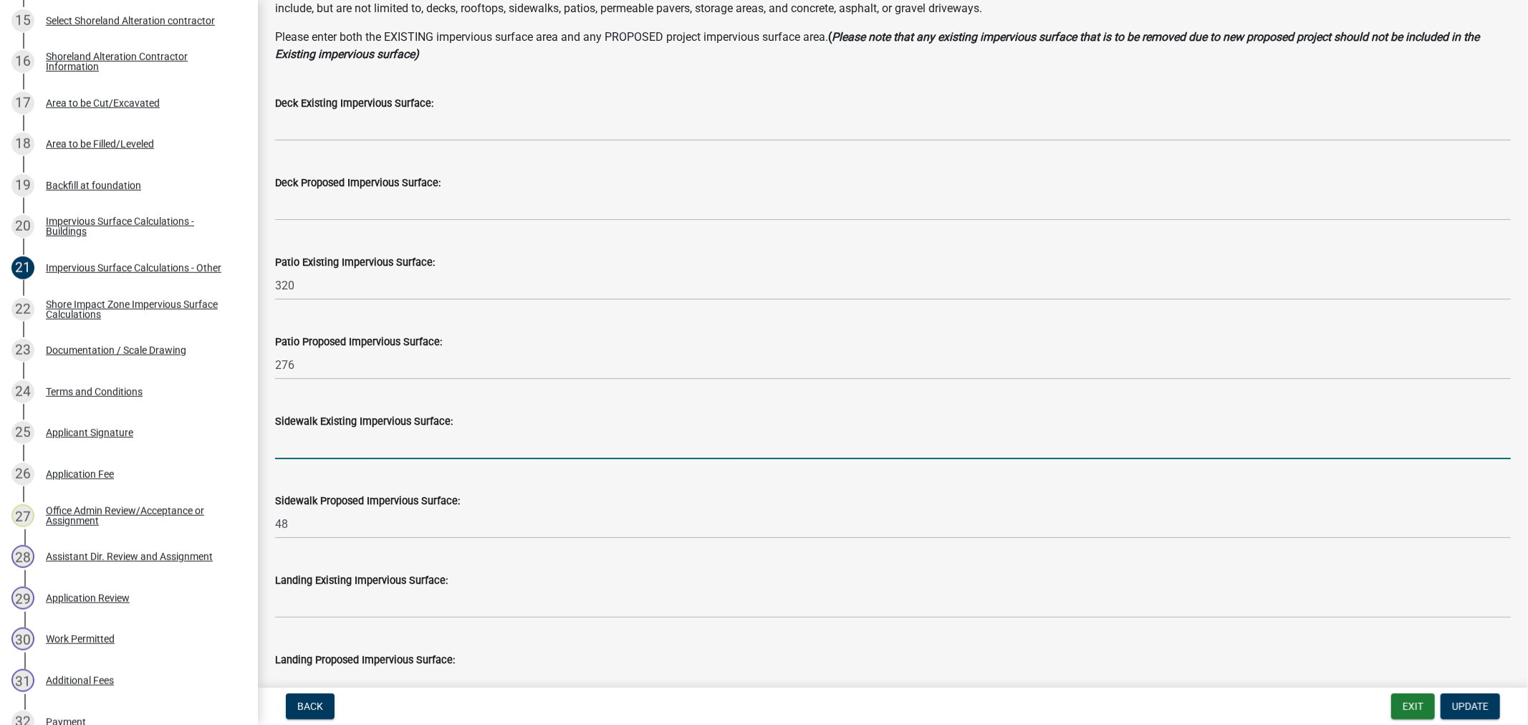
click at [544, 441] on input "text" at bounding box center [892, 444] width 1235 height 29
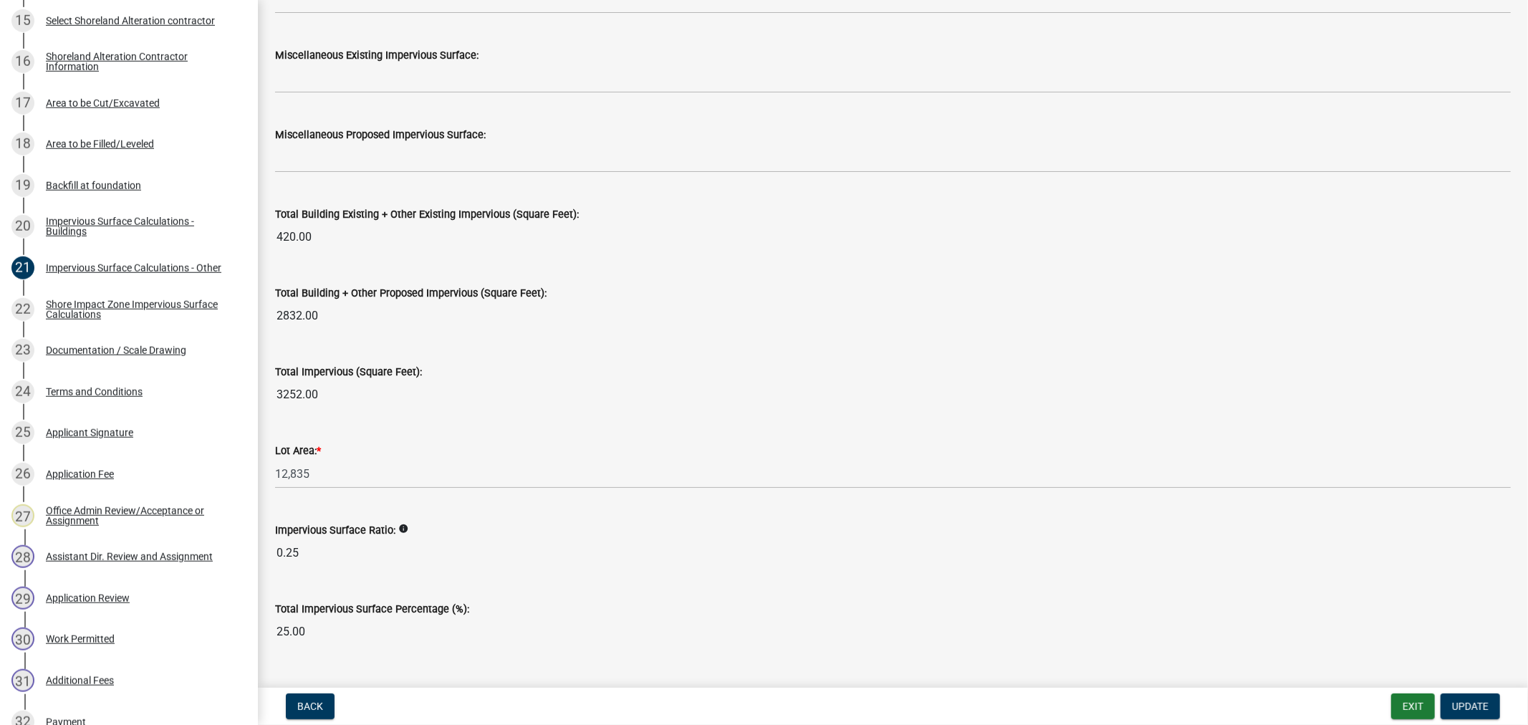
scroll to position [1477, 0]
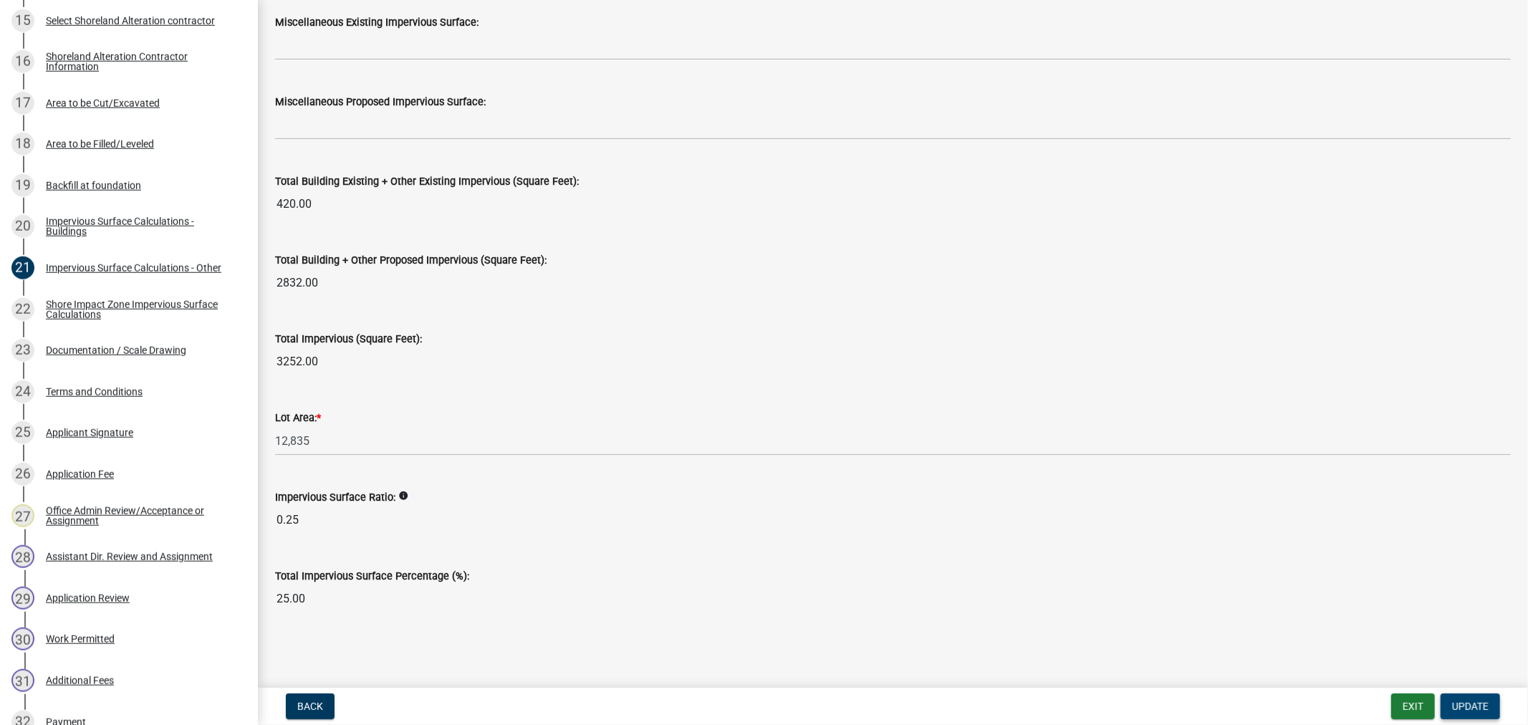
click at [1479, 705] on span "Update" at bounding box center [1470, 705] width 37 height 11
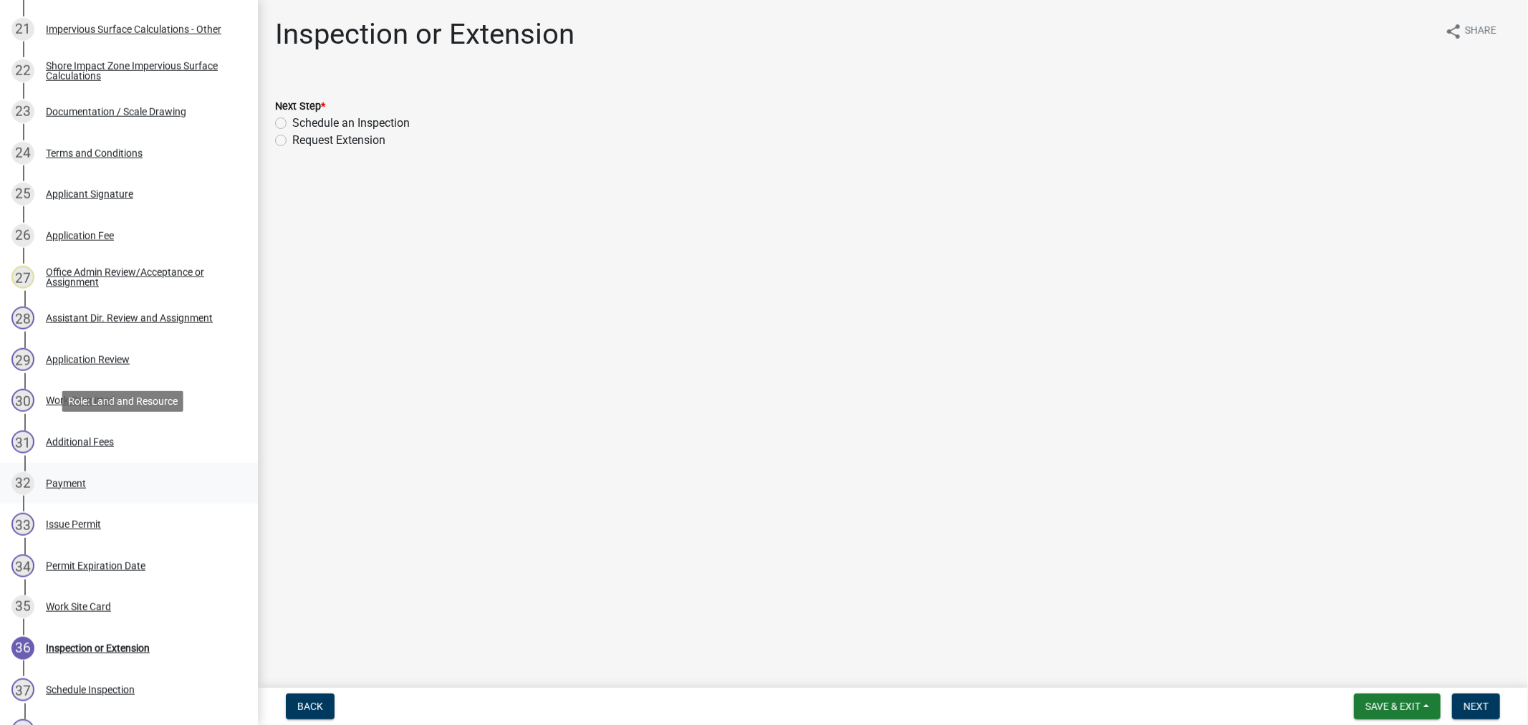
scroll to position [1346, 0]
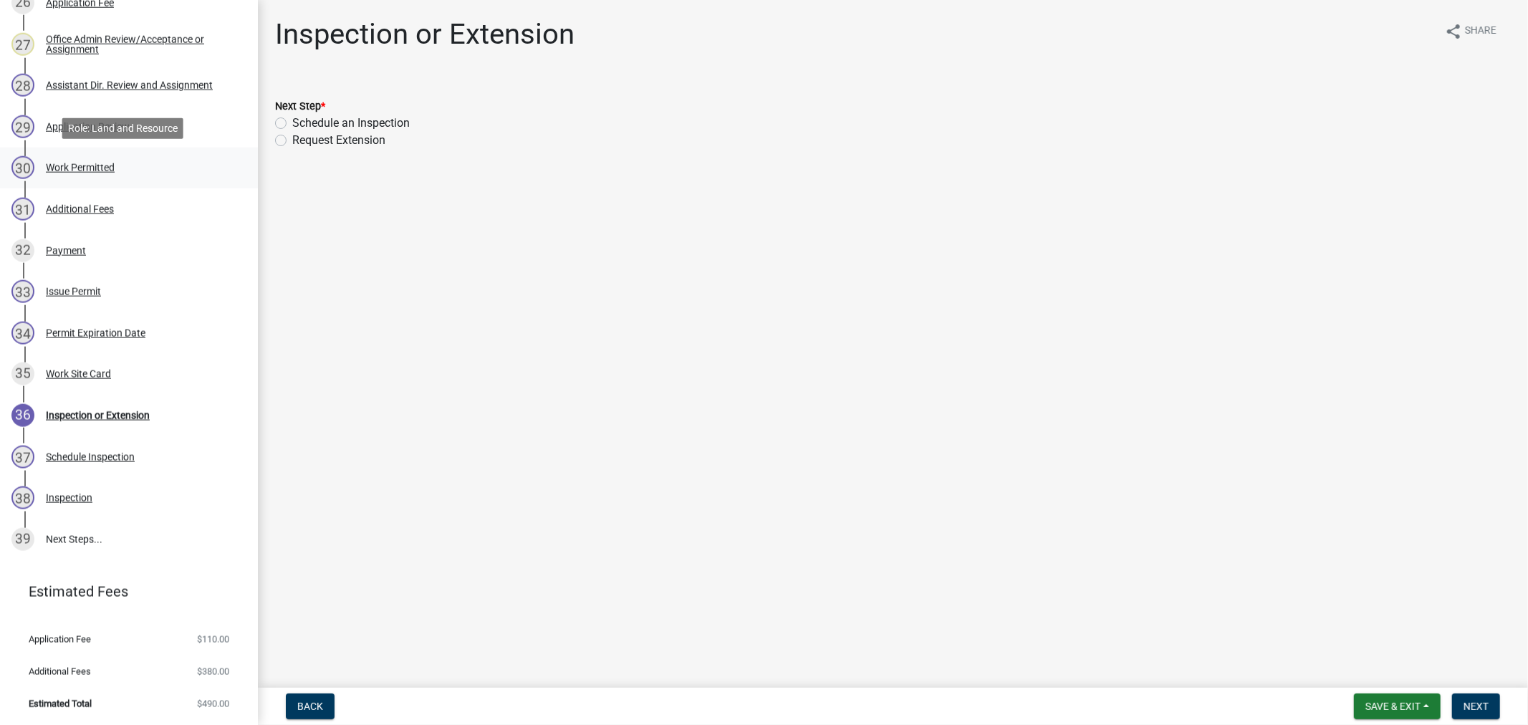
click at [49, 168] on div "Work Permitted" at bounding box center [80, 168] width 69 height 10
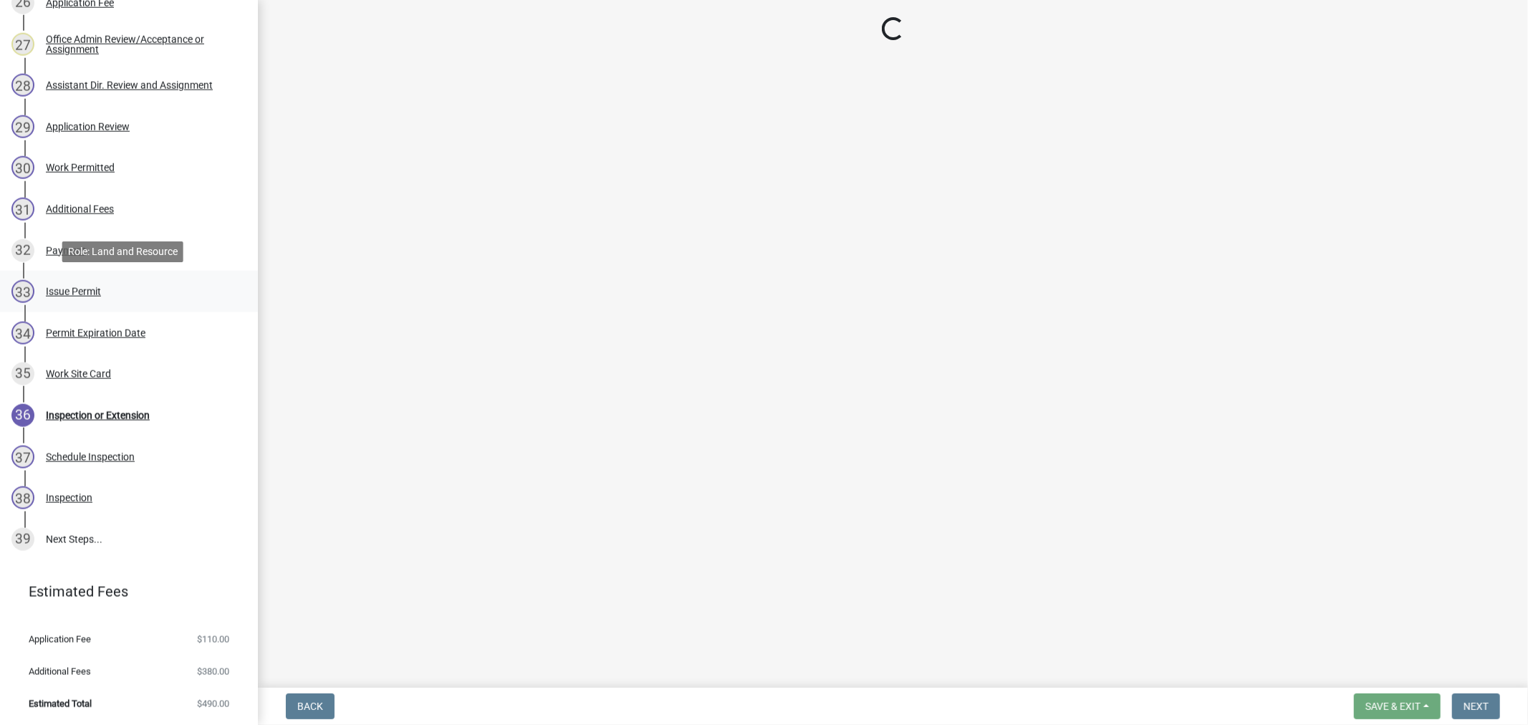
select select "4ffc802c-a91c-4807-8d38-a10afb9862f8"
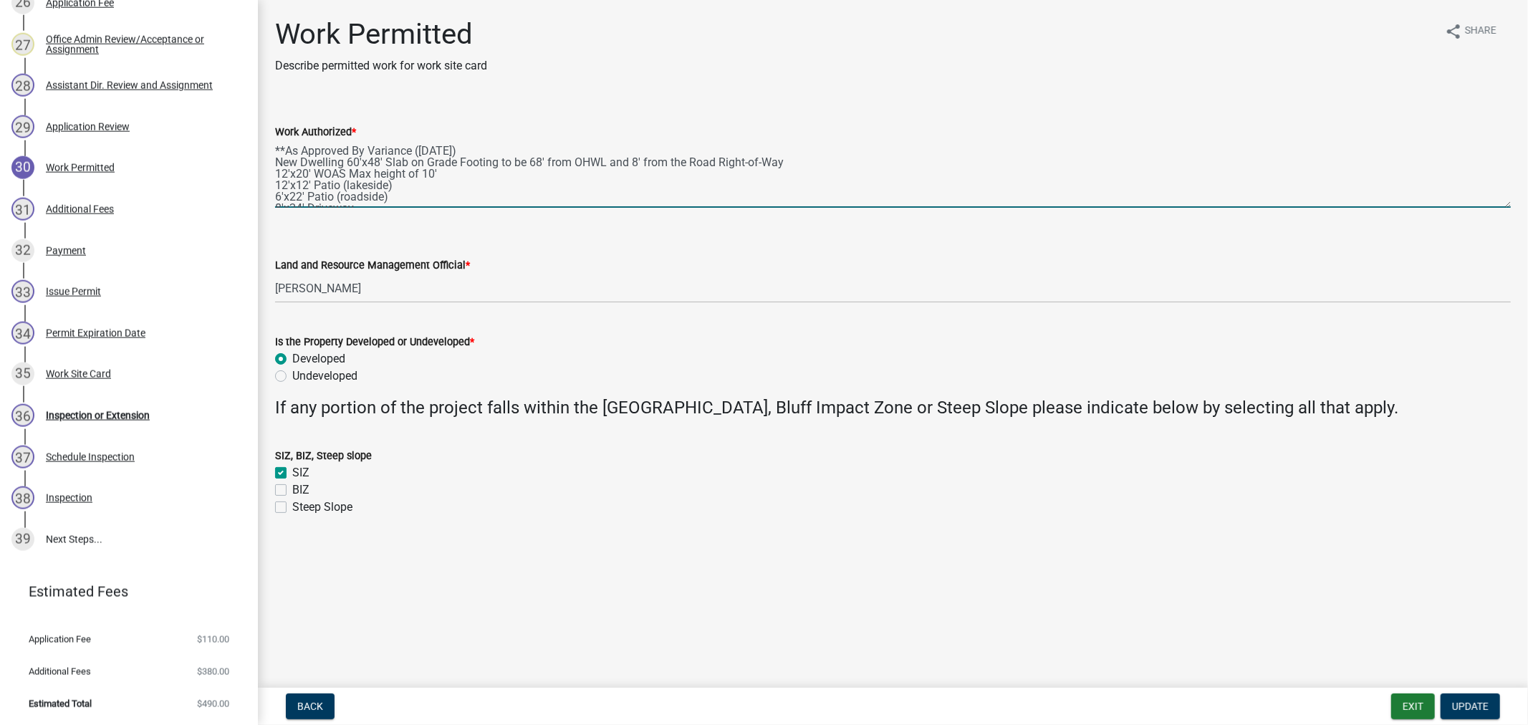
drag, startPoint x: 446, startPoint y: 172, endPoint x: 268, endPoint y: 174, distance: 178.3
click at [268, 174] on div "Work Authorized * **As Approved By Variance (5/8/2025) New Dwelling 60'x48' Sla…" at bounding box center [892, 155] width 1257 height 105
click at [286, 186] on textarea "**As Approved By Variance (5/8/2025) New Dwelling 60'x48' Slab on Grade Footing…" at bounding box center [892, 173] width 1235 height 67
click at [306, 180] on textarea "**As Approved By Variance (5/8/2025) New Dwelling 60'x48' Slab on Grade Footing…" at bounding box center [892, 173] width 1235 height 67
click at [275, 185] on textarea "**As Approved By Variance (5/8/2025) New Dwelling 60'x48' Slab on Grade Footing…" at bounding box center [892, 173] width 1235 height 67
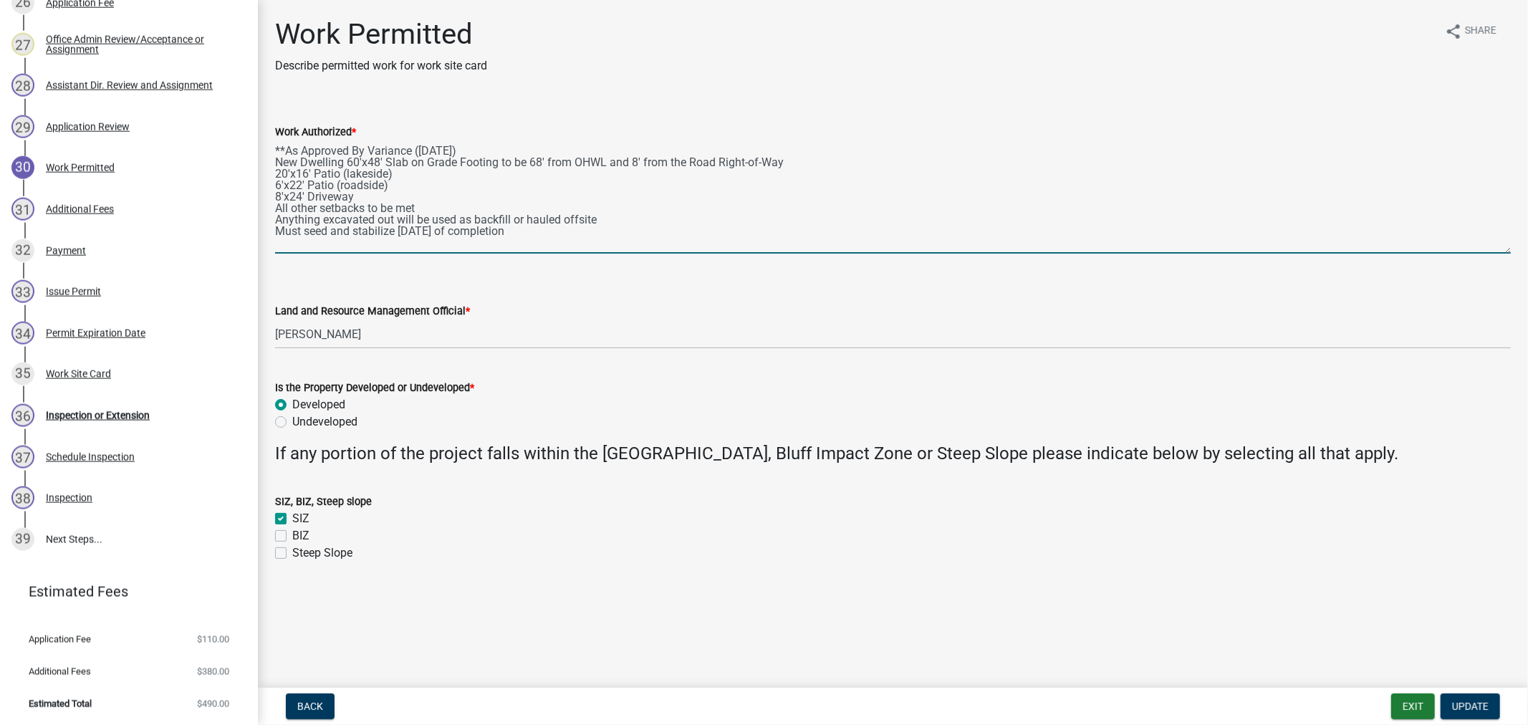
drag, startPoint x: 1507, startPoint y: 206, endPoint x: 1544, endPoint y: 253, distance: 59.7
click at [1515, 253] on html "Internet Explorer does NOT work with GeoPermits. Get a new browser for more sec…" at bounding box center [764, 362] width 1528 height 725
type textarea "**As Approved By Variance (5/8/2025) New Dwelling 60'x48' Slab on Grade Footing…"
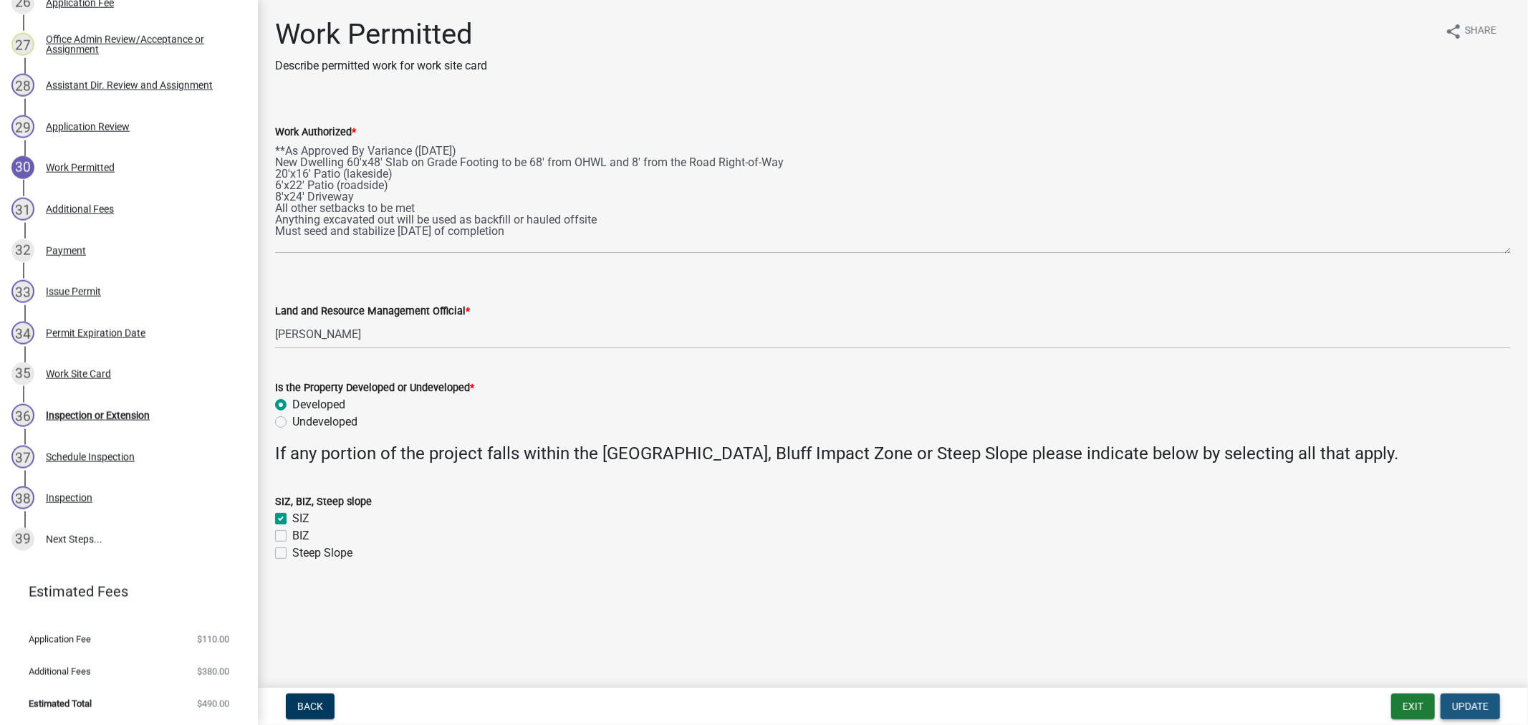
click at [1462, 703] on span "Update" at bounding box center [1470, 705] width 37 height 11
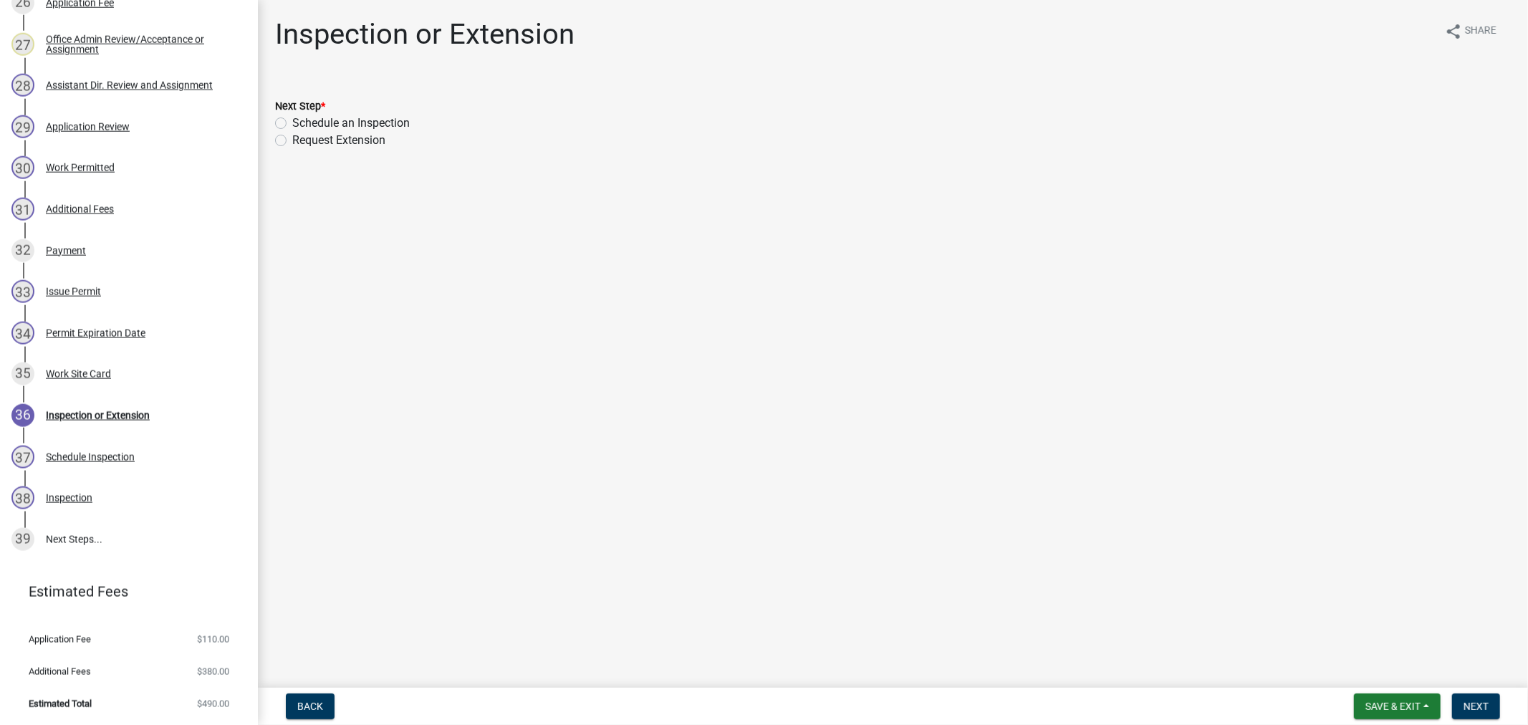
click at [63, 377] on div "Work Site Card" at bounding box center [78, 374] width 65 height 10
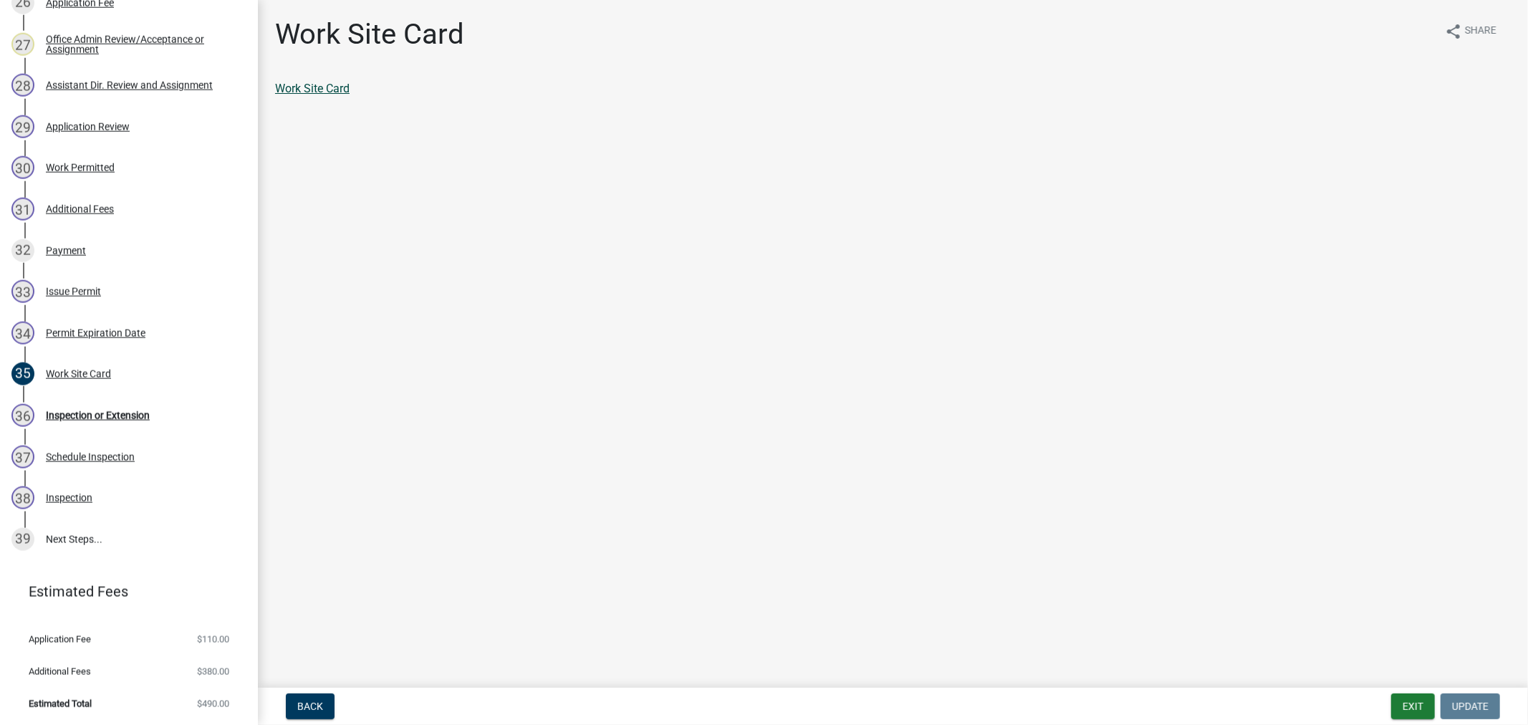
click at [291, 87] on link "Work Site Card" at bounding box center [312, 89] width 74 height 14
